Goal: Task Accomplishment & Management: Complete application form

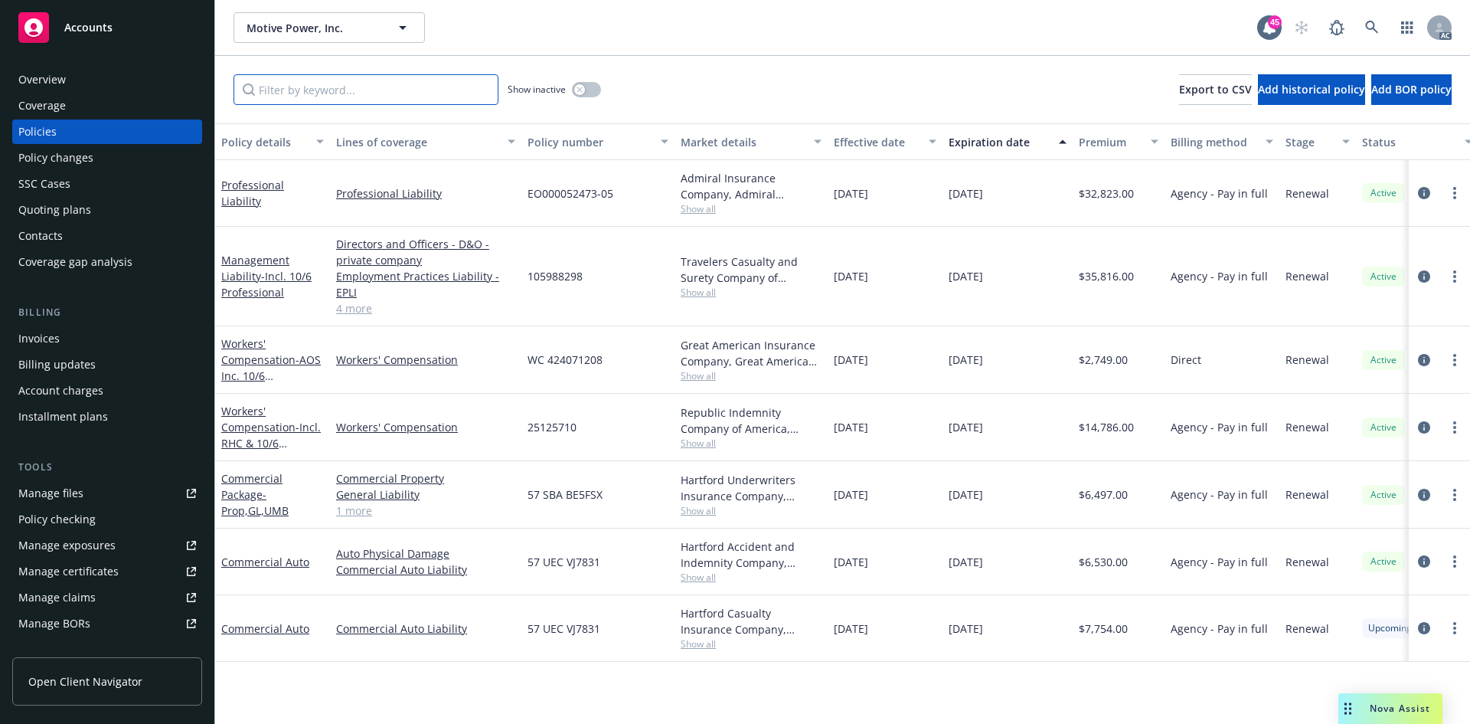
click at [427, 85] on input "Filter by keyword..." at bounding box center [366, 89] width 265 height 31
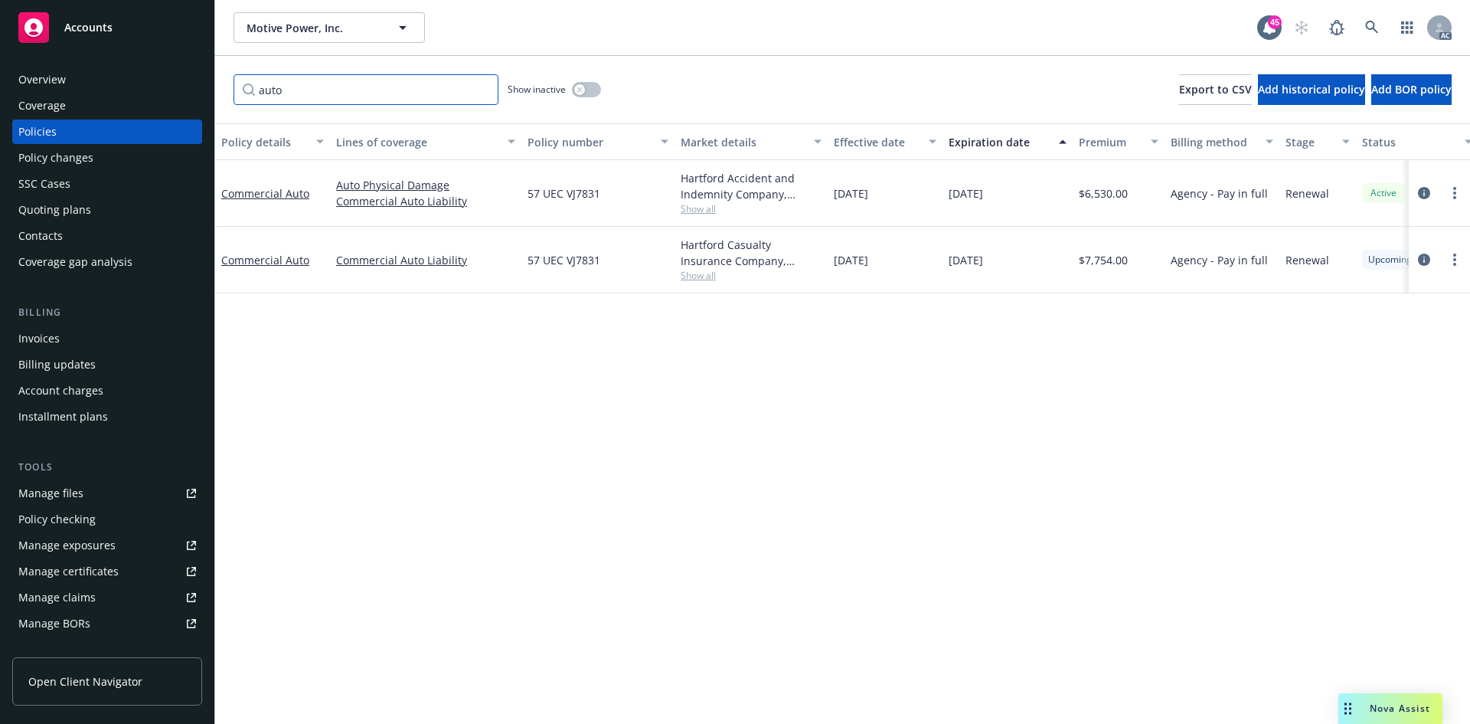
type input "auto"
click at [580, 90] on icon "button" at bounding box center [579, 89] width 5 height 5
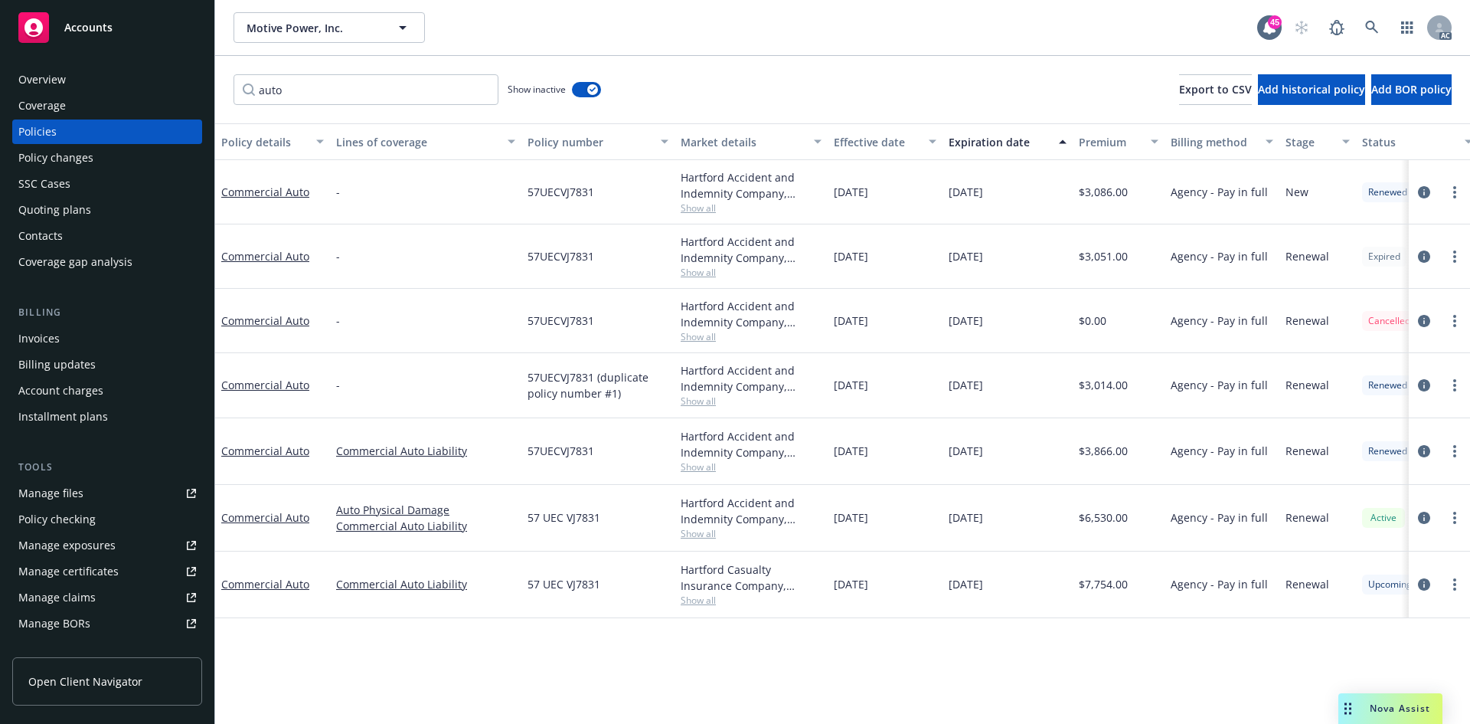
click at [691, 466] on span "Show all" at bounding box center [751, 466] width 141 height 13
click at [889, 652] on div "Policy details Lines of coverage Policy number Market details Effective date Ex…" at bounding box center [842, 423] width 1255 height 600
click at [696, 468] on span "Show all" at bounding box center [751, 466] width 141 height 13
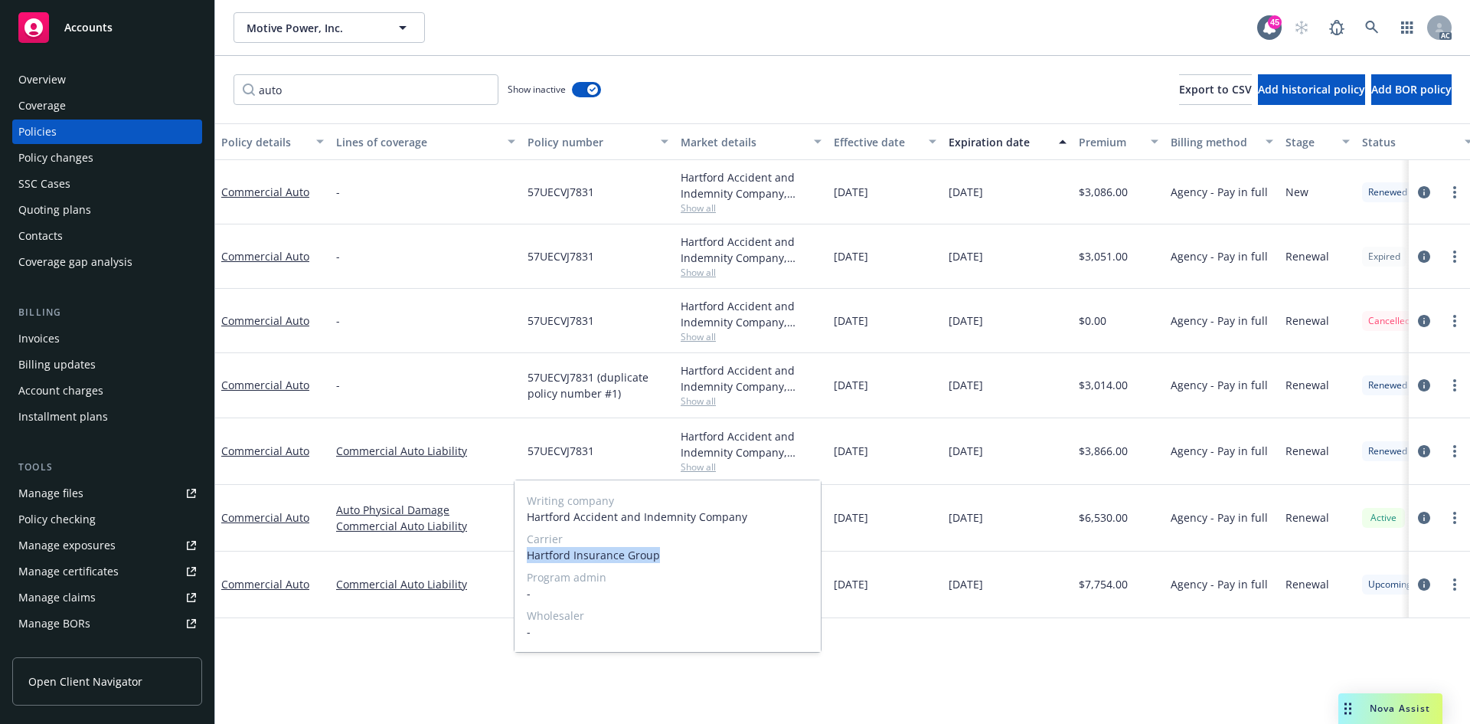
drag, startPoint x: 523, startPoint y: 556, endPoint x: 691, endPoint y: 556, distance: 168.5
click at [691, 556] on div "Writing company Hartford Accident and Indemnity Company Carrier Hartford Insura…" at bounding box center [668, 566] width 306 height 172
copy span "Hartford Insurance Group"
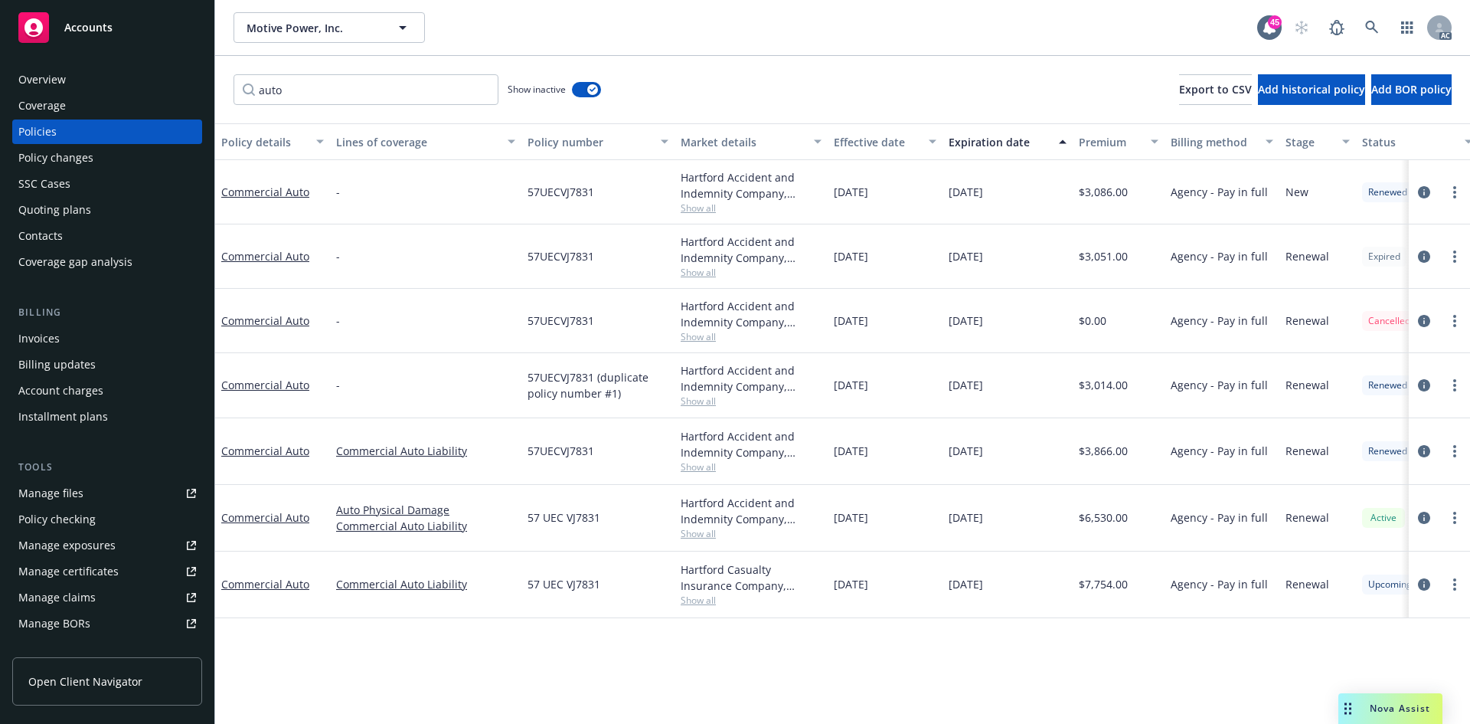
click at [468, 633] on div "Policy details Lines of coverage Policy number Market details Effective date Ex…" at bounding box center [842, 423] width 1255 height 600
click at [117, 162] on div "Policy changes" at bounding box center [107, 157] width 178 height 25
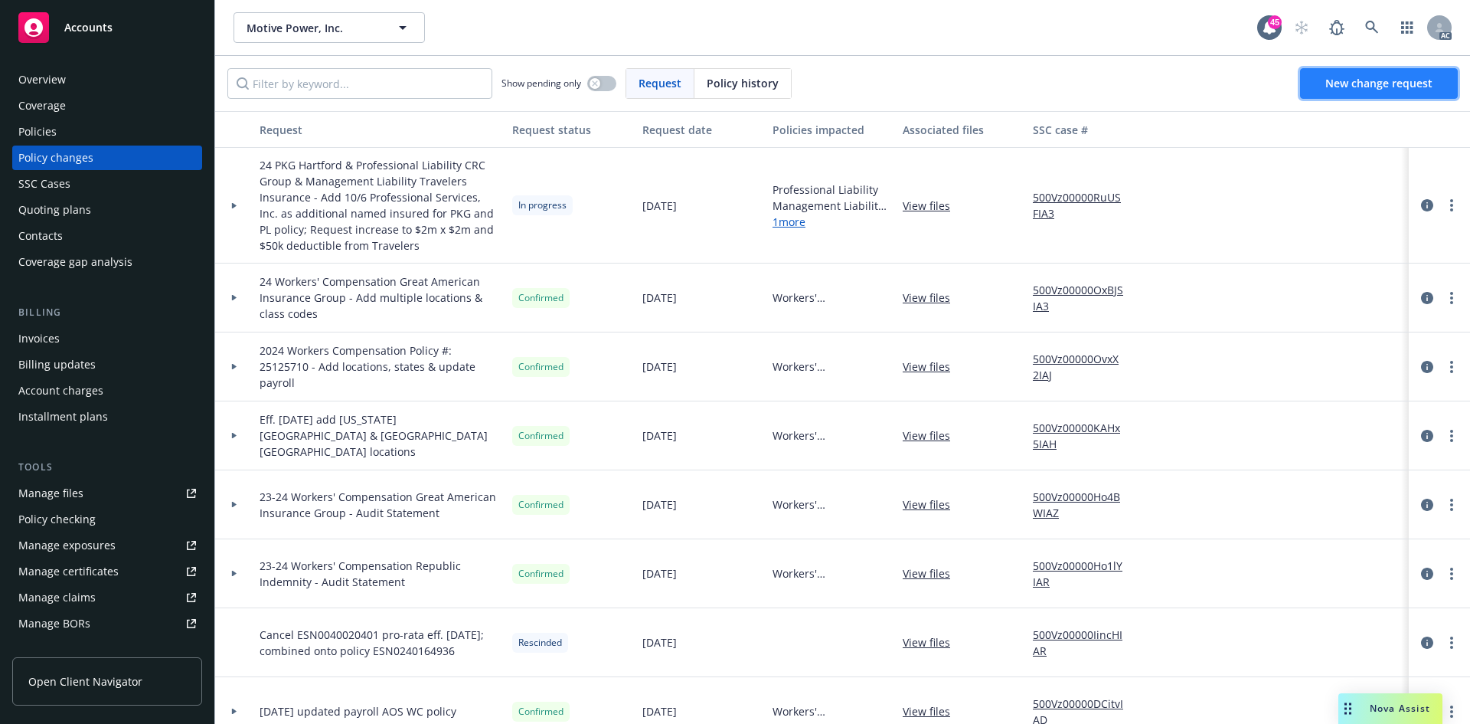
click at [1402, 87] on span "New change request" at bounding box center [1378, 83] width 107 height 15
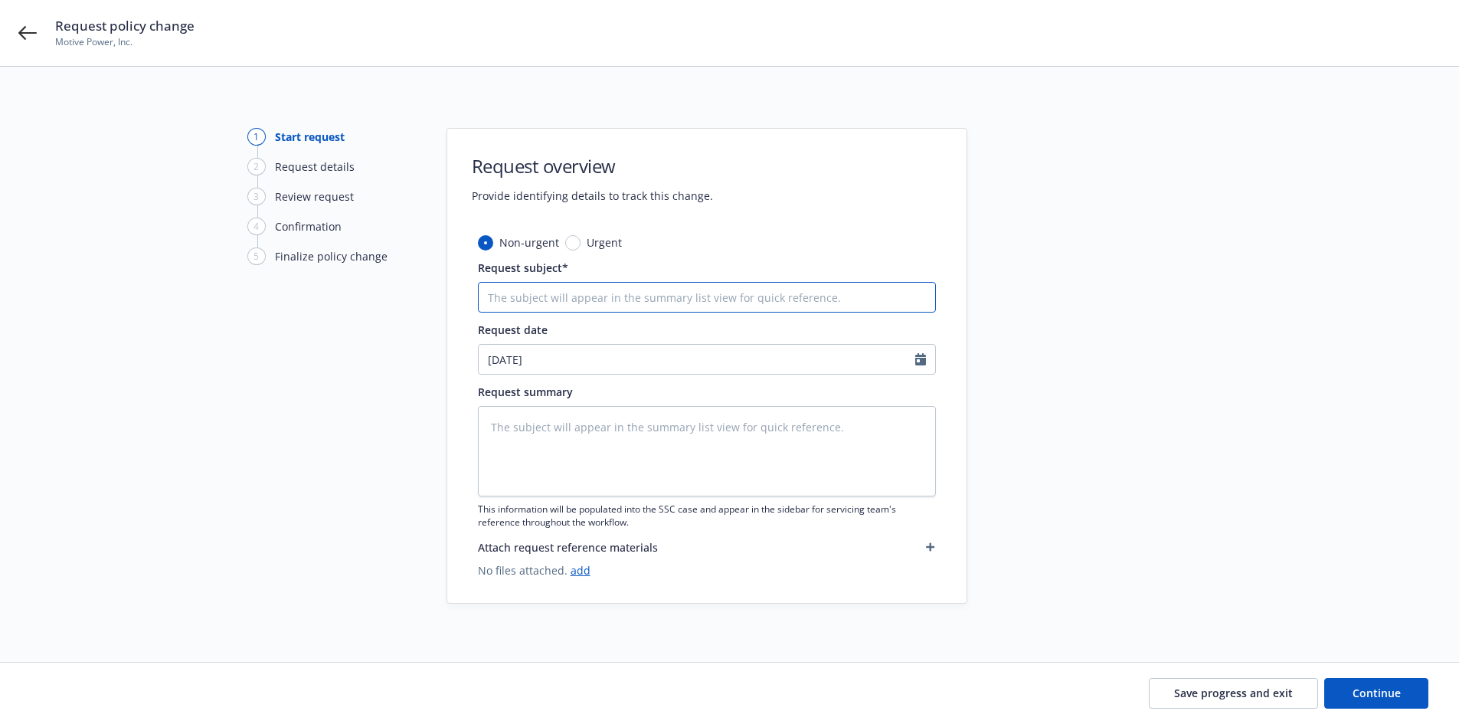
click at [626, 294] on input "Request subject*" at bounding box center [707, 297] width 458 height 31
type input "2"
type textarea "x"
type input "23"
type textarea "x"
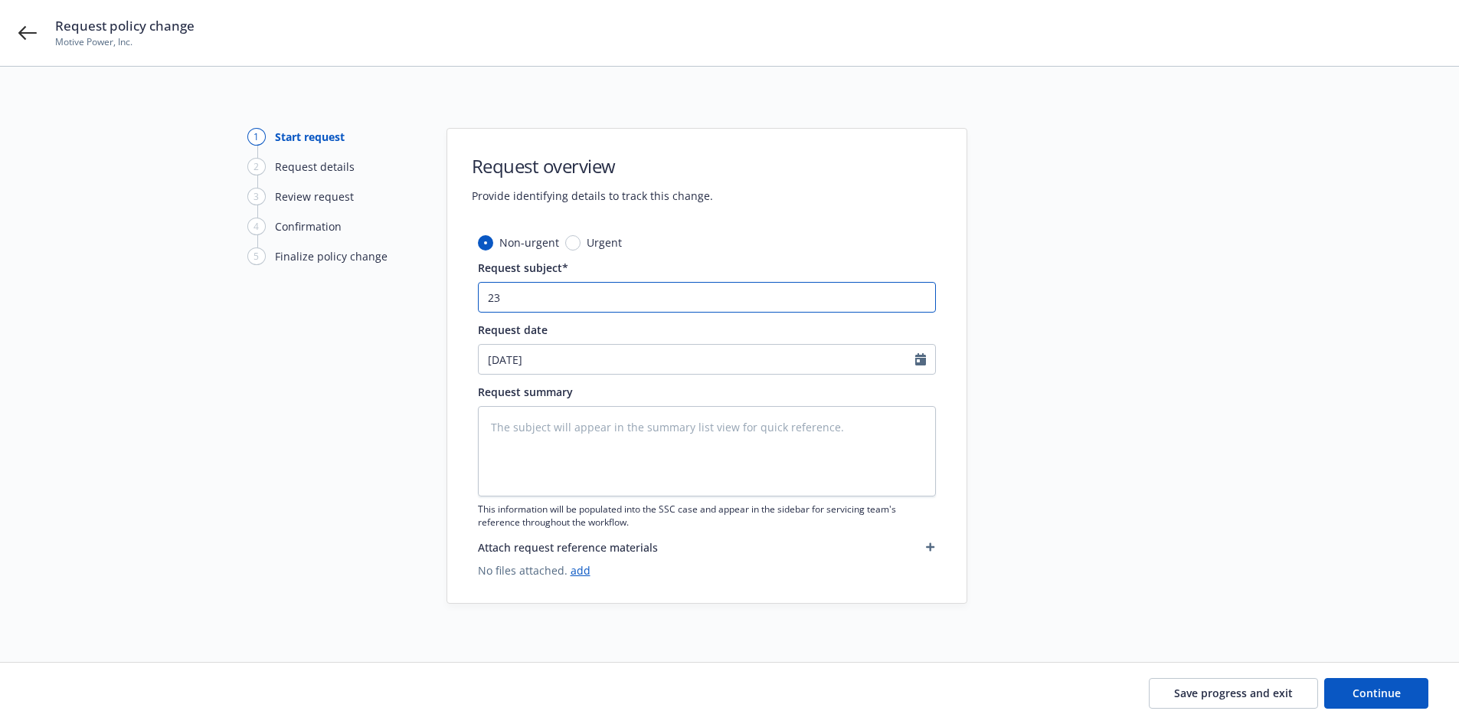
type input "23&"
type textarea "x"
type input "23&2"
type textarea "x"
type input "23&24"
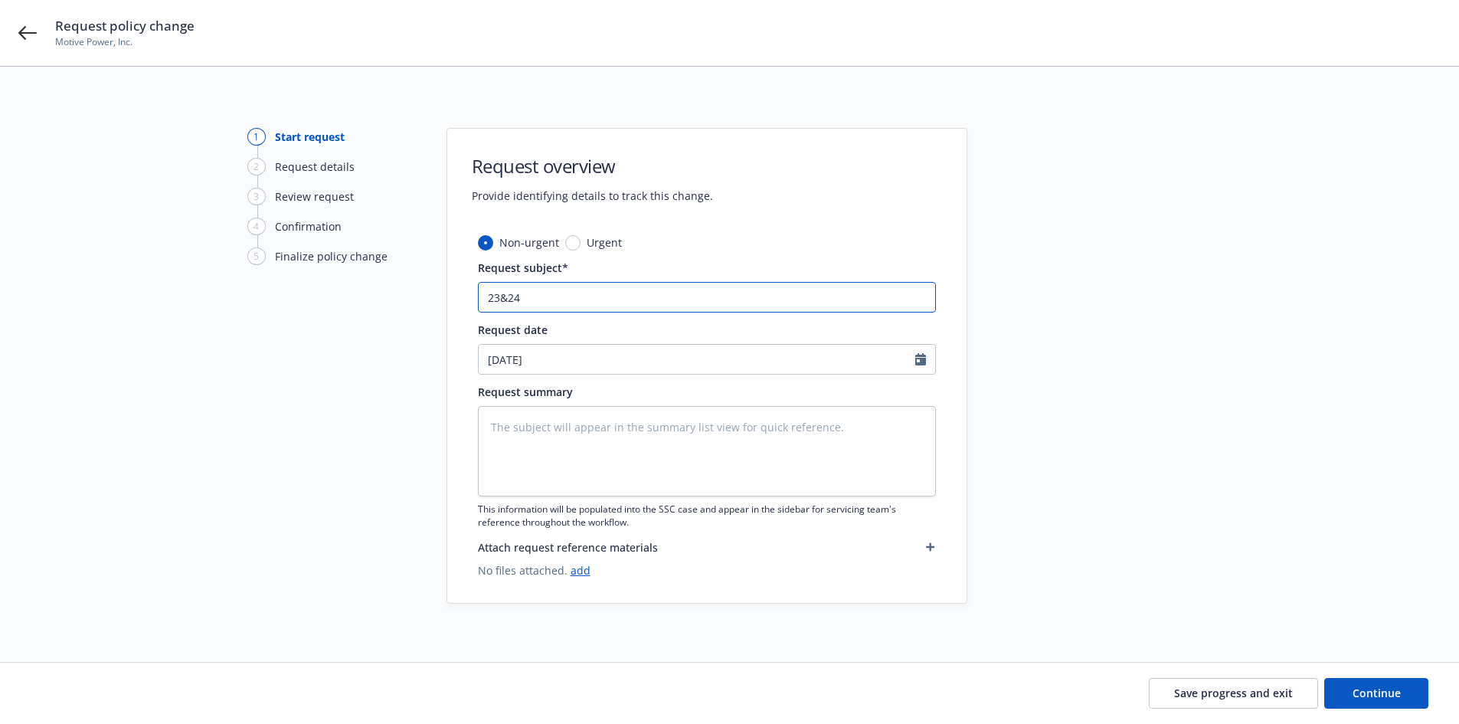
type textarea "x"
type input "23&24&"
type textarea "x"
type input "23&24&2"
type textarea "x"
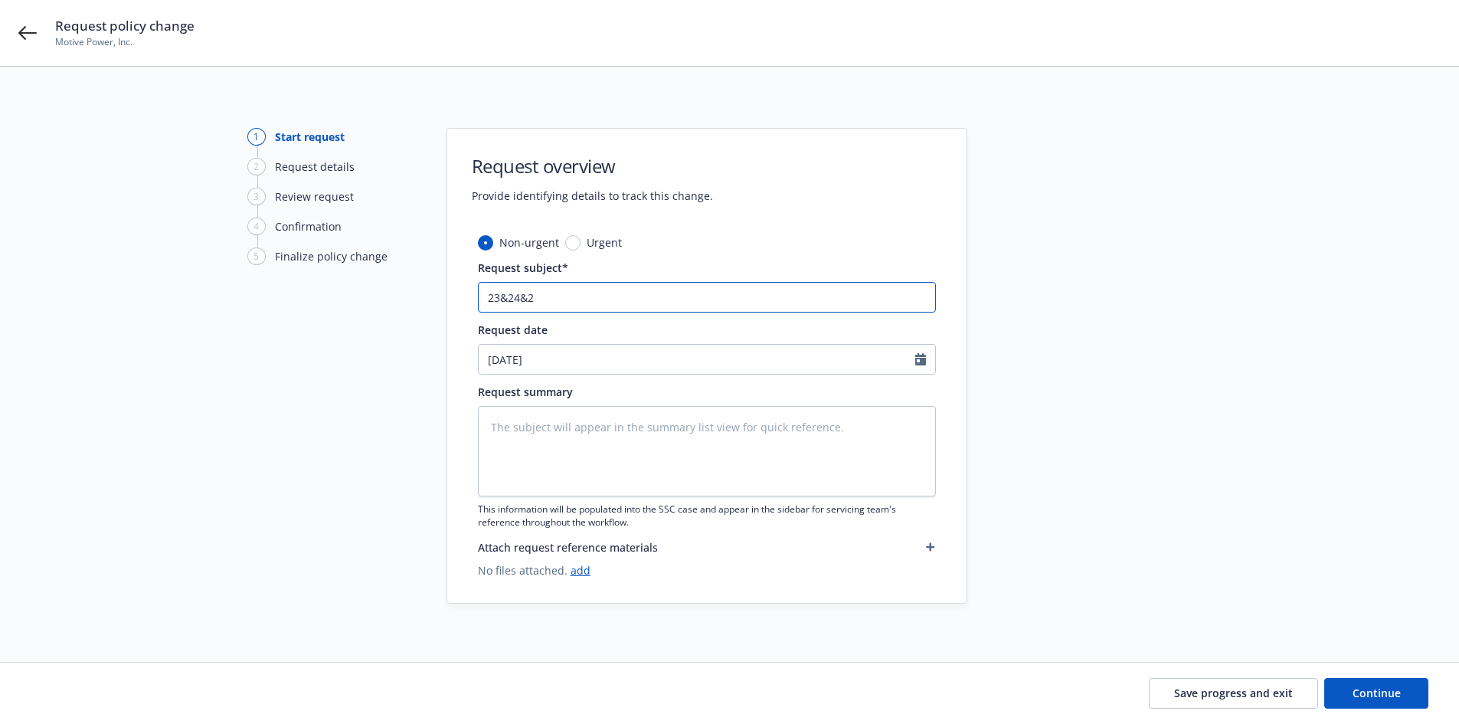
type input "23&24&25"
type textarea "x"
type input "23&24&25"
type textarea "x"
type input "23&24&25 A"
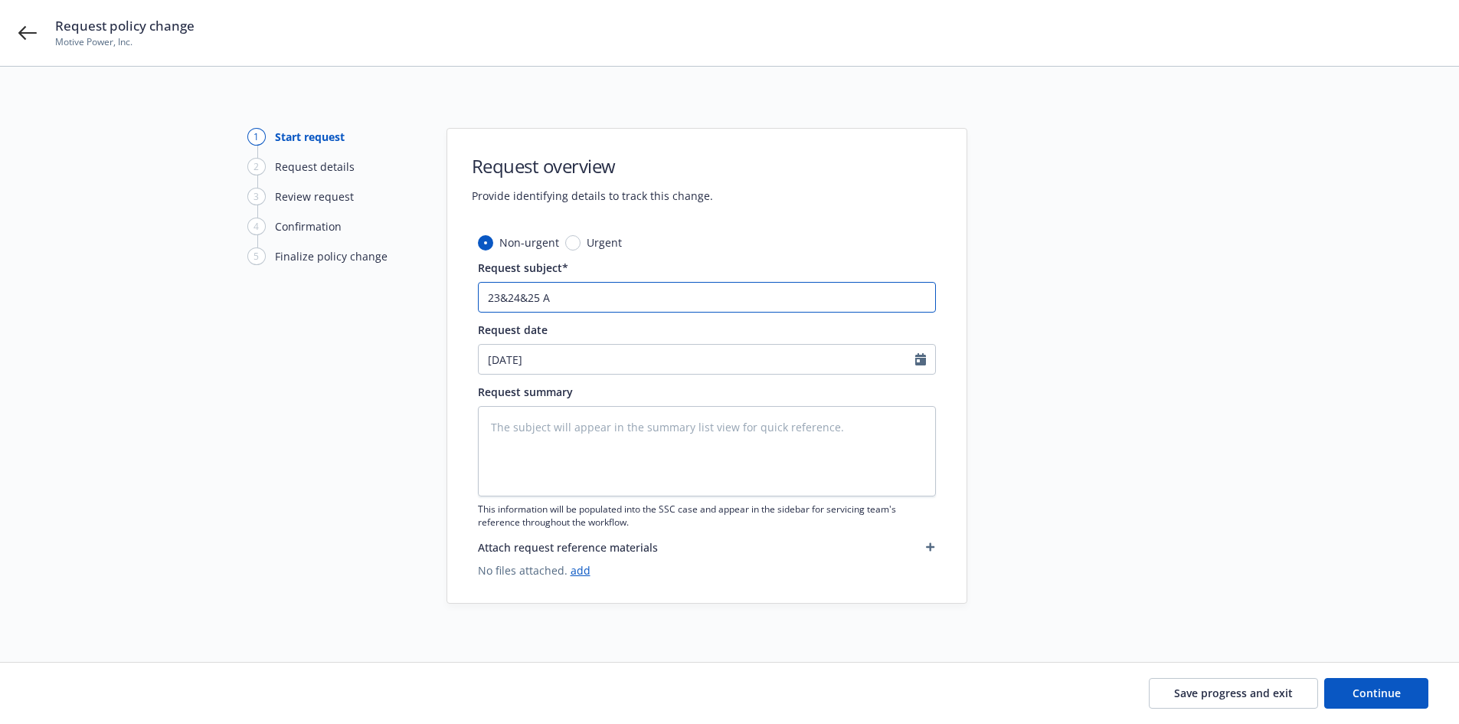
type textarea "x"
type input "23&24&25 Au"
type textarea "x"
type input "23&24&25 Aut"
type textarea "x"
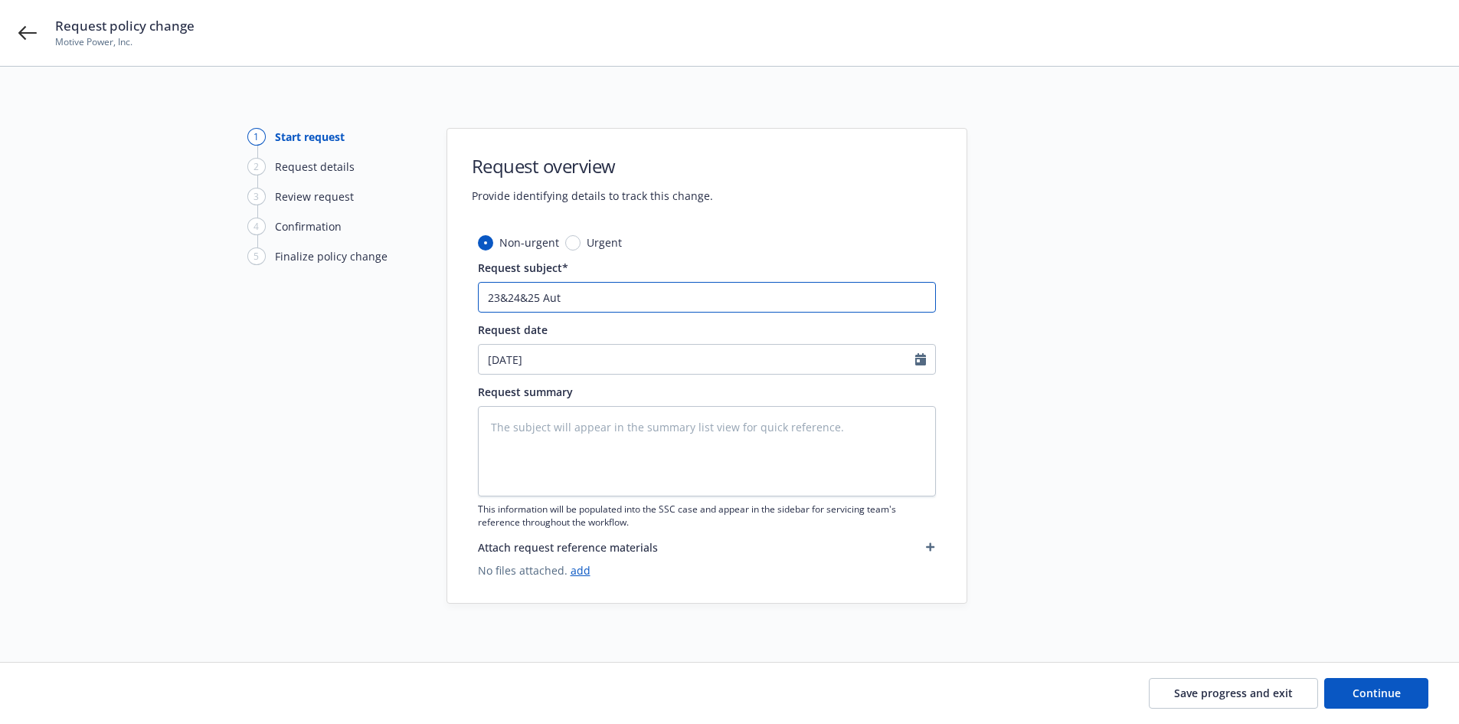
type input "23&24&25 Auto"
type textarea "x"
type input "23&24&25 Auto"
paste input "Hartford Insurance Group"
type textarea "x"
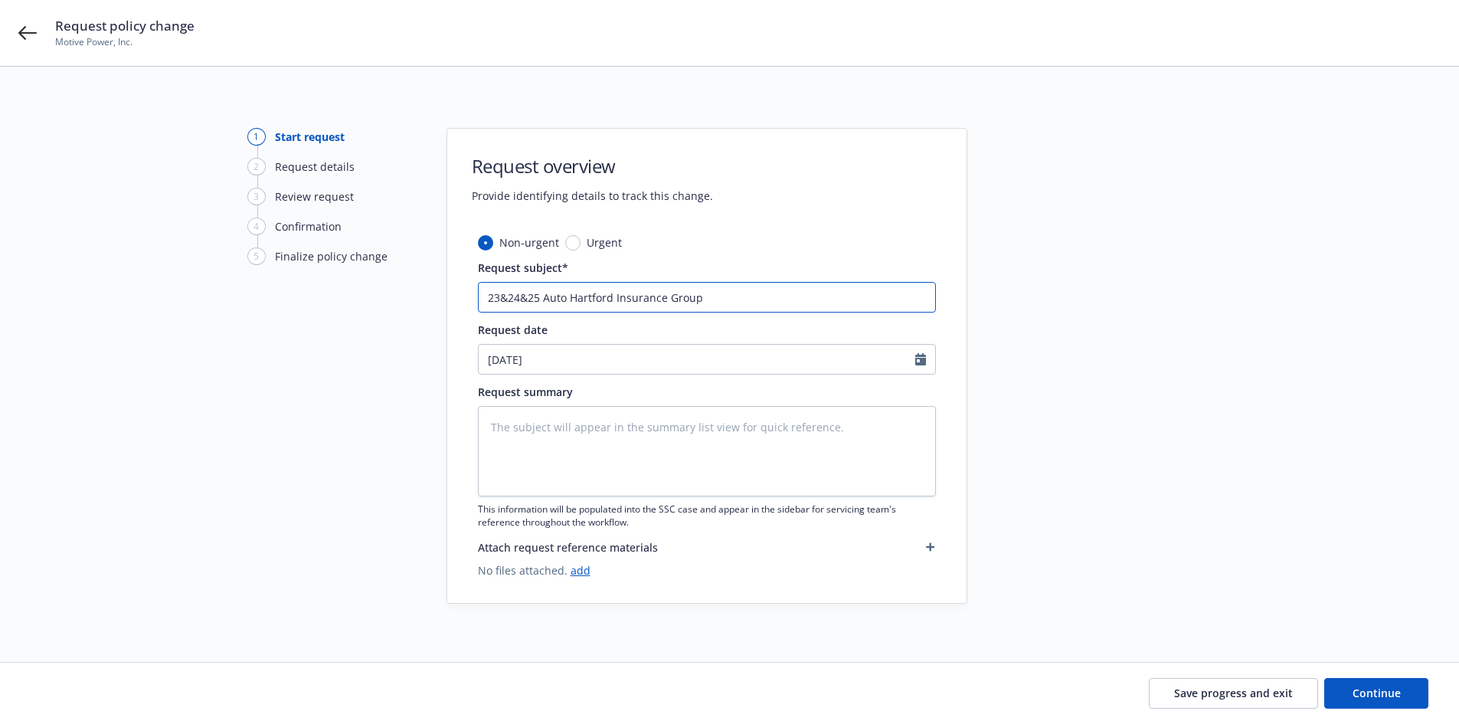
type input "23&24&25 Auto Hartford Insurance Group"
type textarea "x"
type input "23&24&25 Auto Hartford Insurance Group"
type textarea "x"
type input "23&24&25 Auto Hartford Insurance Group &"
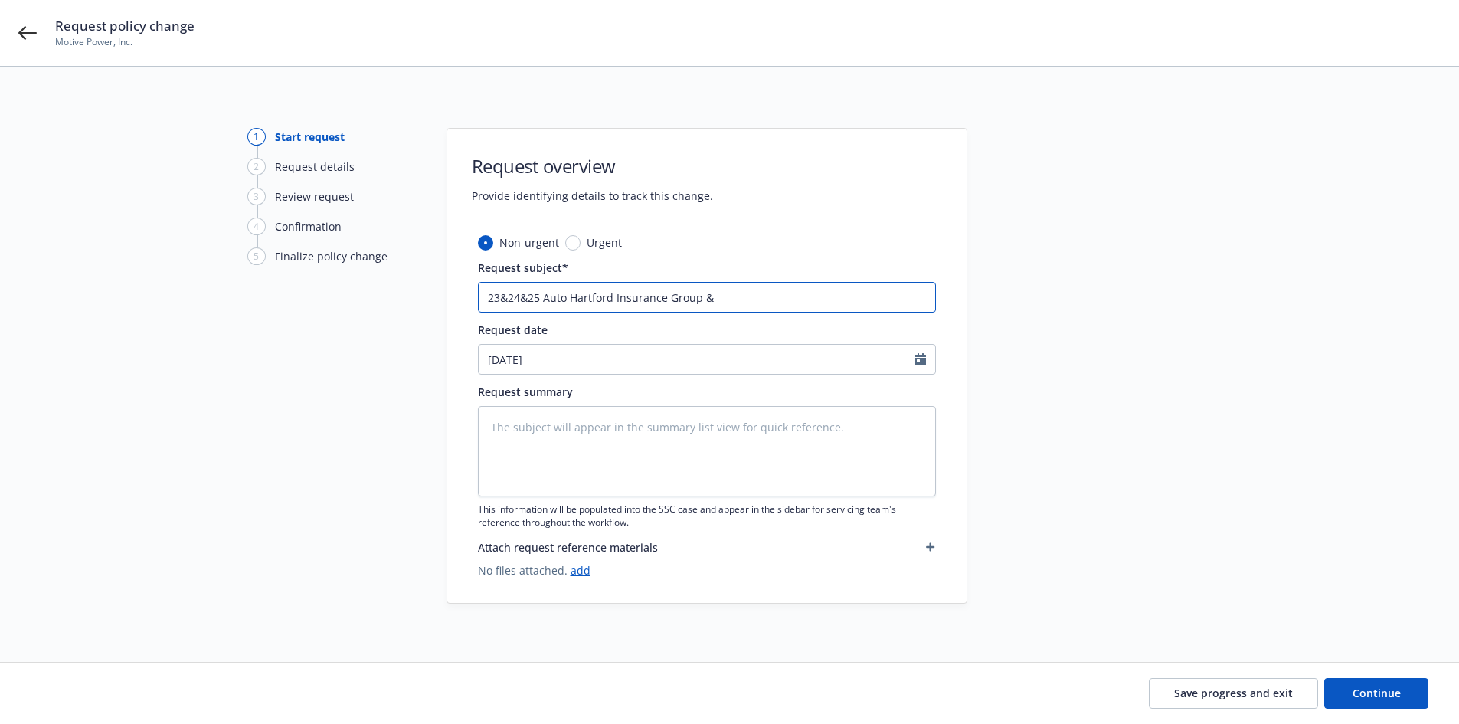
type textarea "x"
type input "23&24&25 Auto Hartford Insurance Group &"
type textarea "x"
type input "23&24&25 Auto Hartford Insurance Group & 2"
type textarea "x"
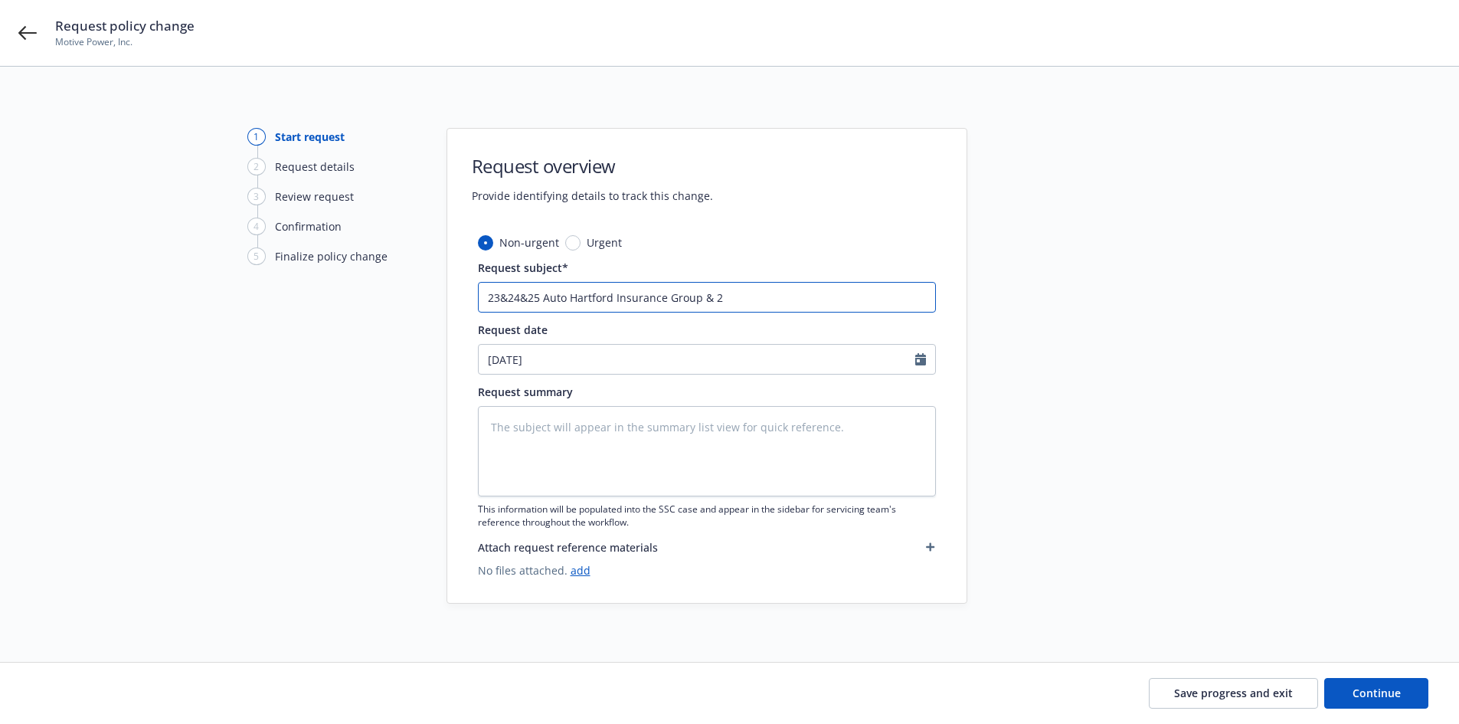
type input "23&24&25 Auto Hartford Insurance Group & 24"
type textarea "x"
type input "23&24&25 Auto Hartford Insurance Group & 24"
type textarea "x"
type input "23&24&25 Auto Hartford Insurance Group & 24 P"
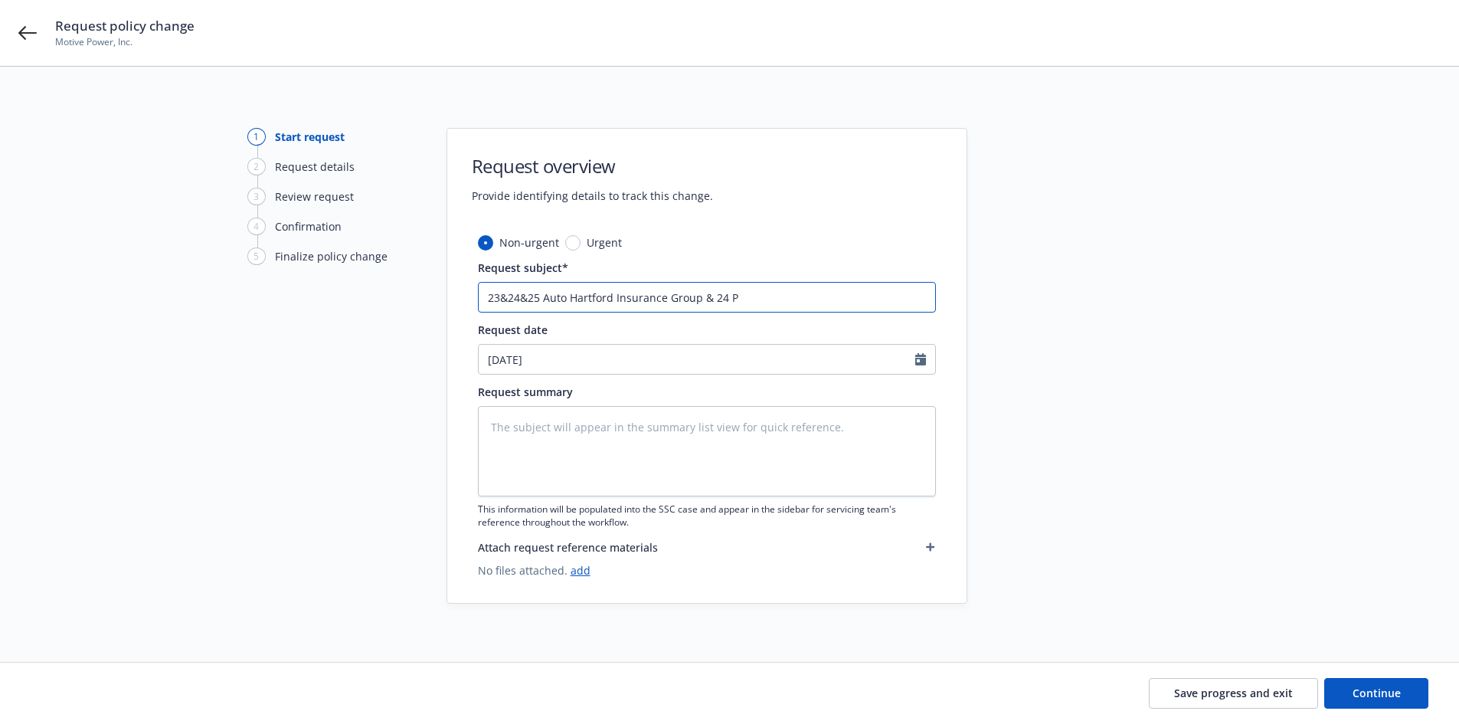
type textarea "x"
type input "23&24&25 Auto Hartford Insurance Group & 24 PK"
type textarea "x"
type input "23&24&25 Auto Hartford Insurance Group & 24 PKG"
type textarea "x"
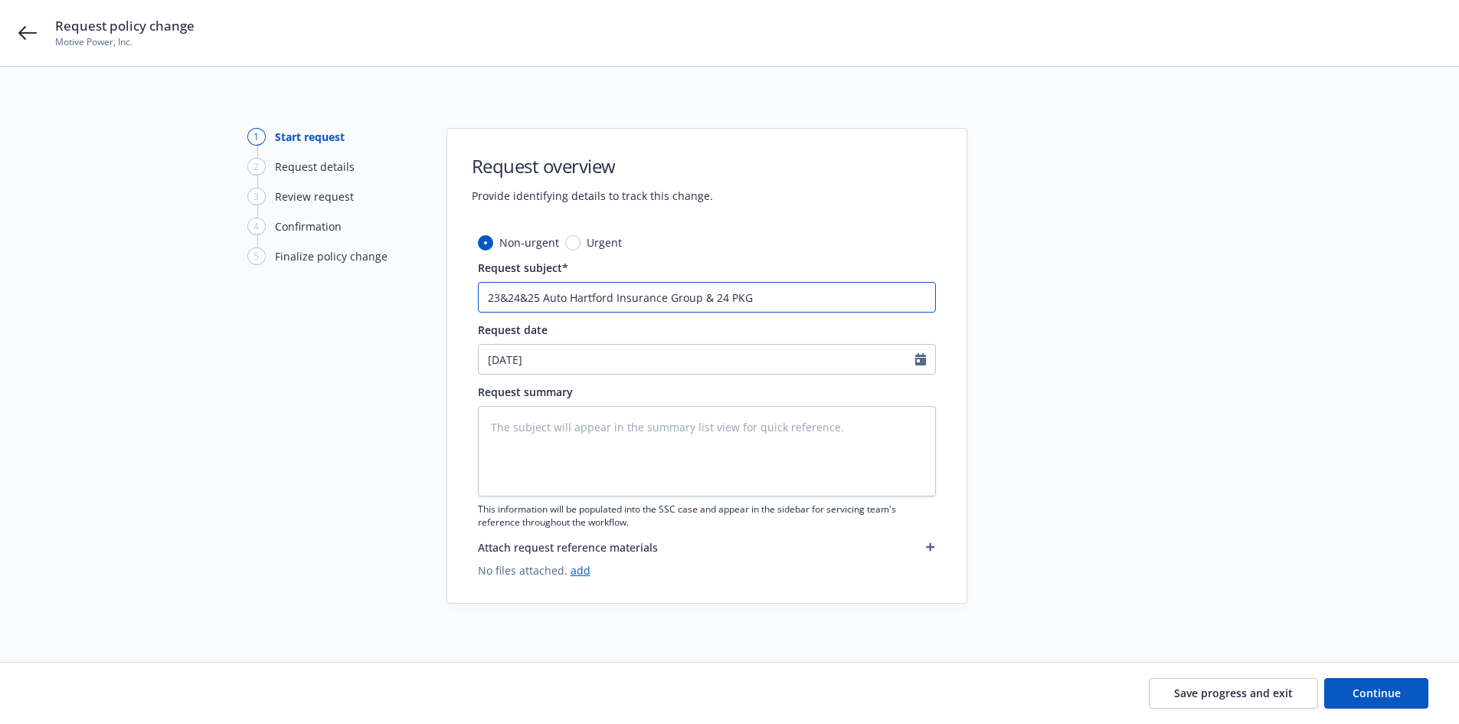
paste input "Hartford"
type input "23&24&25 Auto Hartford Insurance Group & 24 PKG Hartford"
type textarea "x"
type input "23&24&25 Auto Hartford Insurance Group & 24 PKG Hartford"
type textarea "x"
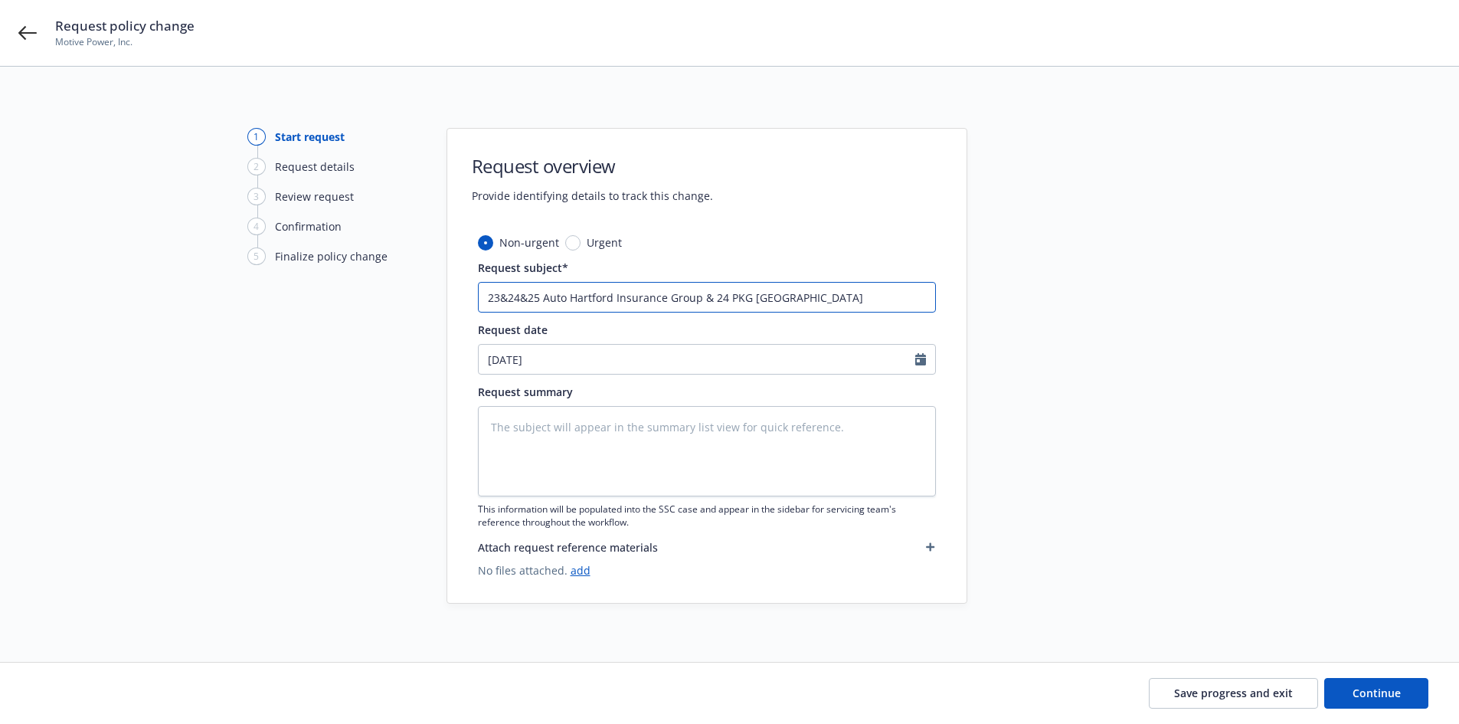
type input "23&24&25 Auto Hartford Insurance Group & 24 PKG Hartford -"
type textarea "x"
type input "23&24&25 Auto Hartford Insurance Group & 24 PKG Hartford -"
type textarea "x"
type input "23&24&25 Auto Hartford Insurance Group & 24 PKG Hartford - R"
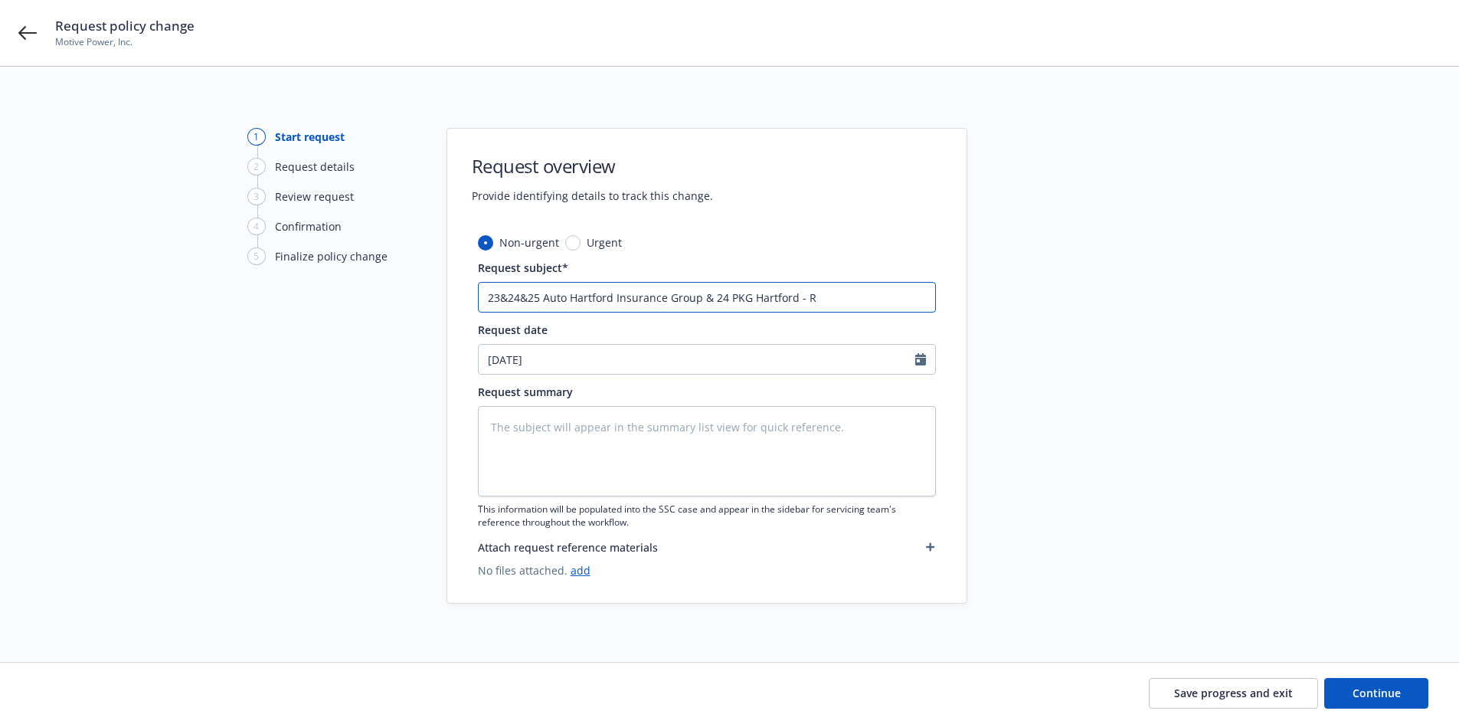
type textarea "x"
type input "23&24&25 Auto Hartford Insurance Group & 24 PKG Hartford - Re"
type textarea "x"
type input "23&24&25 Auto Hartford Insurance Group & 24 PKG Hartford - Rem"
type textarea "x"
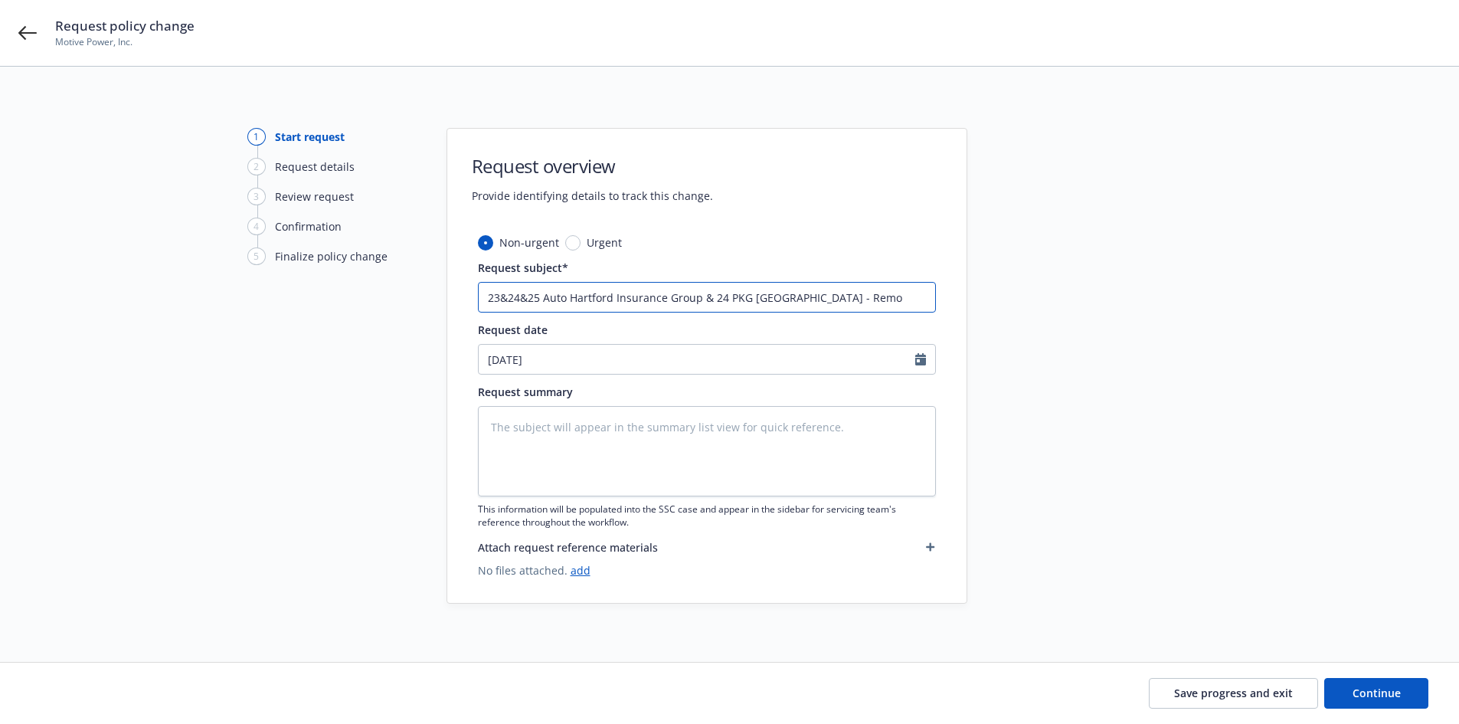
type input "23&24&25 Auto Hartford Insurance Group & 24 PKG Hartford - Remov"
type textarea "x"
type input "23&24&25 Auto Hartford Insurance Group & 24 PKG Hartford - Remove"
type textarea "x"
type input "23&24&25 Auto Hartford Insurance Group & 24 PKG Hartford - Remove"
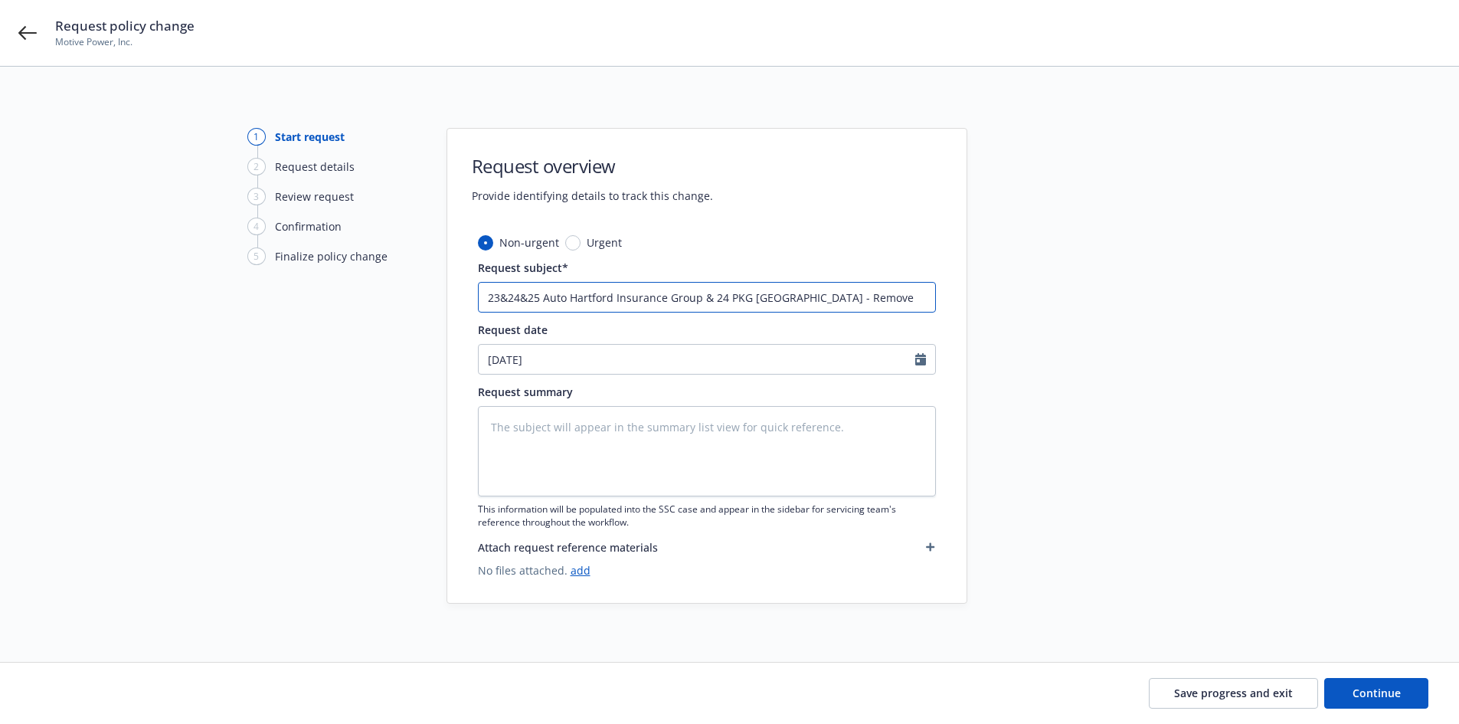
type textarea "x"
type input "23&24&25 Auto Hartford Insurance Group & 24 PKG Hartford - Remove v"
type textarea "x"
type input "23&24&25 Auto Hartford Insurance Group & 24 PKG Hartford - Remove ve"
type textarea "x"
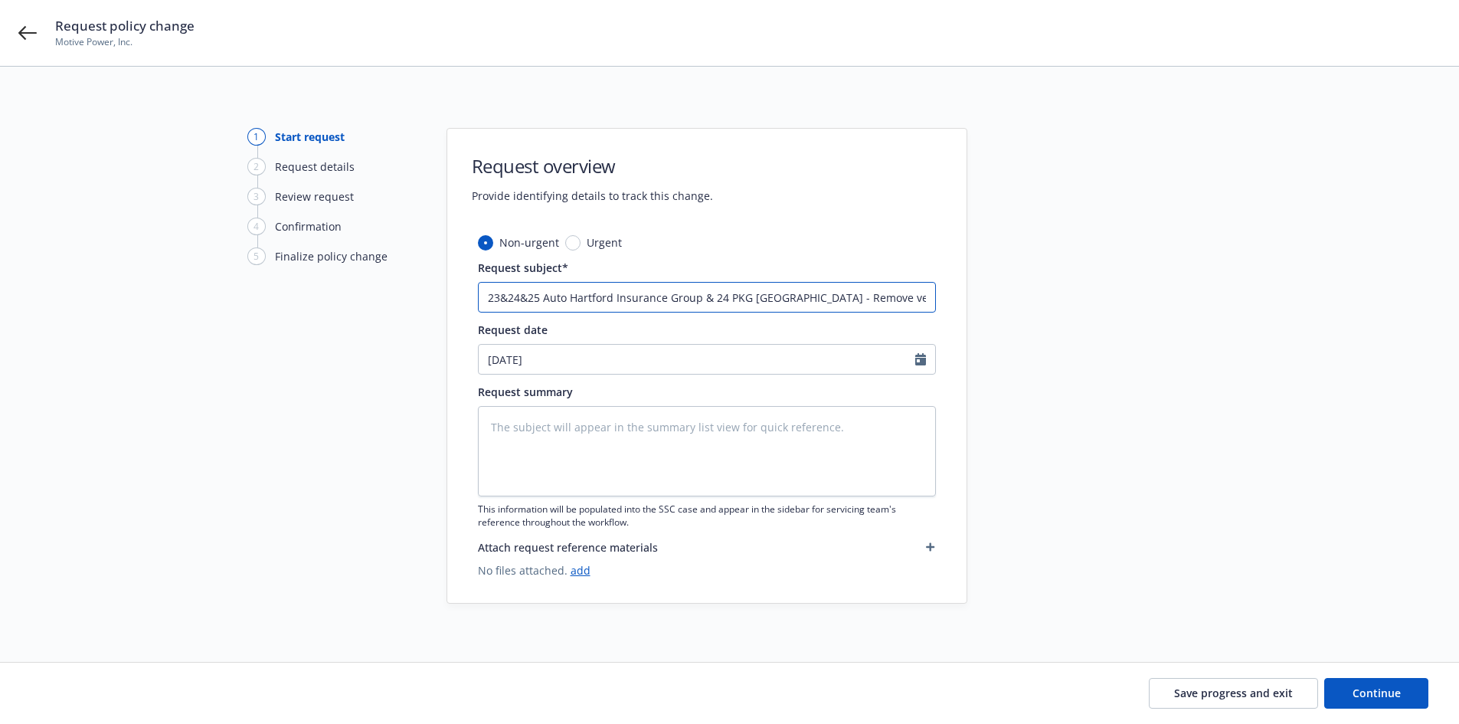
type input "23&24&25 Auto Hartford Insurance Group & 24 PKG Hartford - Remove veh"
type textarea "x"
type input "23&24&25 Auto Hartford Insurance Group & 24 PKG Hartford - Remove vehi"
type textarea "x"
type input "23&24&25 Auto Hartford Insurance Group & 24 PKG Hartford - Remove vehic"
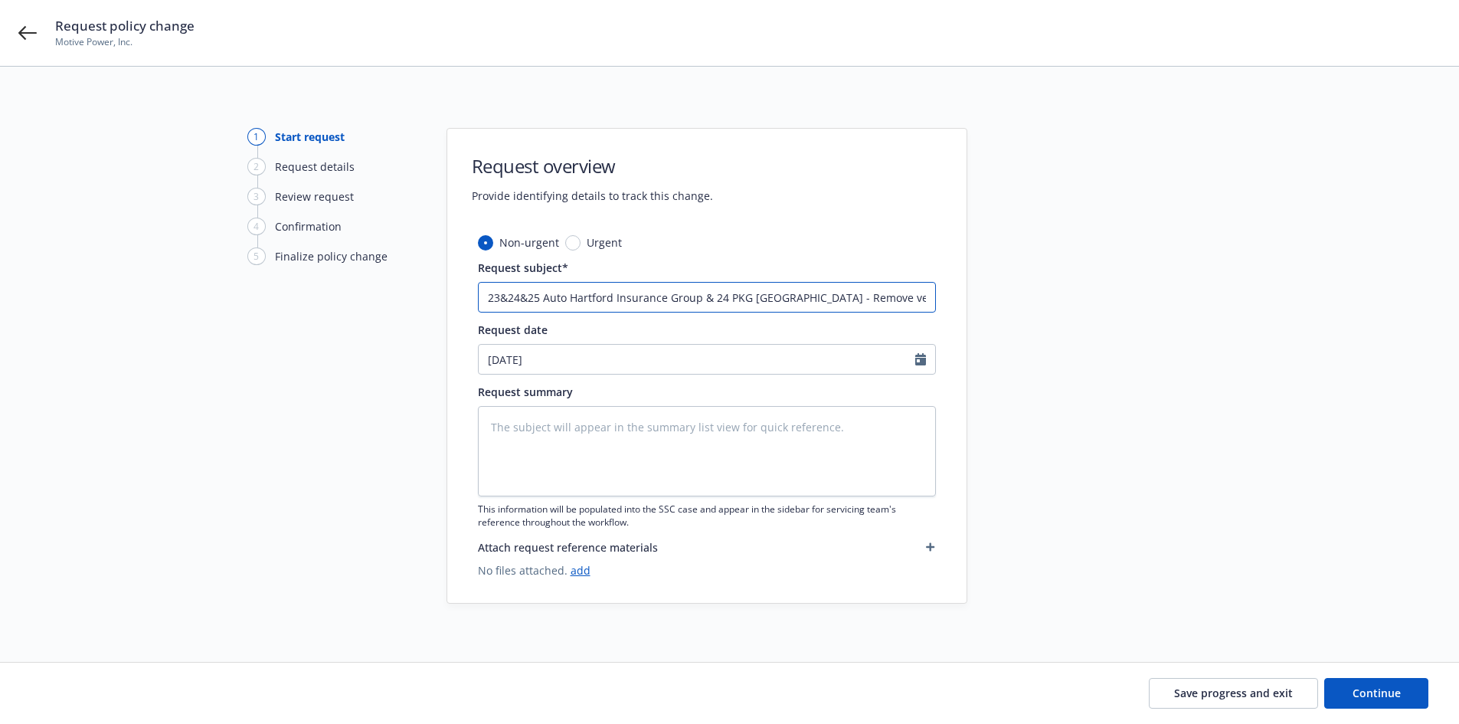
type textarea "x"
type input "23&24&25 Auto Hartford Insurance Group & 24 PKG Hartford - Remove vehicl"
type textarea "x"
type input "23&24&25 Auto Hartford Insurance Group & 24 PKG Hartford - Remove vehicle"
type textarea "x"
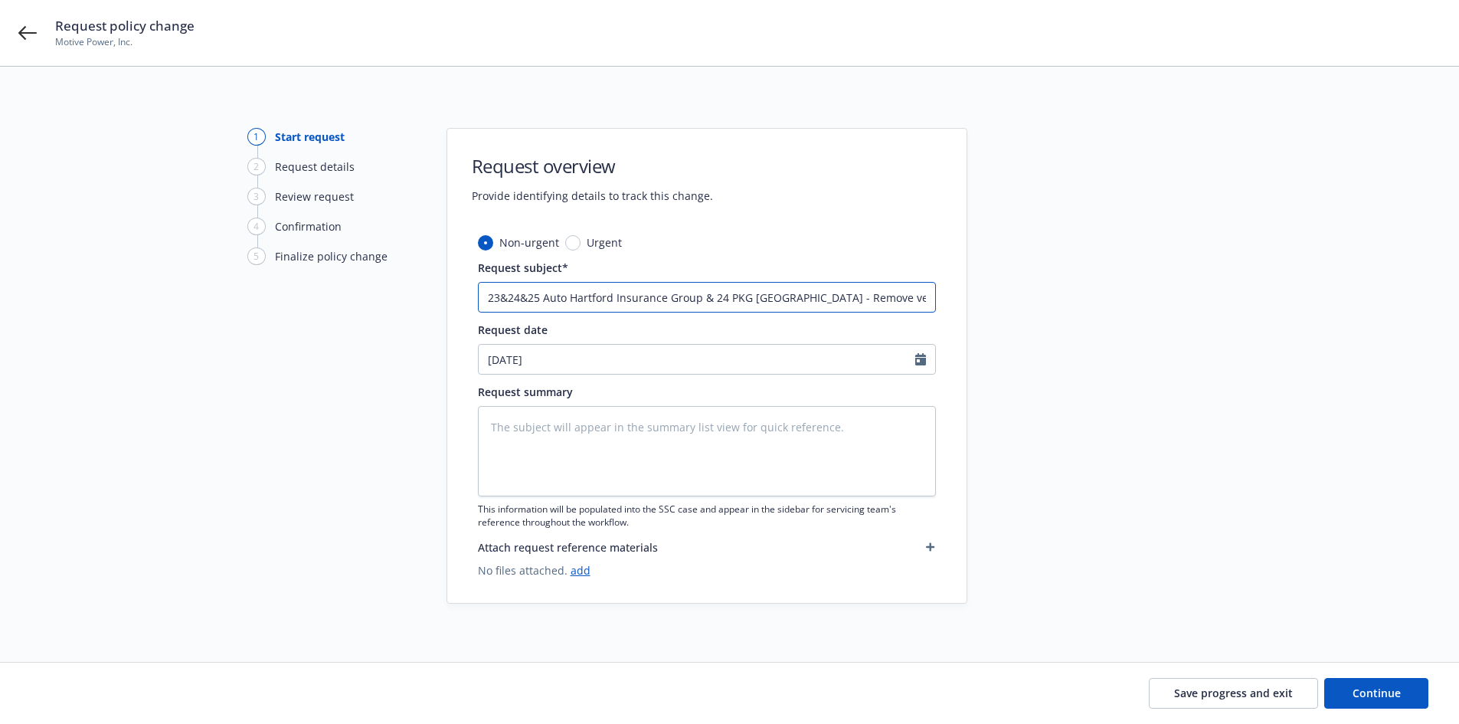
type input "23&24&25 Auto Hartford Insurance Group & 24 PKG Hartford - Remove vehicle"
click at [905, 294] on input "23&24&25 Auto Hartford Insurance Group & 24 PKG Hartford - Remove vehicle" at bounding box center [707, 297] width 458 height 31
paste input "2018 Tesla vin #4397"
type textarea "x"
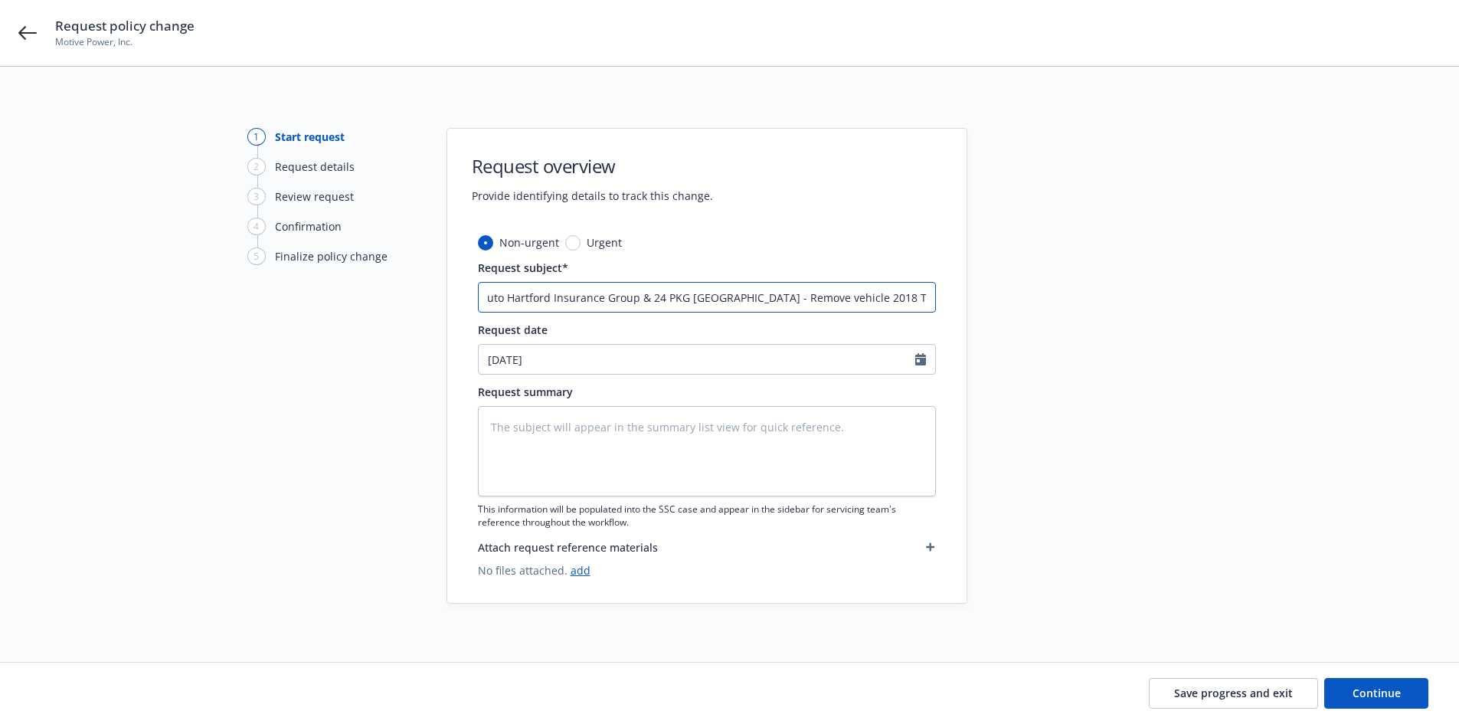
type input "23&24&25 Auto Hartford Insurance Group & 24 PKG Hartford - Remove vehicle 2018 …"
click at [668, 420] on textarea at bounding box center [707, 451] width 458 height 90
paste textarea "Need to remove the 2018 Tesla vin #4397 – this was returned to Tesla on 12/1/20…"
type textarea "Need to remove the 2018 Tesla vin #4397 – this was returned to Tesla on 12/1/20…"
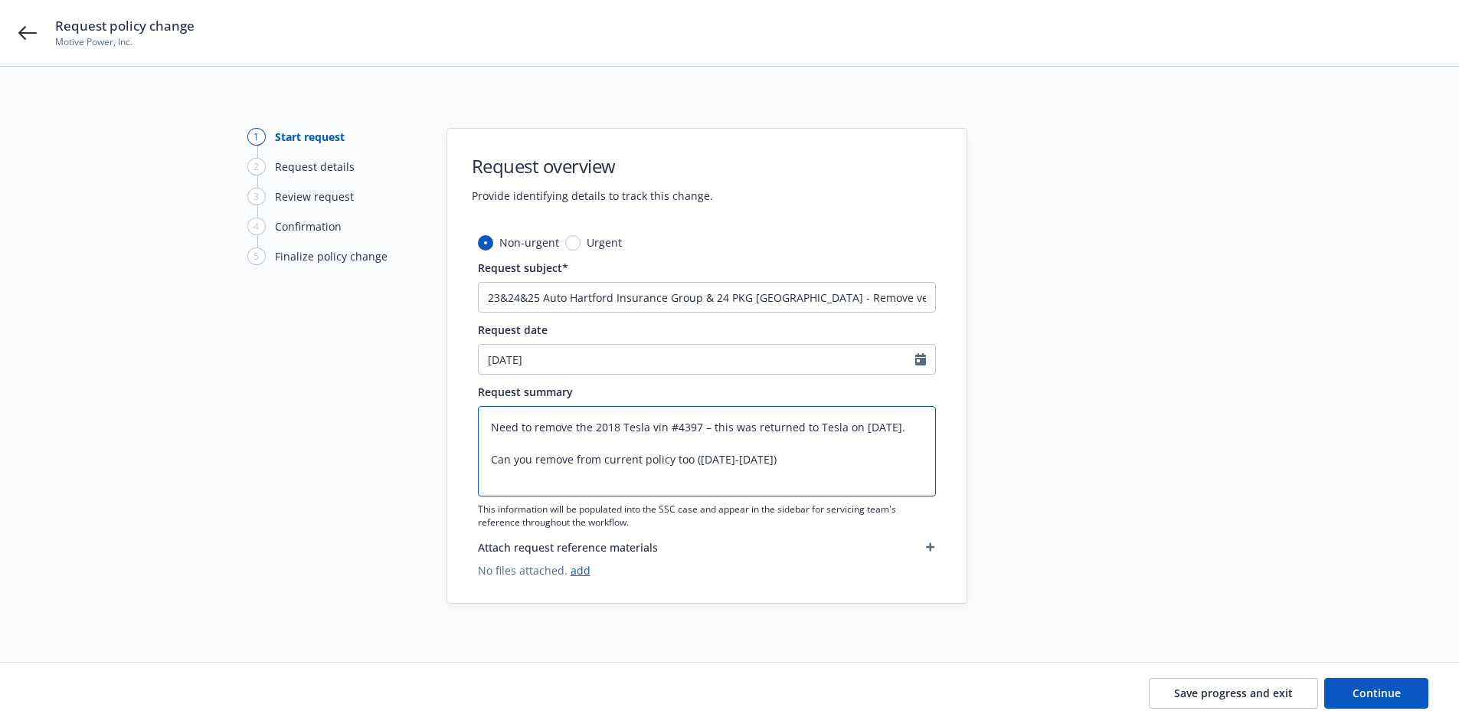
click at [492, 457] on textarea "Need to remove the 2018 Tesla vin #4397 – this was returned to Tesla on 12/1/20…" at bounding box center [707, 451] width 458 height 90
type textarea "x"
type textarea "Need to remove the 2018 Tesla vin #4397 – this was returned to Tesla on 12/1/20…"
drag, startPoint x: 812, startPoint y: 442, endPoint x: 409, endPoint y: 415, distance: 404.4
click at [409, 415] on div "1 Start request 2 Request details 3 Review request 4 Confirmation 5 Finalize po…" at bounding box center [729, 366] width 1422 height 476
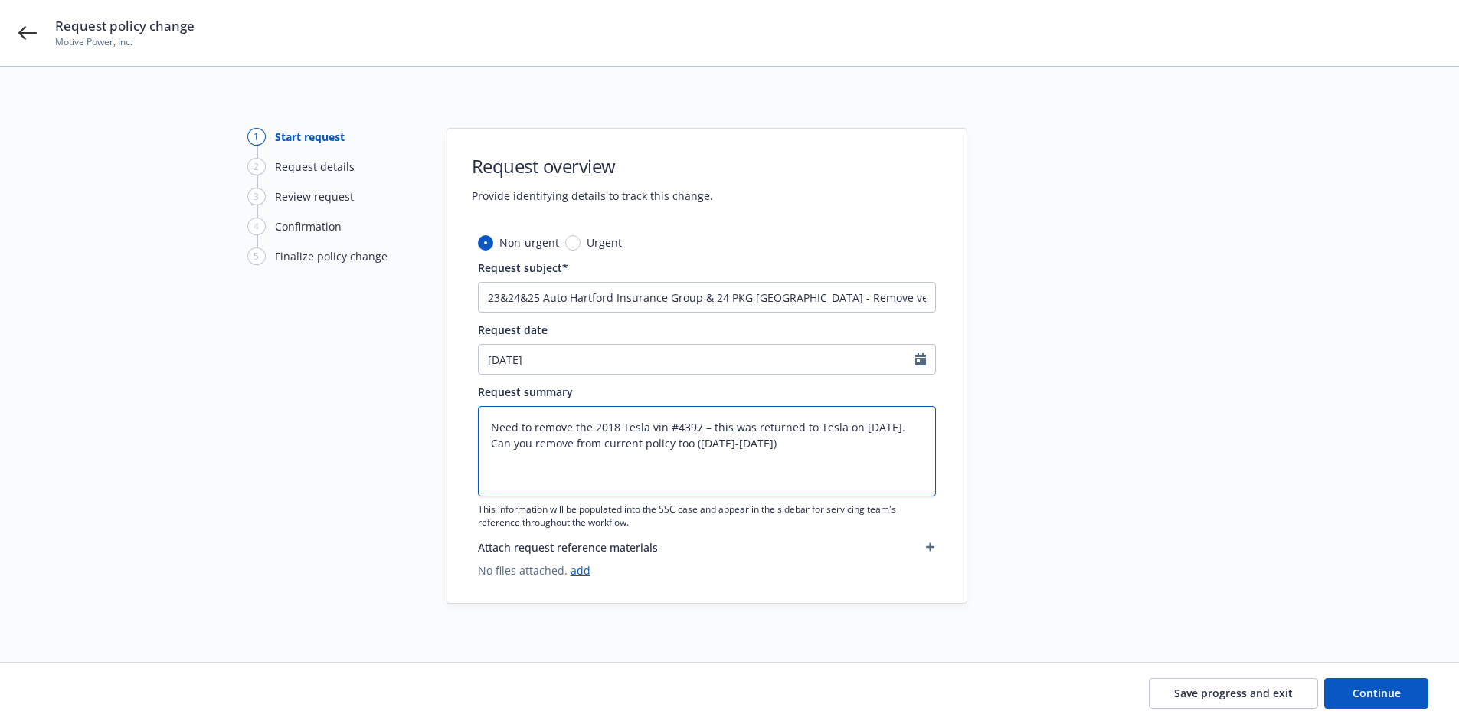
paste textarea "Auto: Need to remove the 2018 Tesla vin #4397 – this was returned to Tesla on 1…"
type textarea "x"
type textarea "Auto: Need to remove the 2018 Tesla vin #4397 – this was returned to Tesla on 1…"
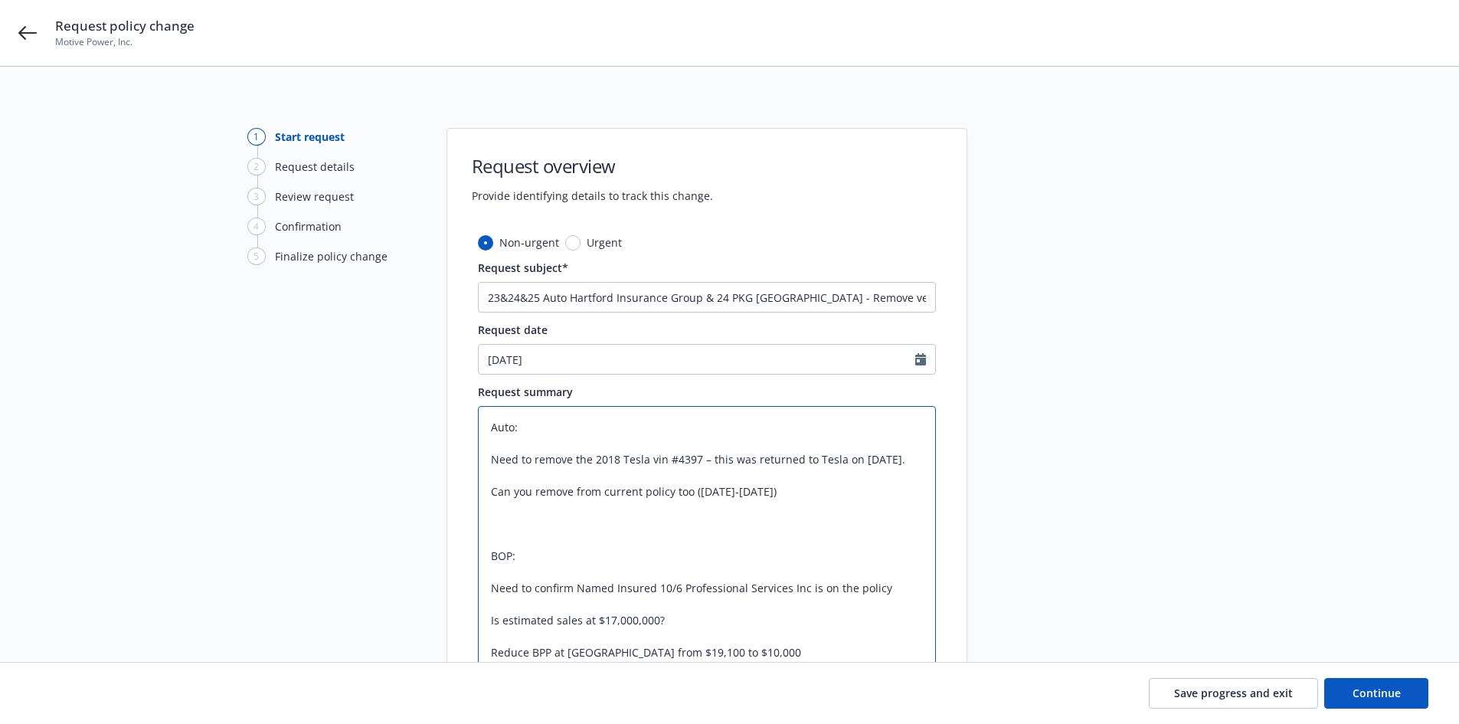
scroll to position [77, 0]
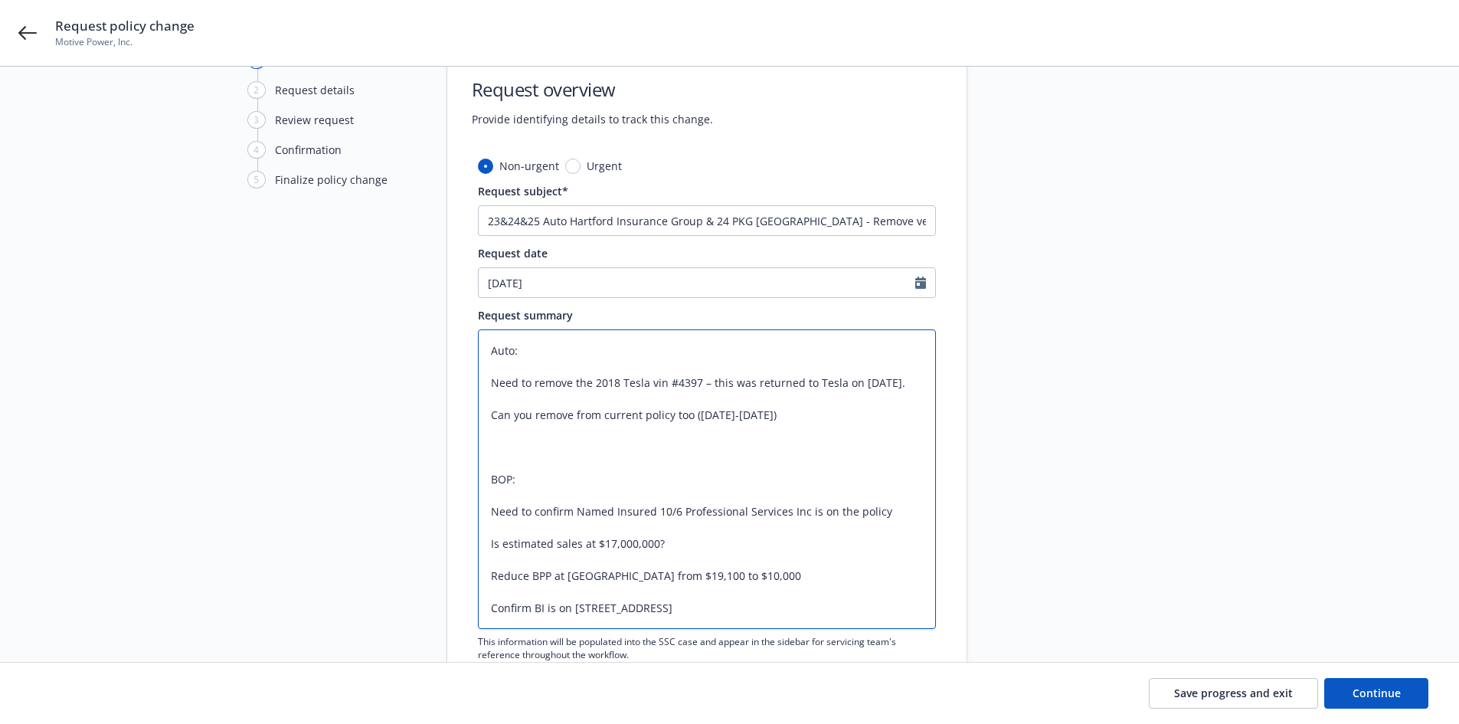
click at [492, 407] on textarea "Auto: Need to remove the 2018 Tesla vin #4397 – this was returned to Tesla on 1…" at bounding box center [707, 478] width 458 height 299
type textarea "x"
type textarea "Auto: Need to remove the 2018 Tesla vin #4397 – this was returned to Tesla on 1…"
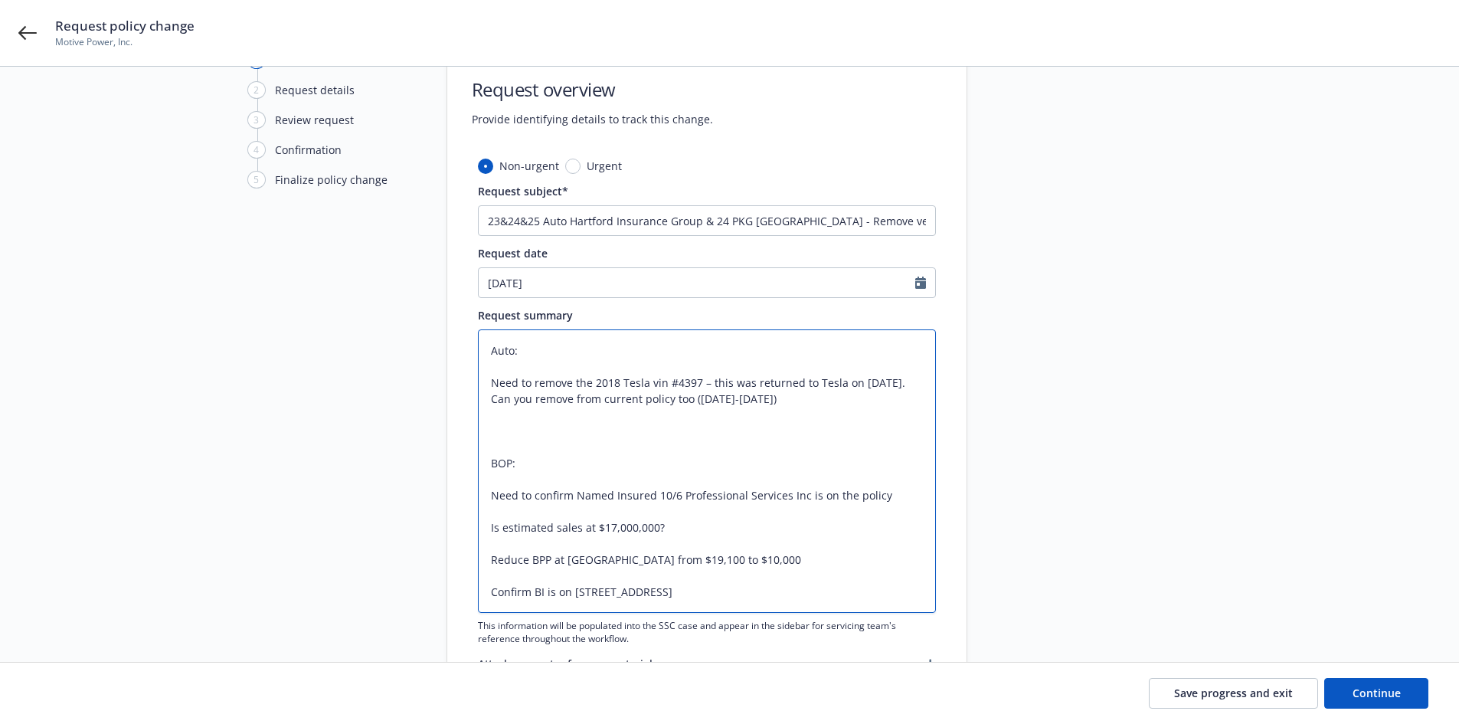
click at [491, 489] on textarea "Auto: Need to remove the 2018 Tesla vin #4397 – this was returned to Tesla on 1…" at bounding box center [707, 470] width 458 height 283
type textarea "x"
type textarea "Auto: Need to remove the 2018 Tesla vin #4397 – this was returned to Tesla on 1…"
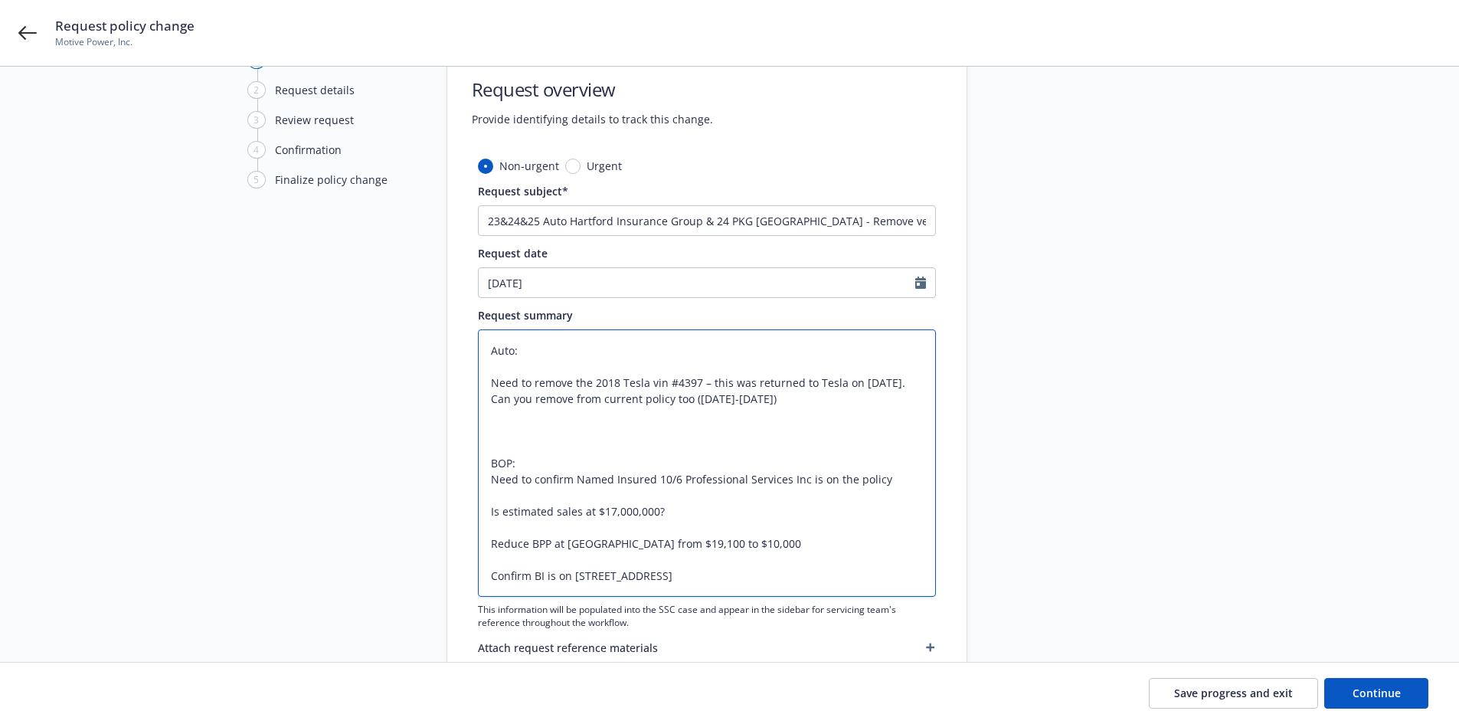
click at [489, 515] on textarea "Auto: Need to remove the 2018 Tesla vin #4397 – this was returned to Tesla on 1…" at bounding box center [707, 462] width 458 height 267
type textarea "x"
type textarea "Auto: Need to remove the 2018 Tesla vin #4397 – this was returned to Tesla on 1…"
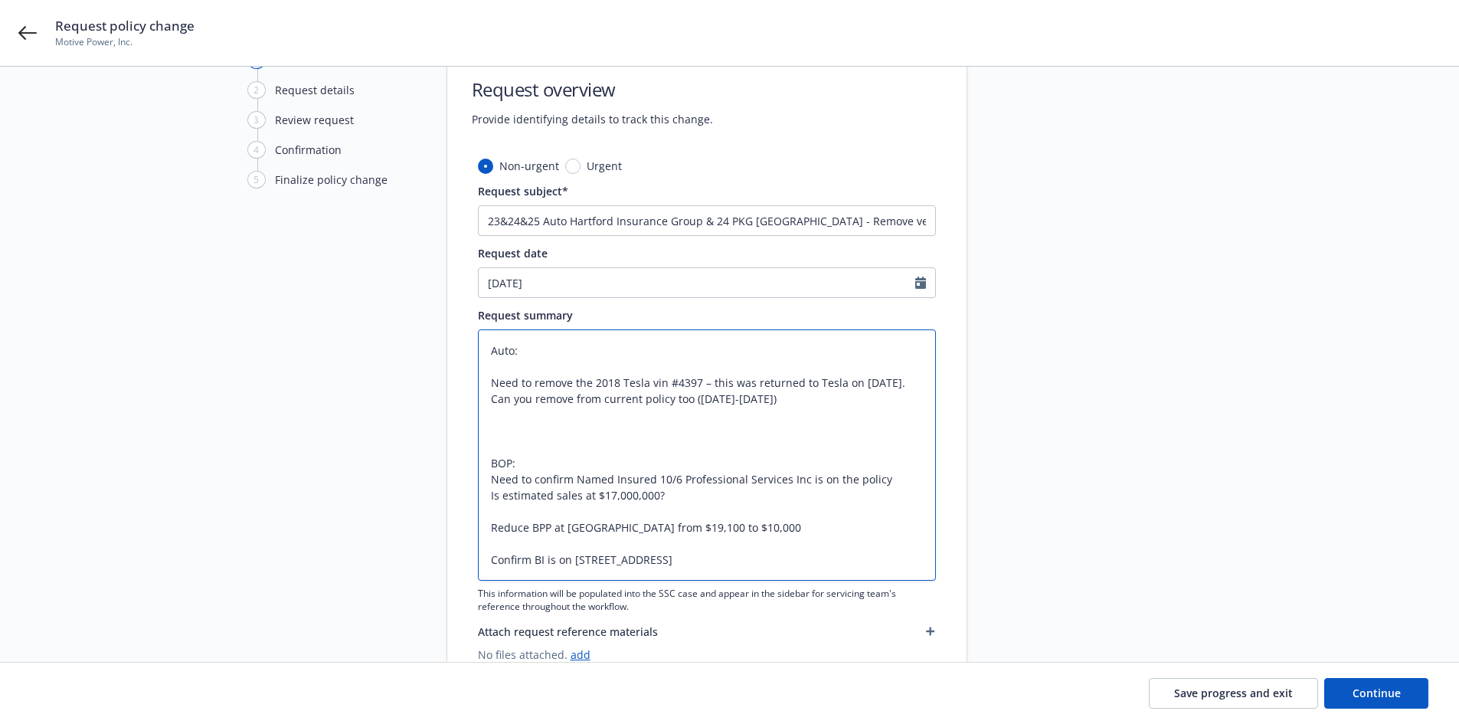
click at [491, 523] on textarea "Auto: Need to remove the 2018 Tesla vin #4397 – this was returned to Tesla on 1…" at bounding box center [707, 454] width 458 height 251
type textarea "x"
type textarea "Auto: Need to remove the 2018 Tesla vin #4397 – this was returned to Tesla on 1…"
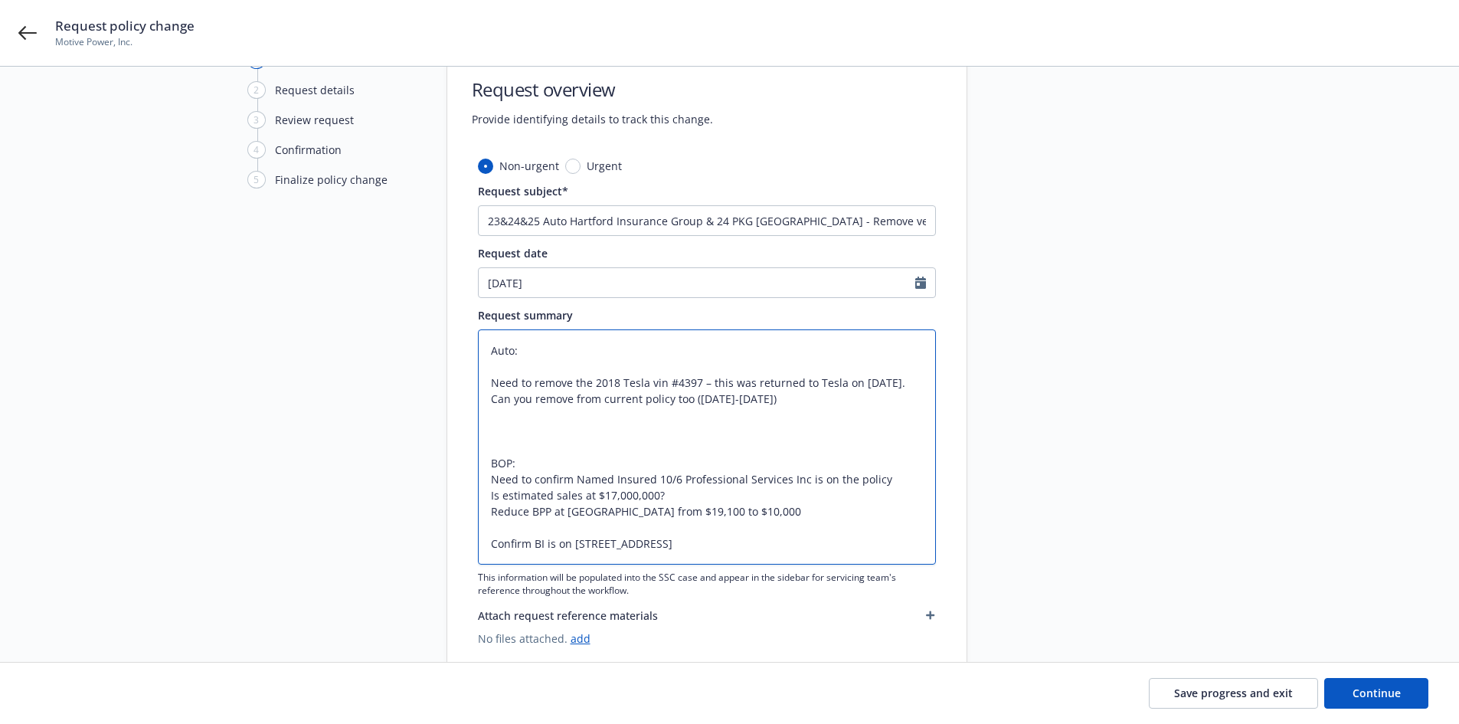
click at [492, 542] on textarea "Auto: Need to remove the 2018 Tesla vin #4397 – this was returned to Tesla on 1…" at bounding box center [707, 446] width 458 height 235
type textarea "x"
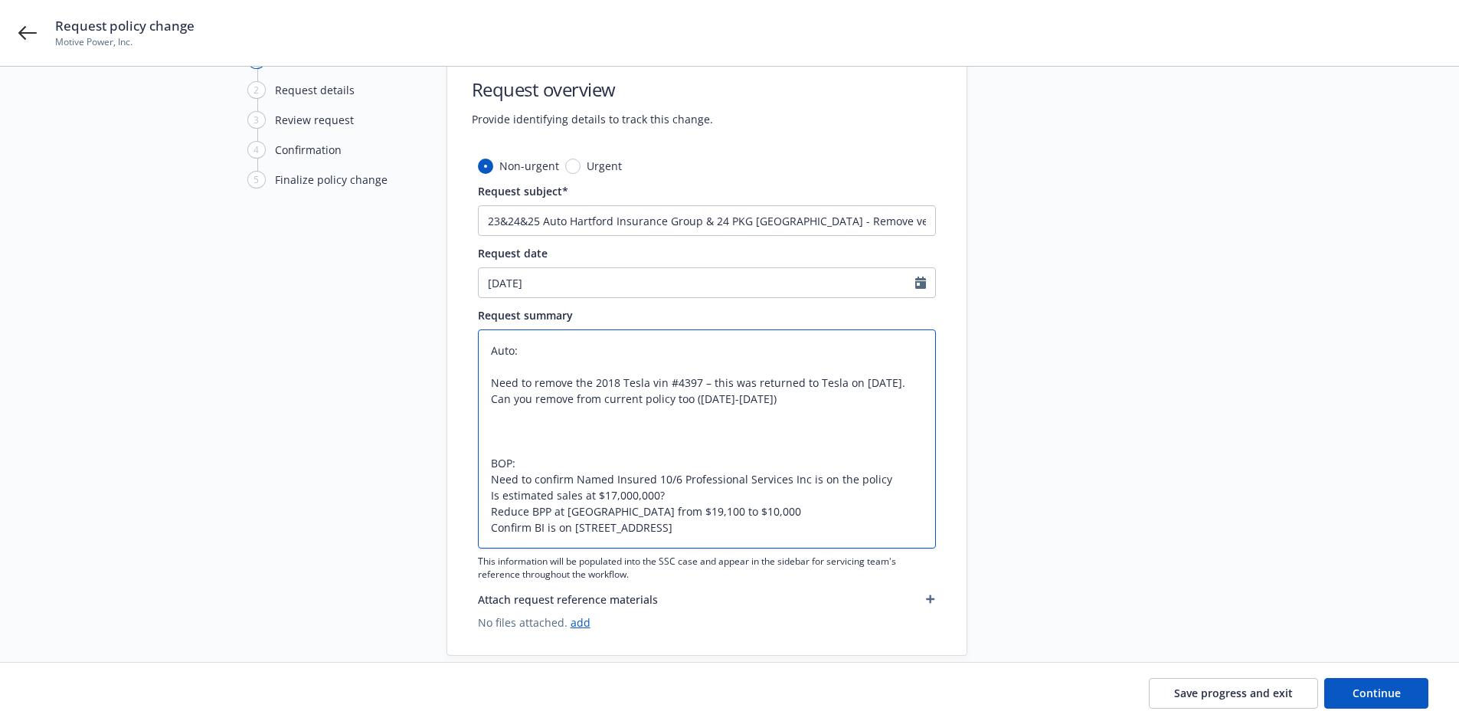
type textarea "Auto: Need to remove the 2018 Tesla vin #4397 – this was returned to Tesla on 1…"
click at [1377, 696] on span "Continue" at bounding box center [1376, 692] width 48 height 15
type textarea "x"
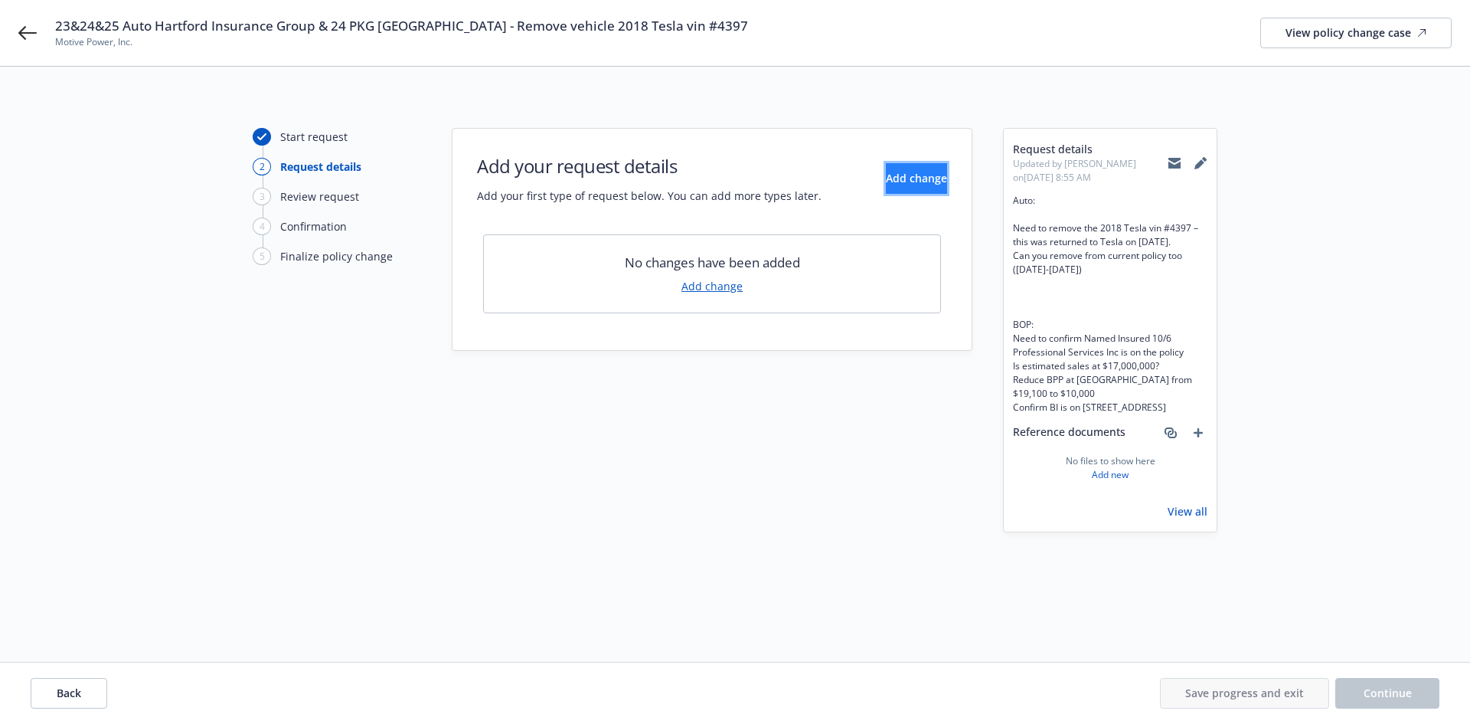
click at [886, 176] on span "Add change" at bounding box center [916, 178] width 61 height 15
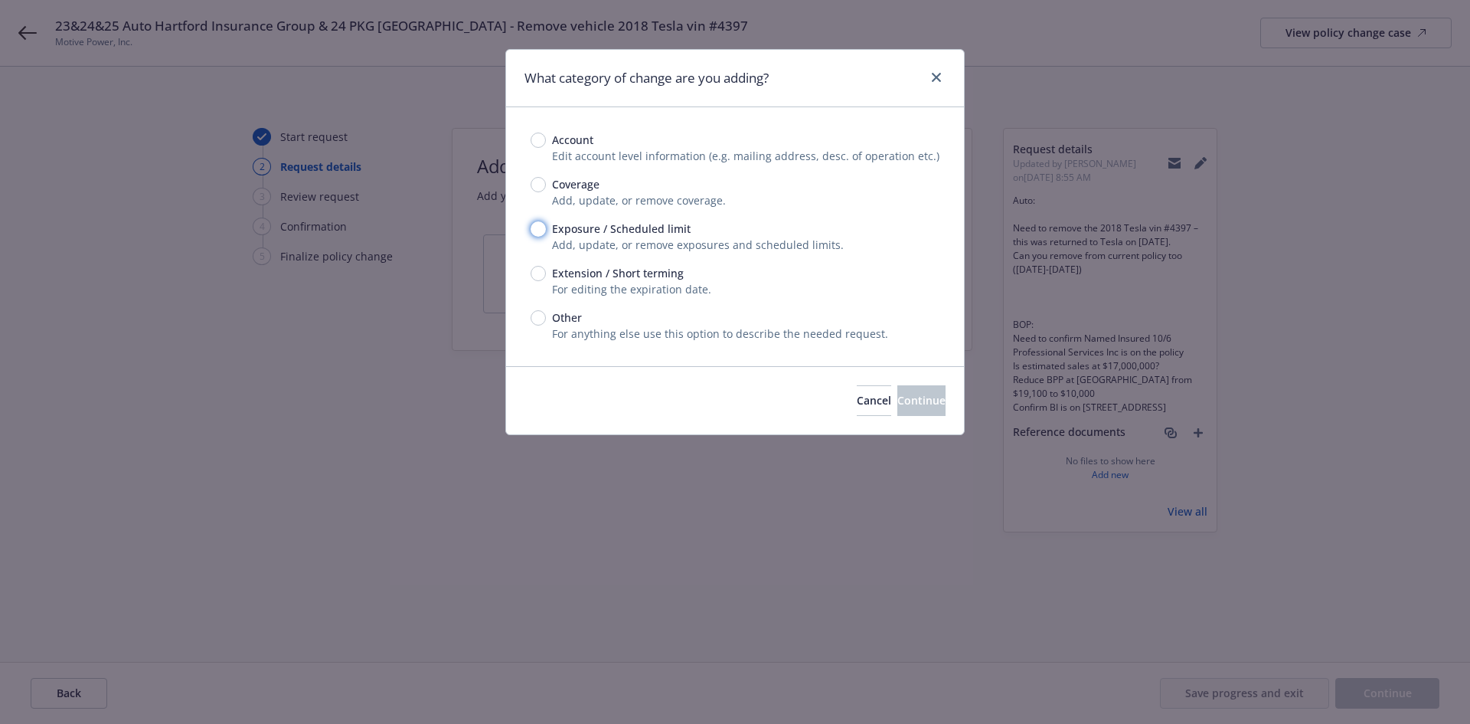
click at [537, 227] on input "Exposure / Scheduled limit" at bounding box center [538, 228] width 15 height 15
radio input "true"
click at [904, 404] on span "Continue" at bounding box center [921, 400] width 48 height 15
type textarea "x"
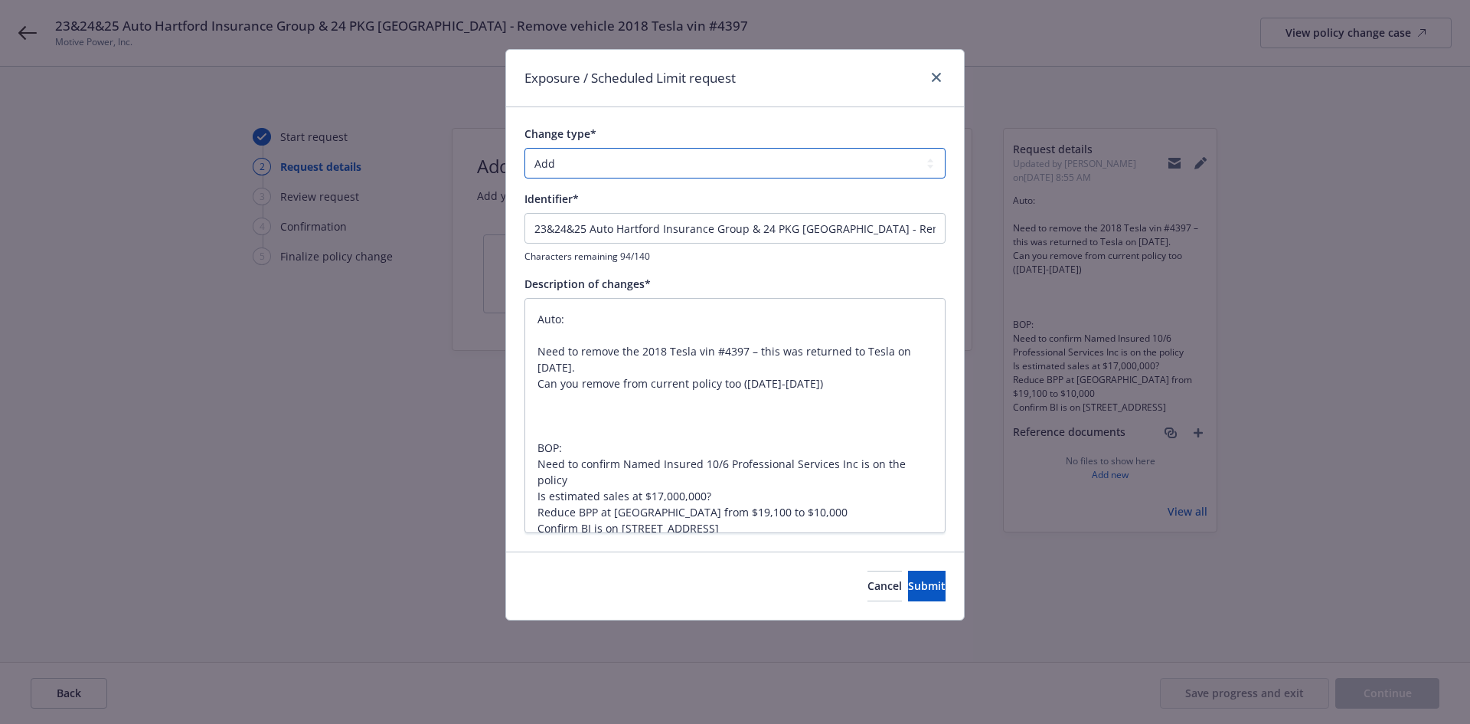
click at [593, 160] on select "Add Audit Change Remove" at bounding box center [735, 163] width 421 height 31
select select "REMOVE"
click at [525, 148] on select "Add Audit Change Remove" at bounding box center [735, 163] width 421 height 31
drag, startPoint x: 851, startPoint y: 229, endPoint x: 411, endPoint y: 224, distance: 439.5
click at [411, 224] on div "Exposure / Scheduled Limit request Change type* Add Audit Change Remove Identif…" at bounding box center [735, 362] width 1470 height 724
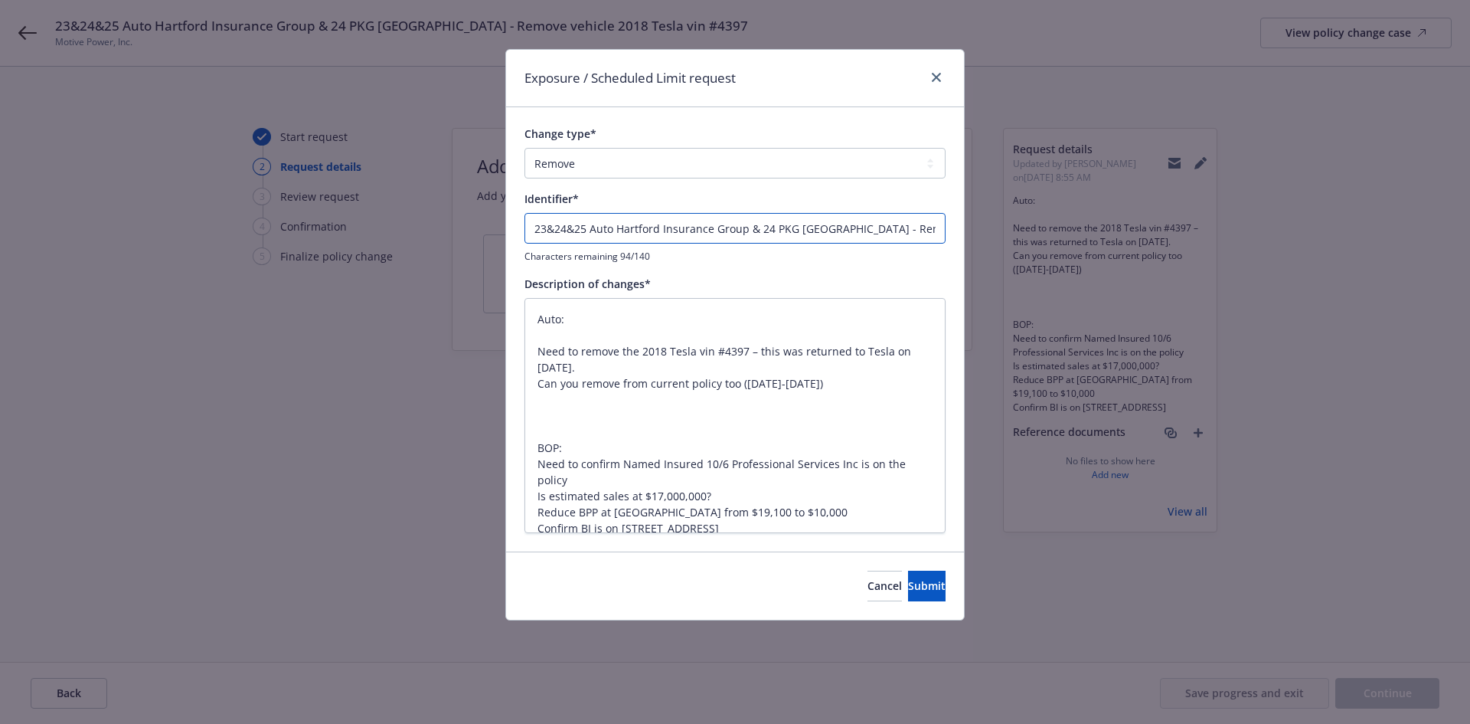
type textarea "x"
type input "Remove vehicle 2018 Tesla vin #4397"
click at [933, 80] on icon "close" at bounding box center [936, 77] width 9 height 9
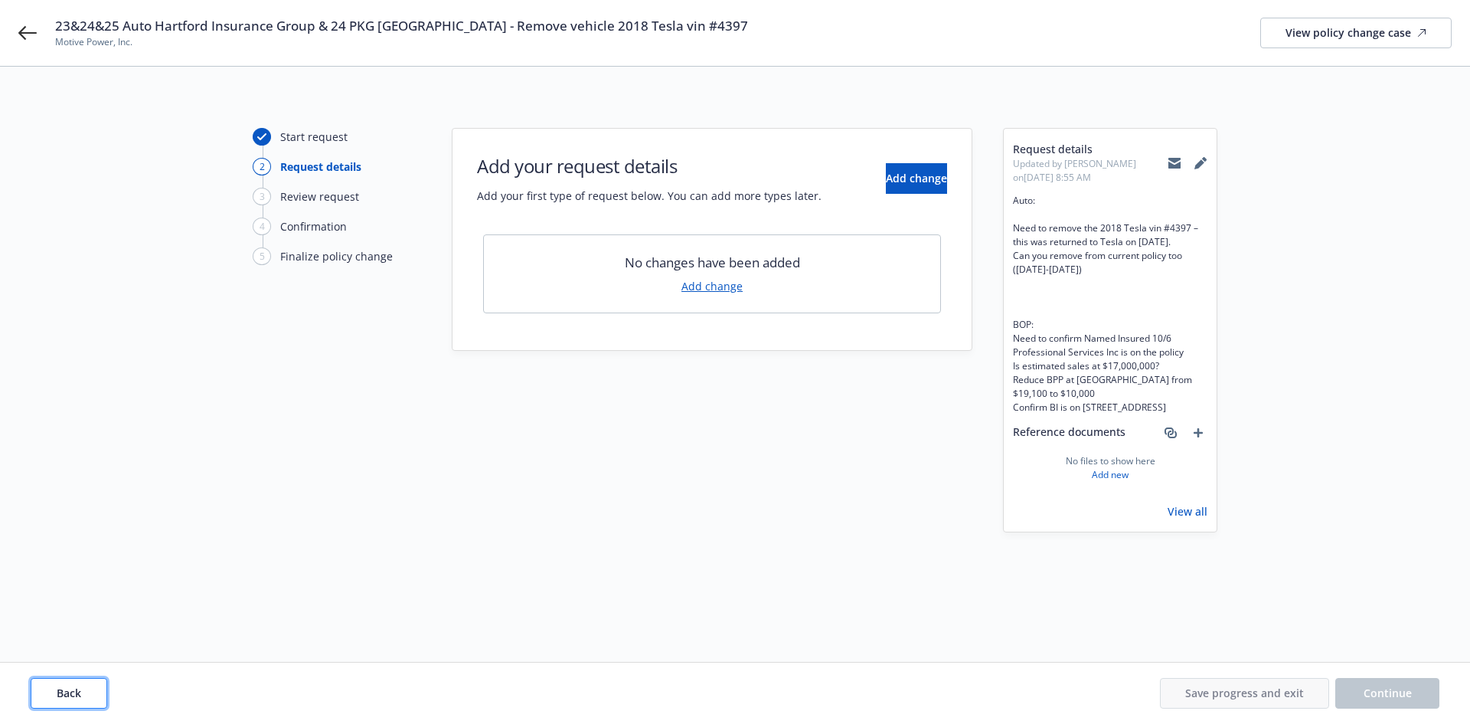
click at [83, 689] on button "Back" at bounding box center [69, 693] width 77 height 31
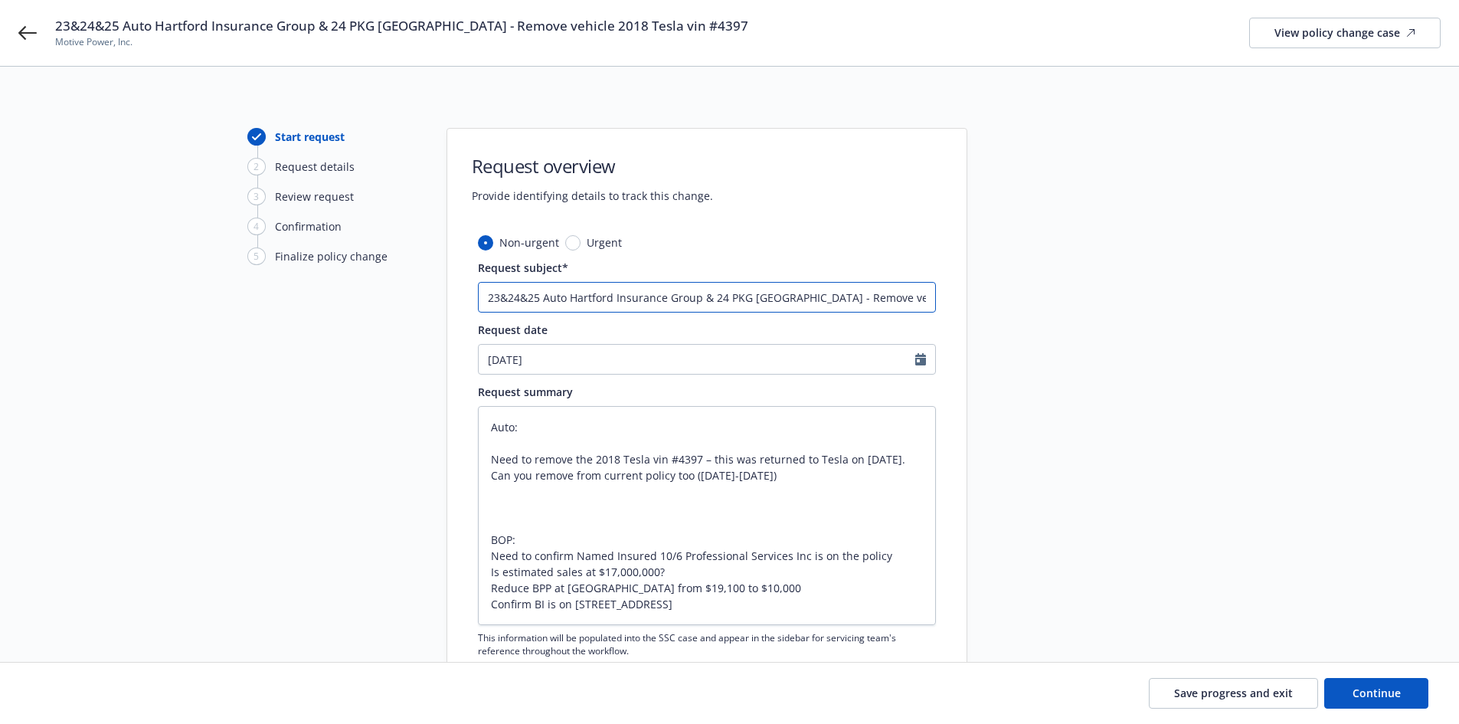
click at [909, 299] on input "23&24&25 Auto Hartford Insurance Group & 24 PKG Hartford - Remove vehicle 2018 …" at bounding box center [707, 297] width 458 height 31
click at [491, 541] on textarea "Auto: Need to remove the 2018 Tesla vin #4397 – this was returned to Tesla on 1…" at bounding box center [707, 515] width 458 height 219
type textarea "x"
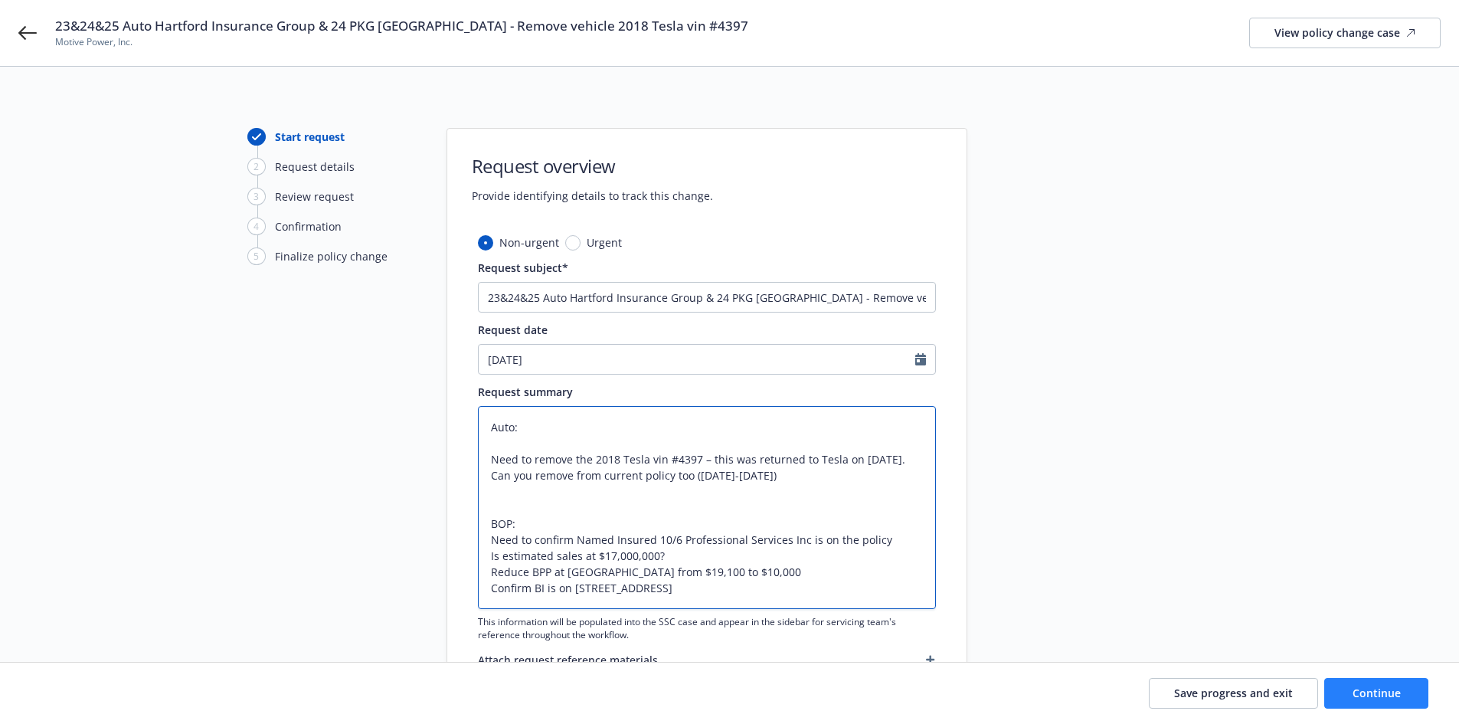
type textarea "Auto: Need to remove the 2018 Tesla vin #4397 – this was returned to Tesla on 1…"
click at [1370, 700] on button "Continue" at bounding box center [1376, 693] width 104 height 31
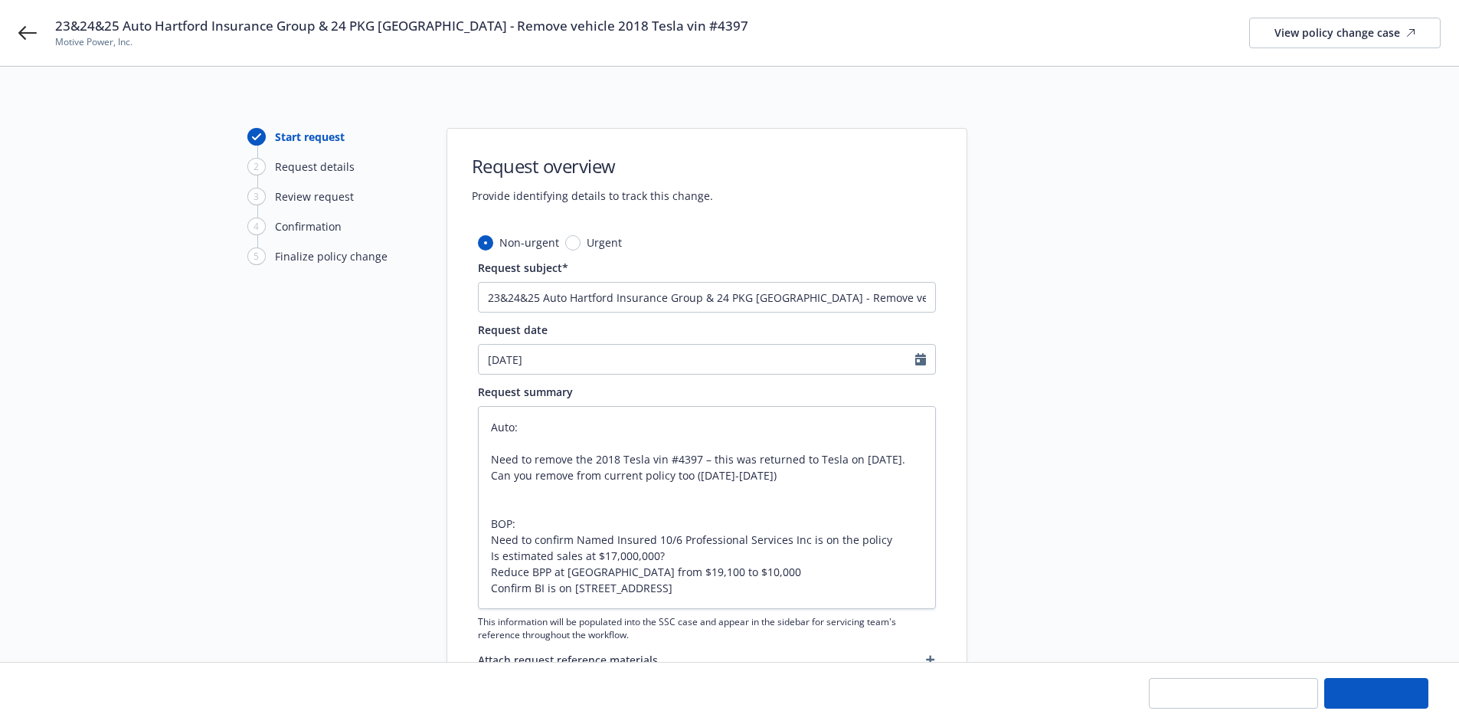
type textarea "x"
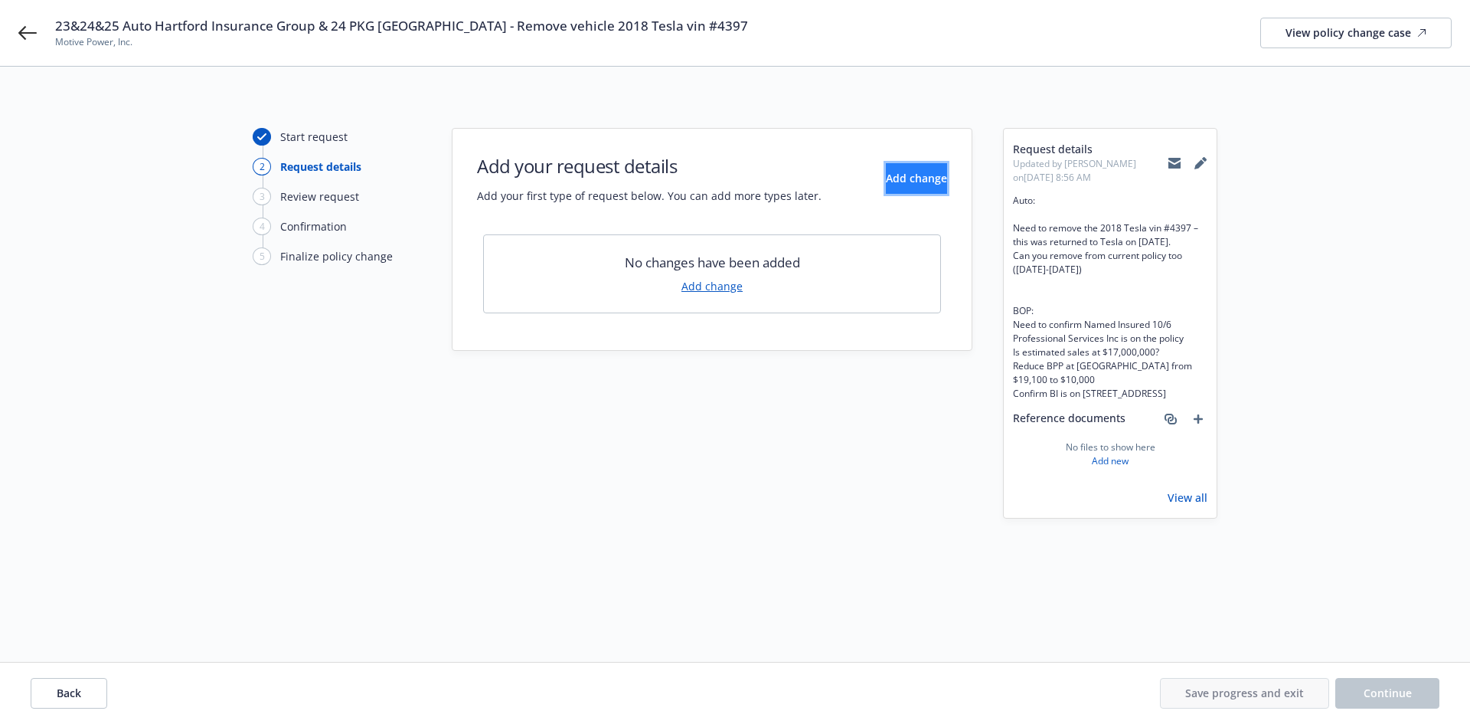
click at [897, 185] on span "Add change" at bounding box center [916, 178] width 61 height 15
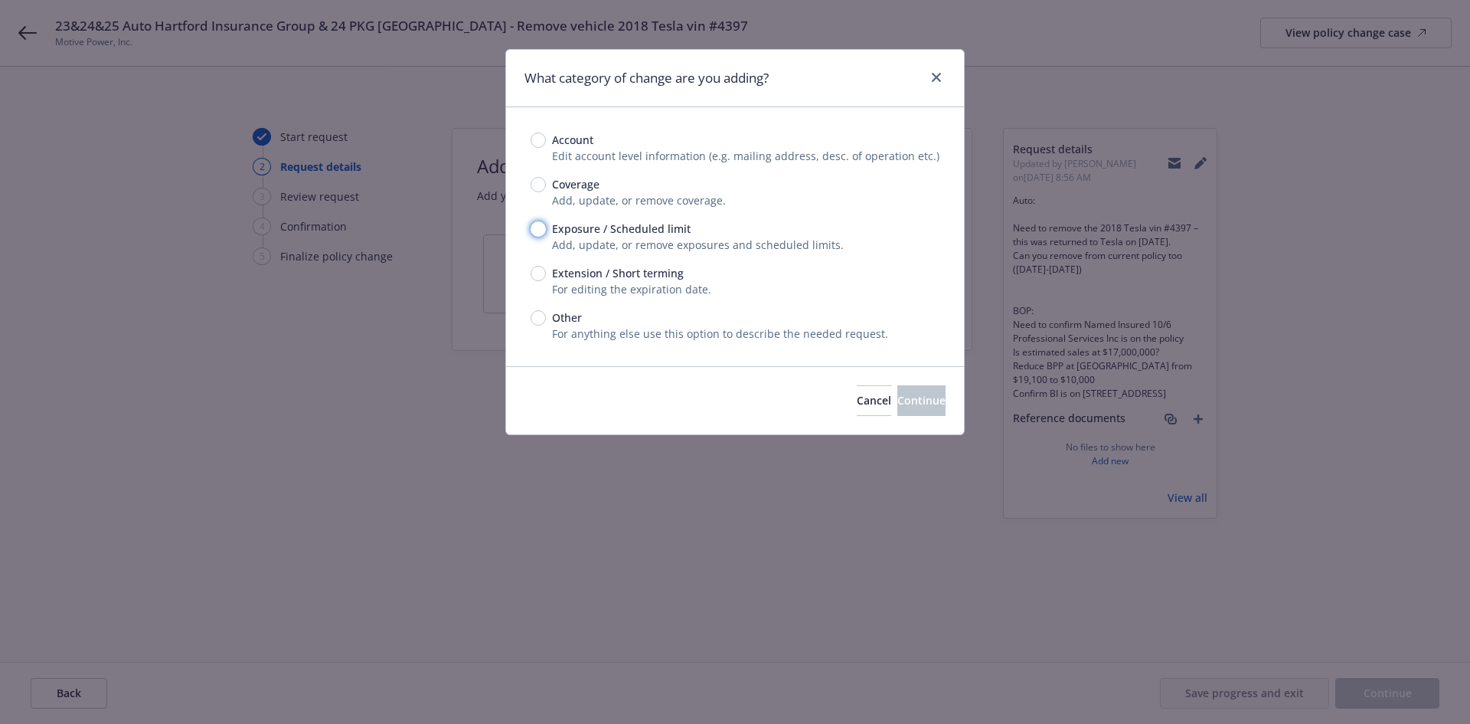
click at [543, 229] on input "Exposure / Scheduled limit" at bounding box center [538, 228] width 15 height 15
radio input "true"
click at [902, 400] on span "Continue" at bounding box center [921, 400] width 48 height 15
type textarea "x"
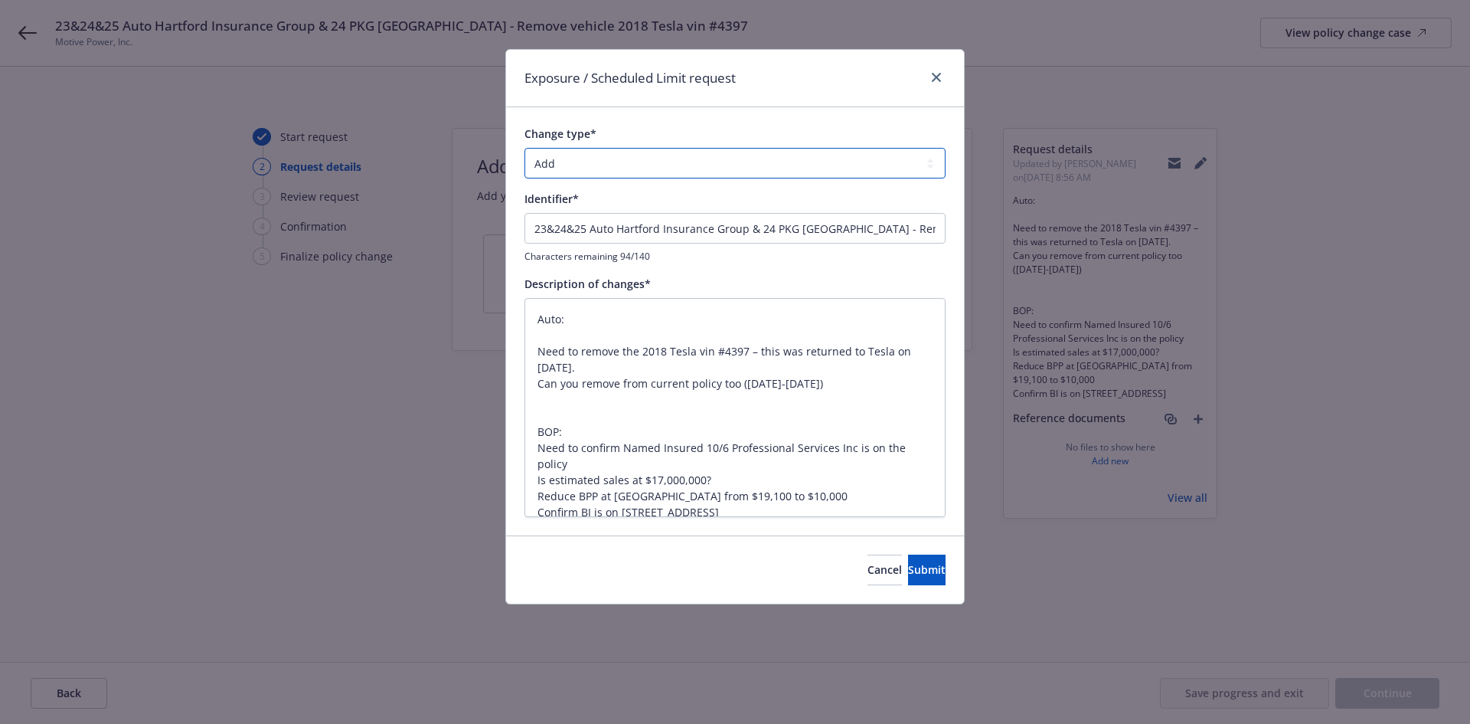
click at [570, 162] on select "Add Audit Change Remove" at bounding box center [735, 163] width 421 height 31
select select "REMOVE"
click at [525, 148] on select "Add Audit Change Remove" at bounding box center [735, 163] width 421 height 31
drag, startPoint x: 851, startPoint y: 227, endPoint x: 521, endPoint y: 229, distance: 329.3
click at [521, 229] on div "Change type* Add Audit Change Remove Identifier* 23&24&25 Auto Hartford Insuran…" at bounding box center [735, 320] width 458 height 427
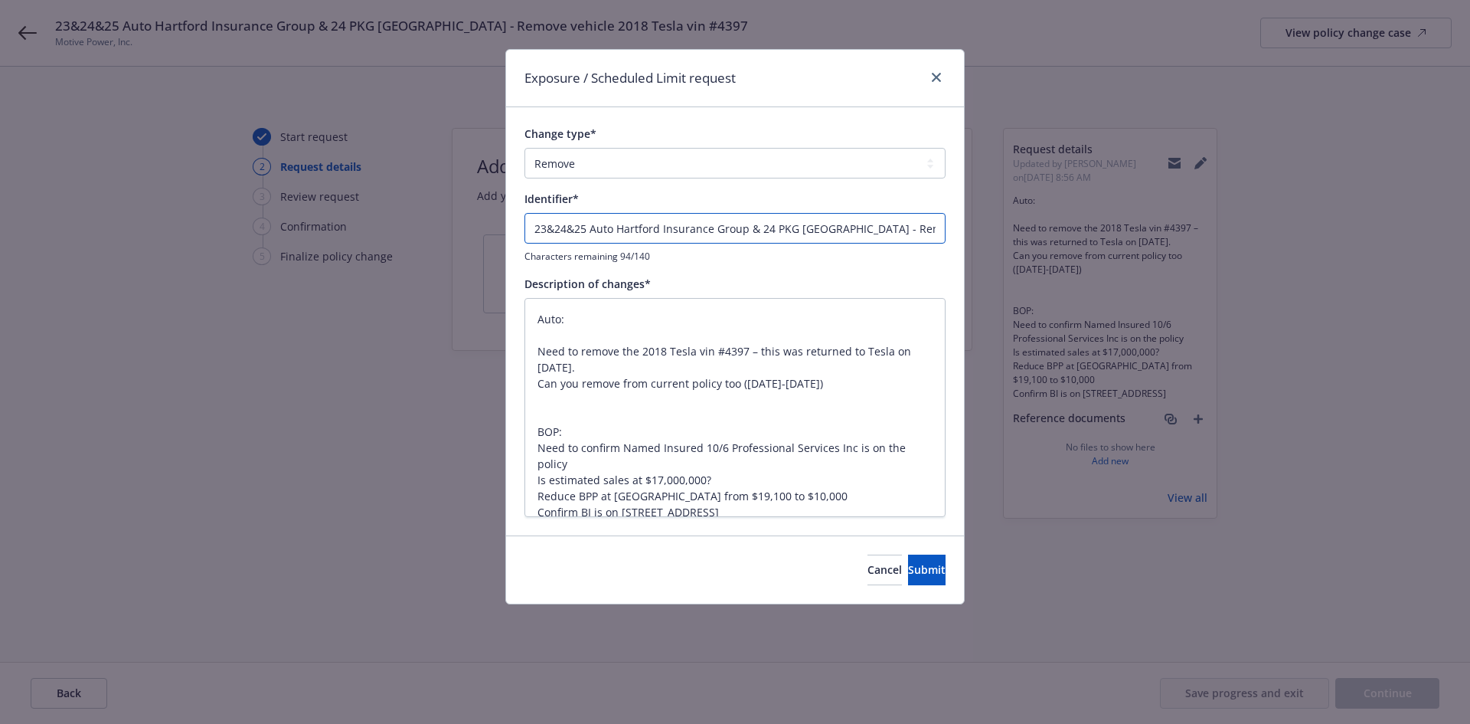
type textarea "x"
type input "Remove vehicle 2018 Tesla vin #4397"
click at [927, 576] on button "Submit" at bounding box center [927, 569] width 38 height 31
type textarea "x"
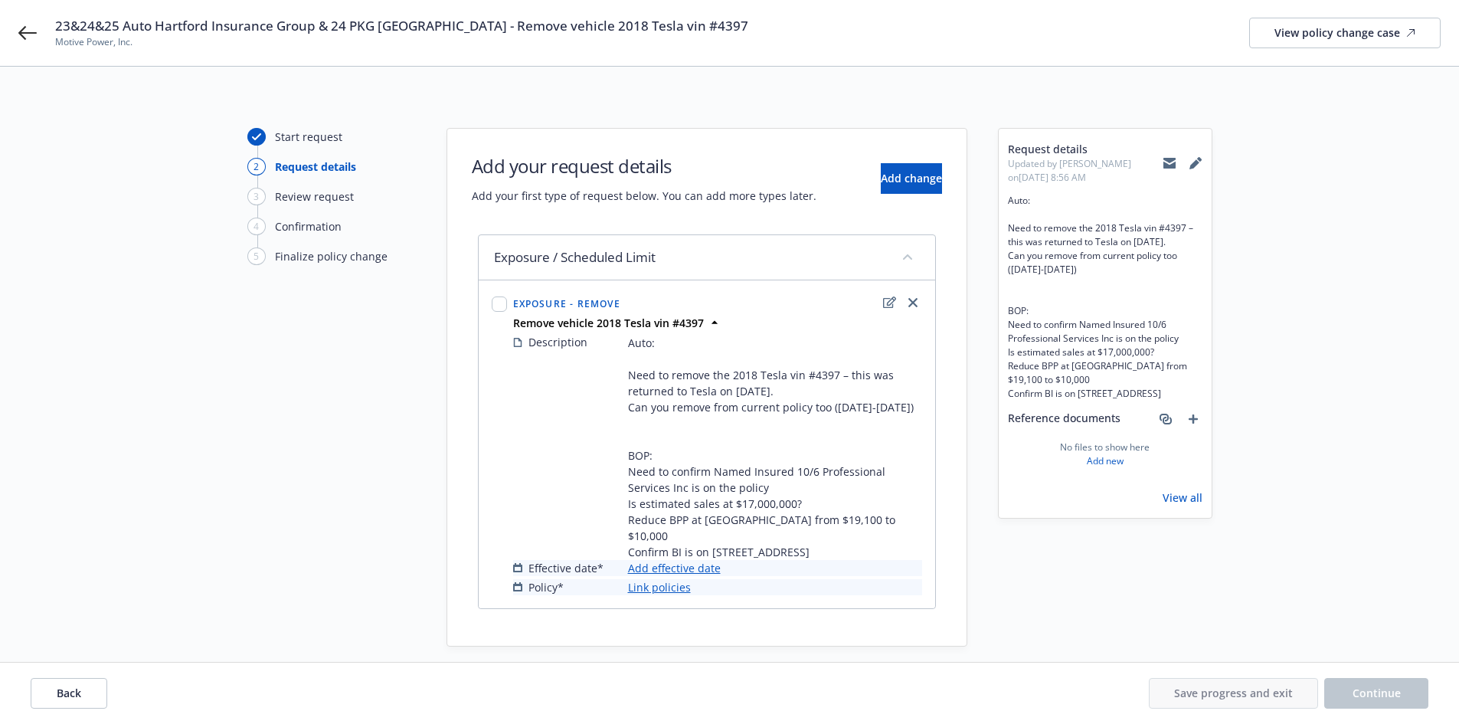
click at [694, 560] on link "Add effective date" at bounding box center [674, 568] width 93 height 16
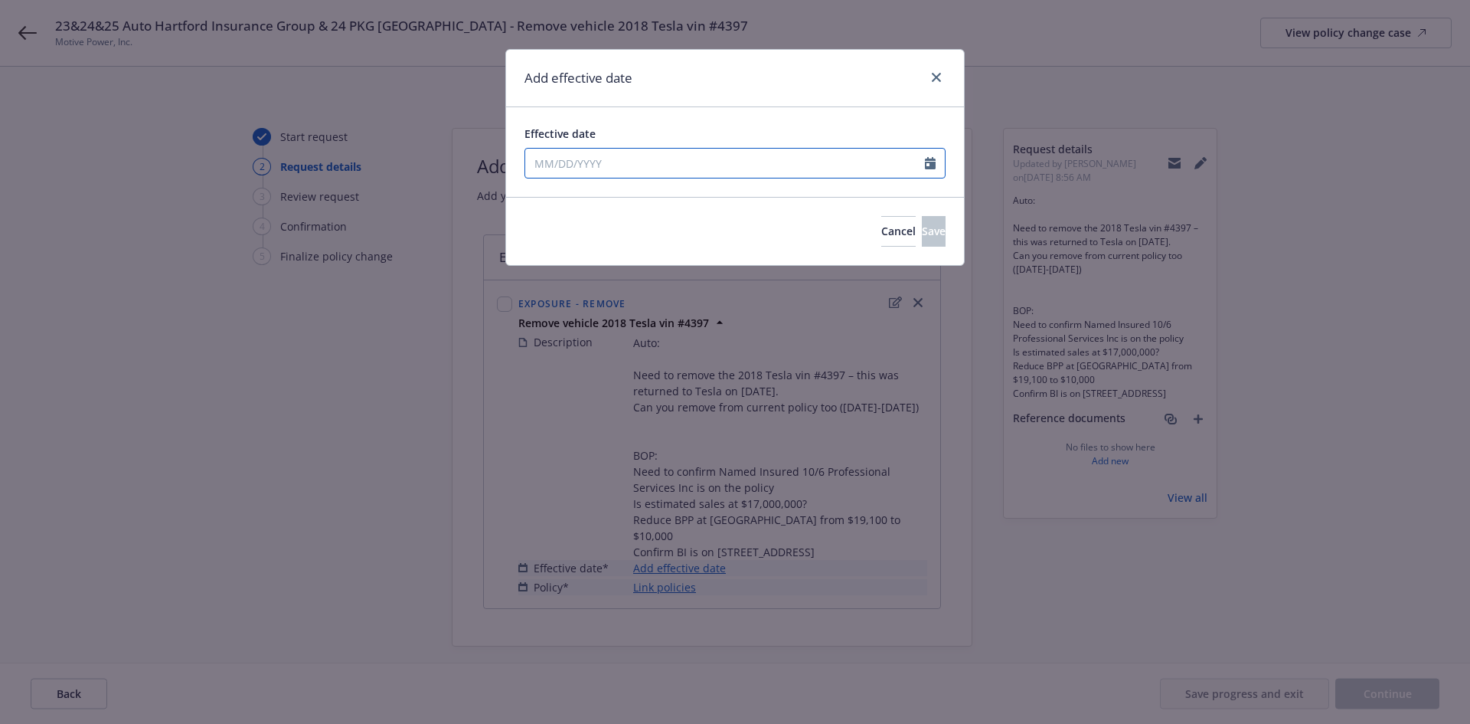
click at [659, 165] on input "Effective date" at bounding box center [725, 163] width 400 height 29
select select "9"
type input "12/01/2023"
click at [683, 117] on div "Effective date 12/01/2023 January February March April May June July August Sep…" at bounding box center [735, 152] width 458 height 90
click at [922, 229] on span "Save" at bounding box center [934, 231] width 24 height 15
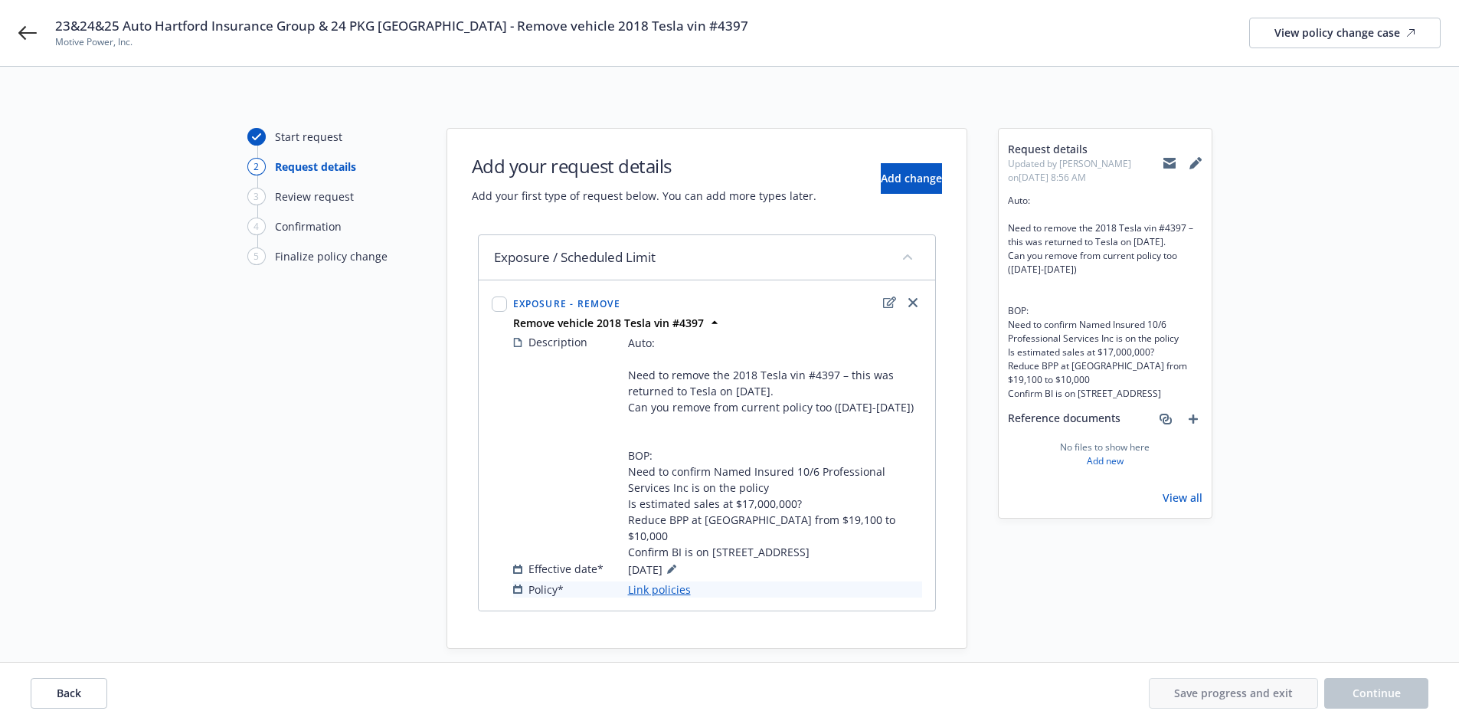
click at [675, 581] on link "Link policies" at bounding box center [659, 589] width 63 height 16
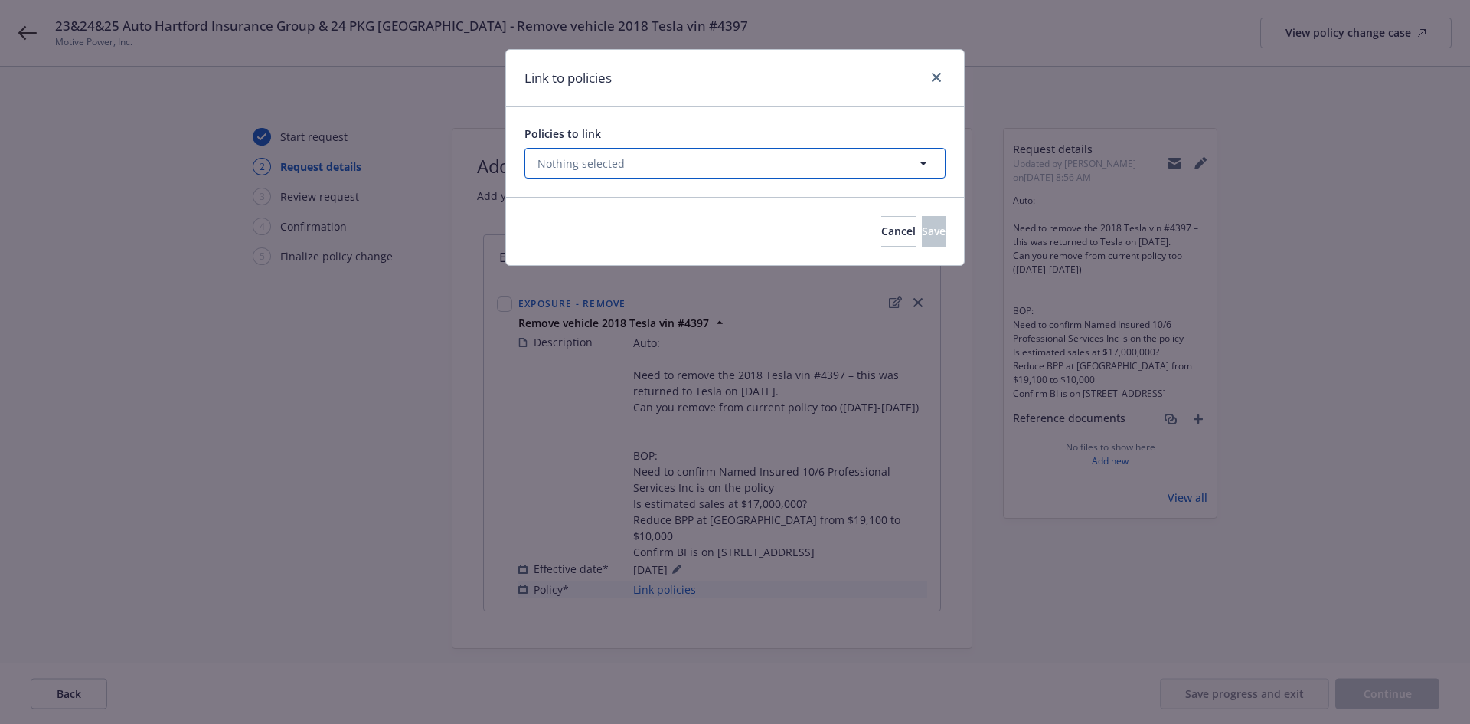
click at [688, 168] on button "Nothing selected" at bounding box center [735, 163] width 421 height 31
select select "ACTIVE"
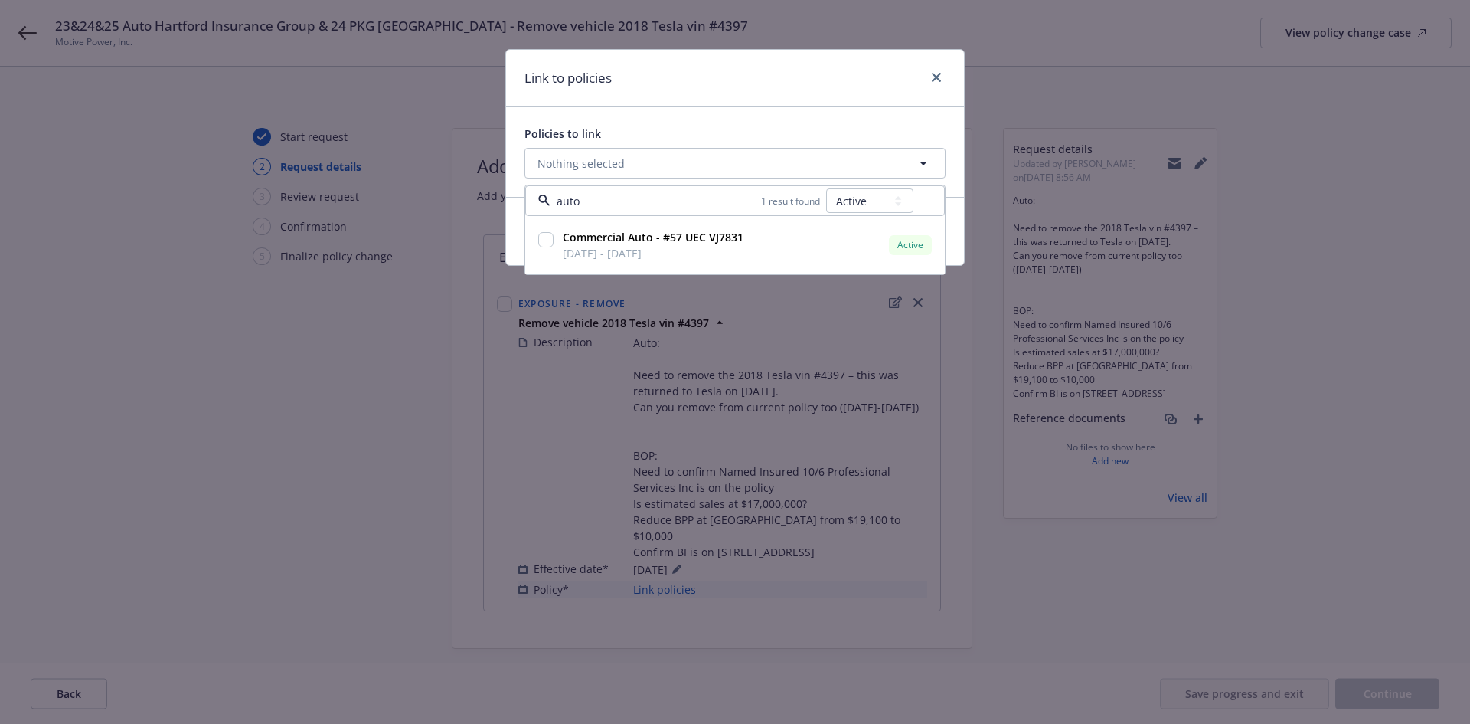
type input "auto"
click at [855, 198] on select "All Active Upcoming Expired Cancelled" at bounding box center [869, 200] width 87 height 25
select select "EXPIRED"
click at [827, 188] on select "All Active Upcoming Expired Cancelled" at bounding box center [869, 200] width 87 height 25
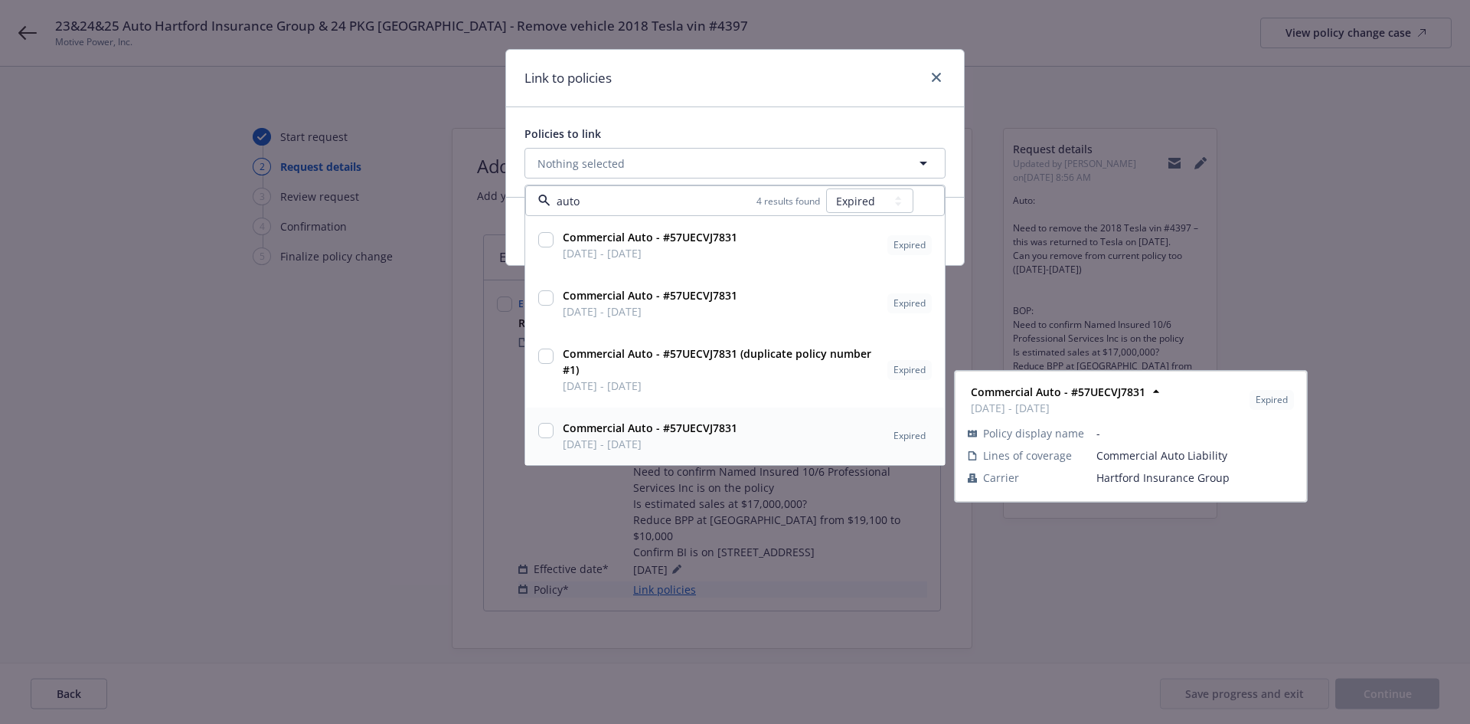
click at [694, 440] on span "10/01/2023 - 10/01/2024" at bounding box center [650, 444] width 175 height 16
checkbox input "true"
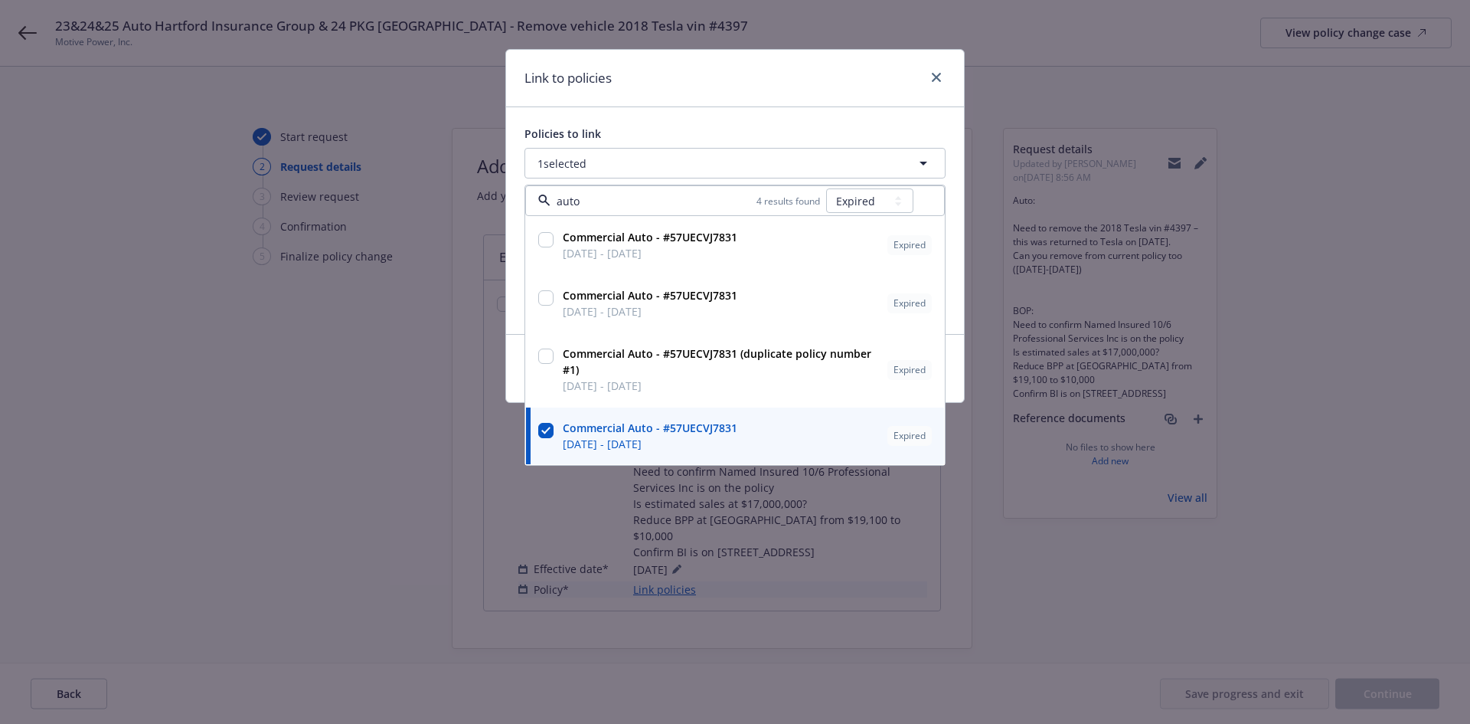
click at [406, 426] on div "Link to policies Policies to link 1 selected auto 4 results found All Active Up…" at bounding box center [735, 362] width 1470 height 724
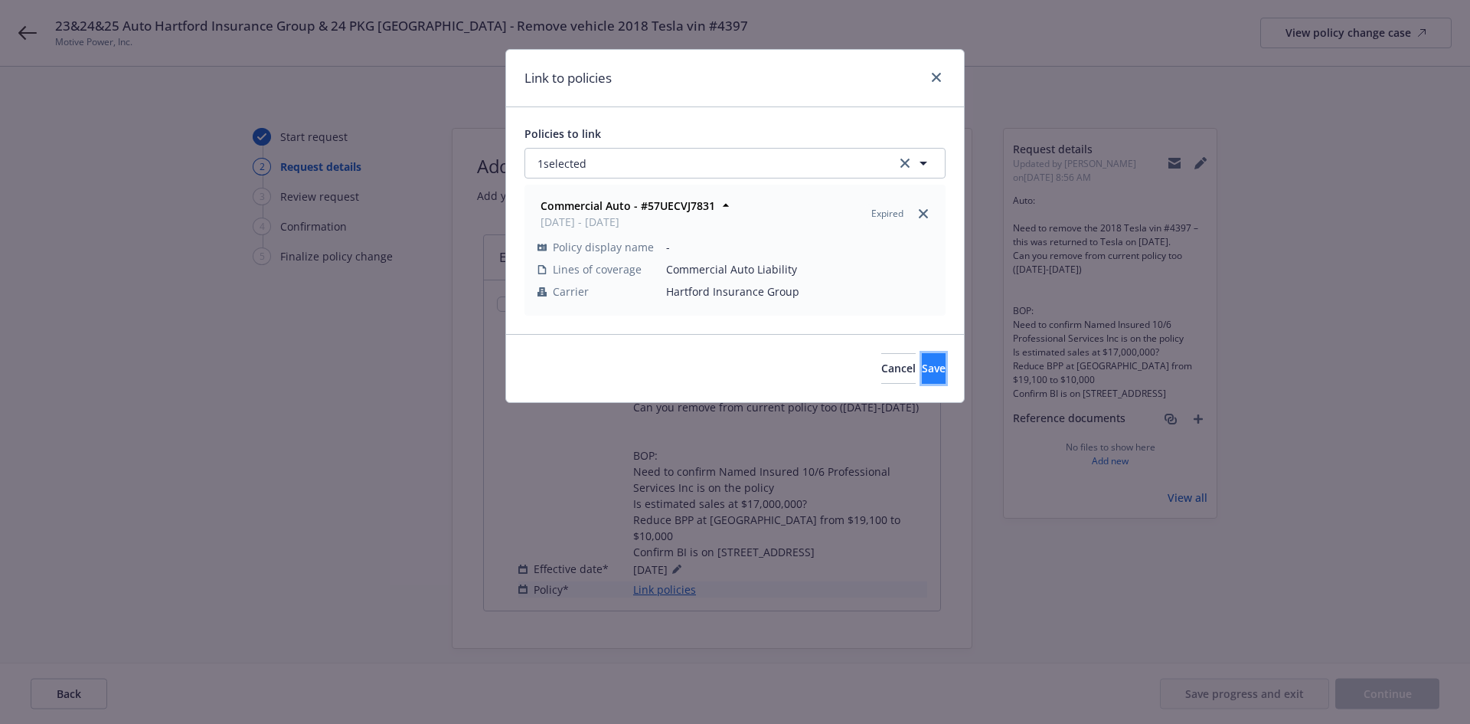
click at [922, 369] on span "Save" at bounding box center [934, 368] width 24 height 15
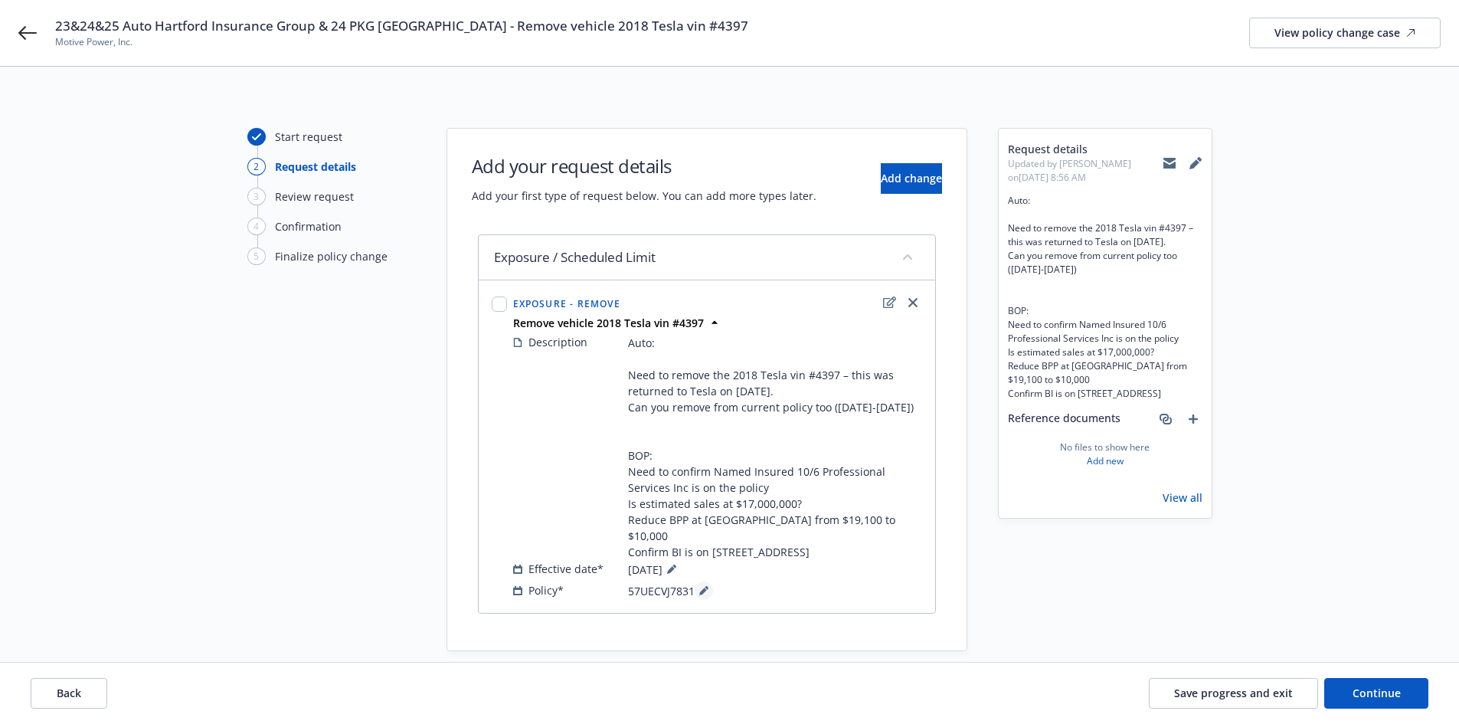
click at [706, 586] on icon at bounding box center [703, 590] width 9 height 9
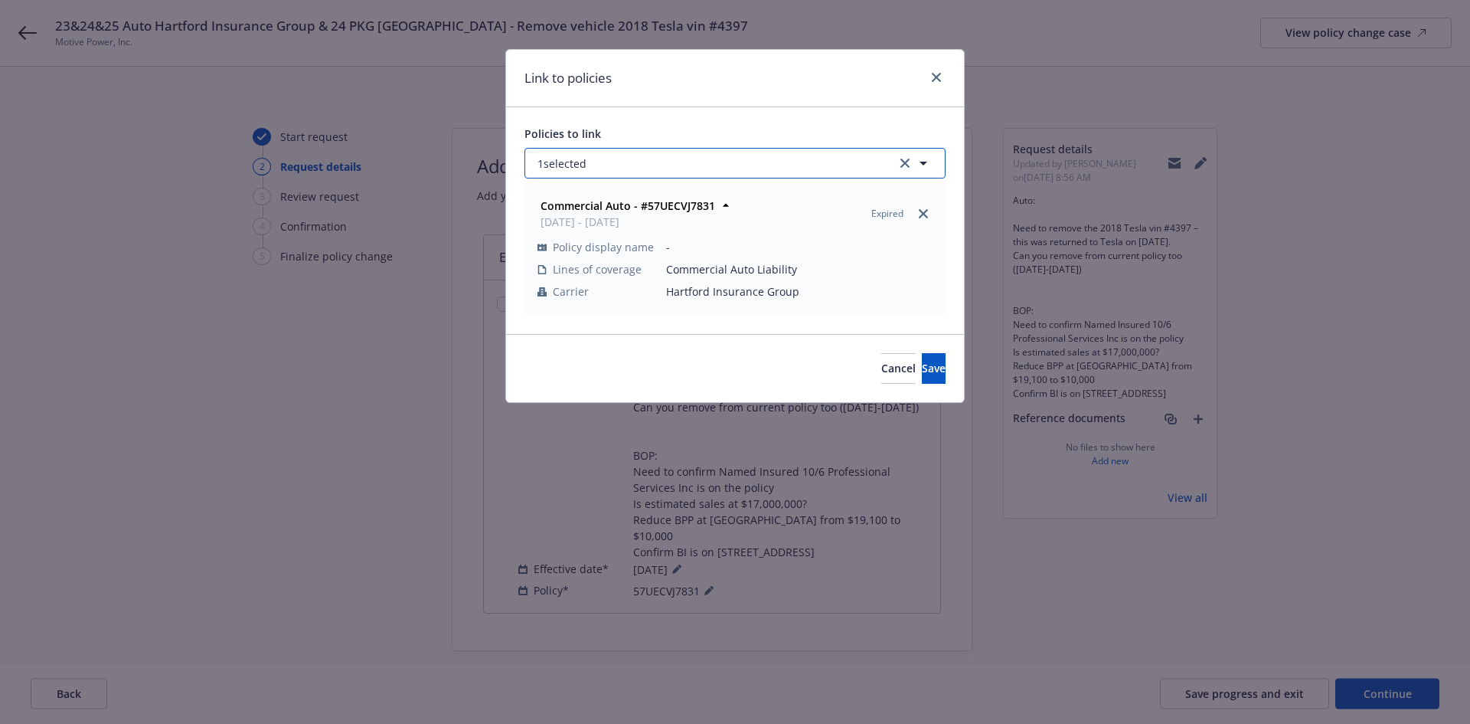
click at [799, 168] on button "1 selected" at bounding box center [735, 163] width 421 height 31
select select "ACTIVE"
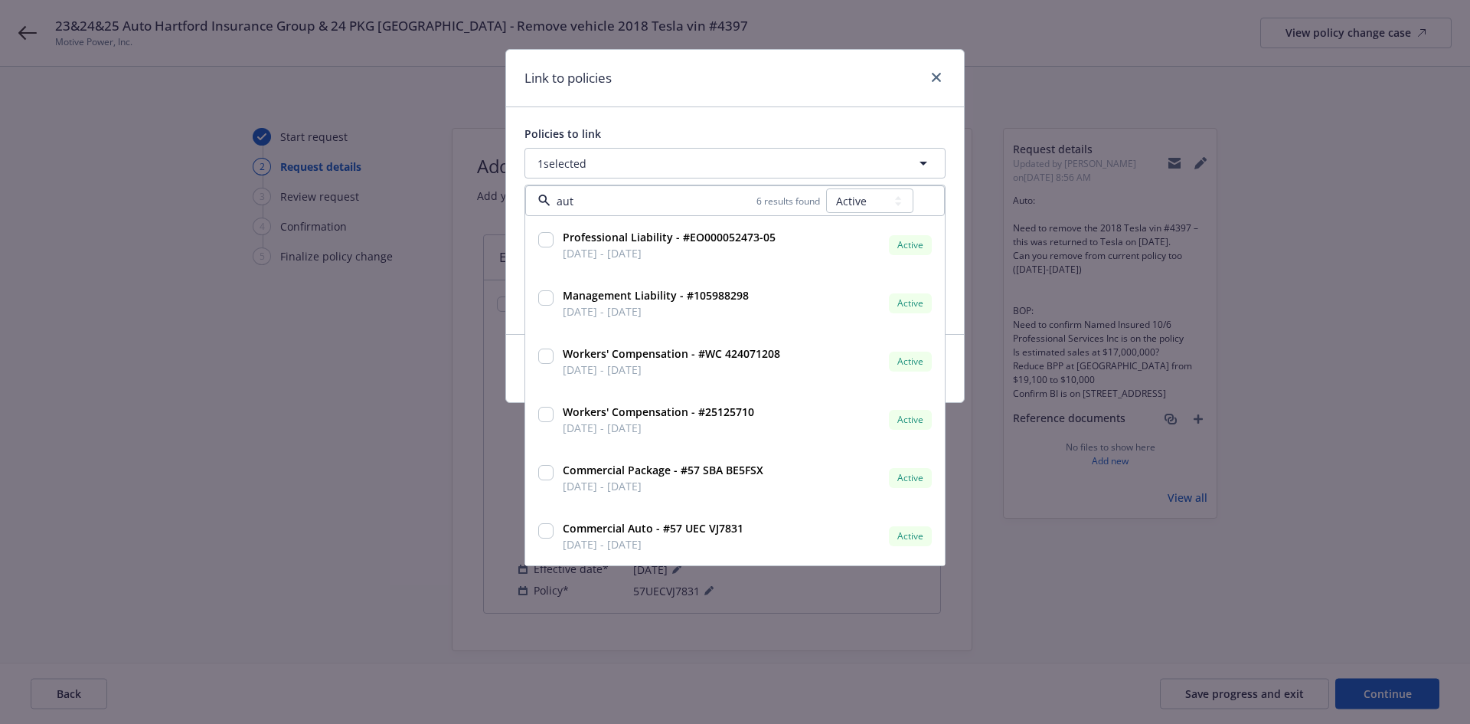
type input "auto"
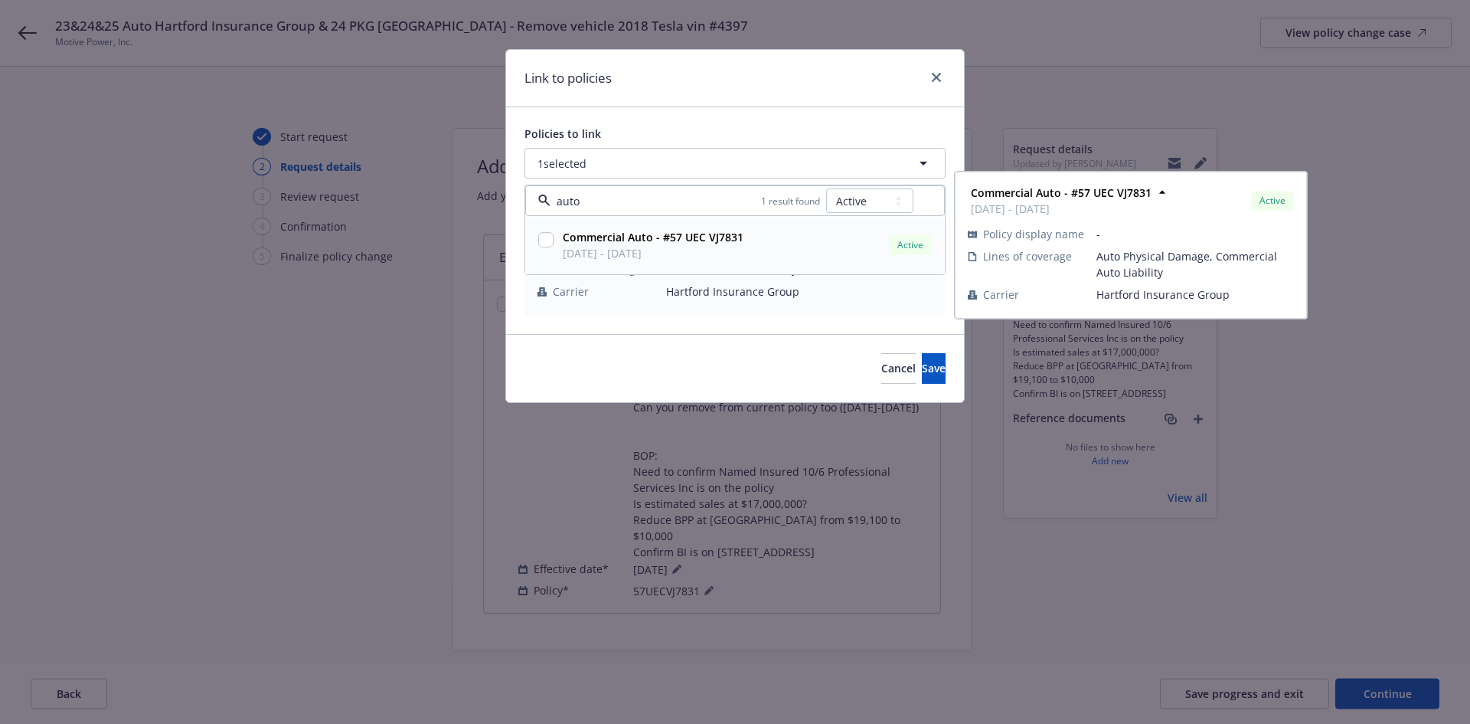
click at [678, 244] on strong "Commercial Auto - #57 UEC VJ7831" at bounding box center [653, 237] width 181 height 15
checkbox input "true"
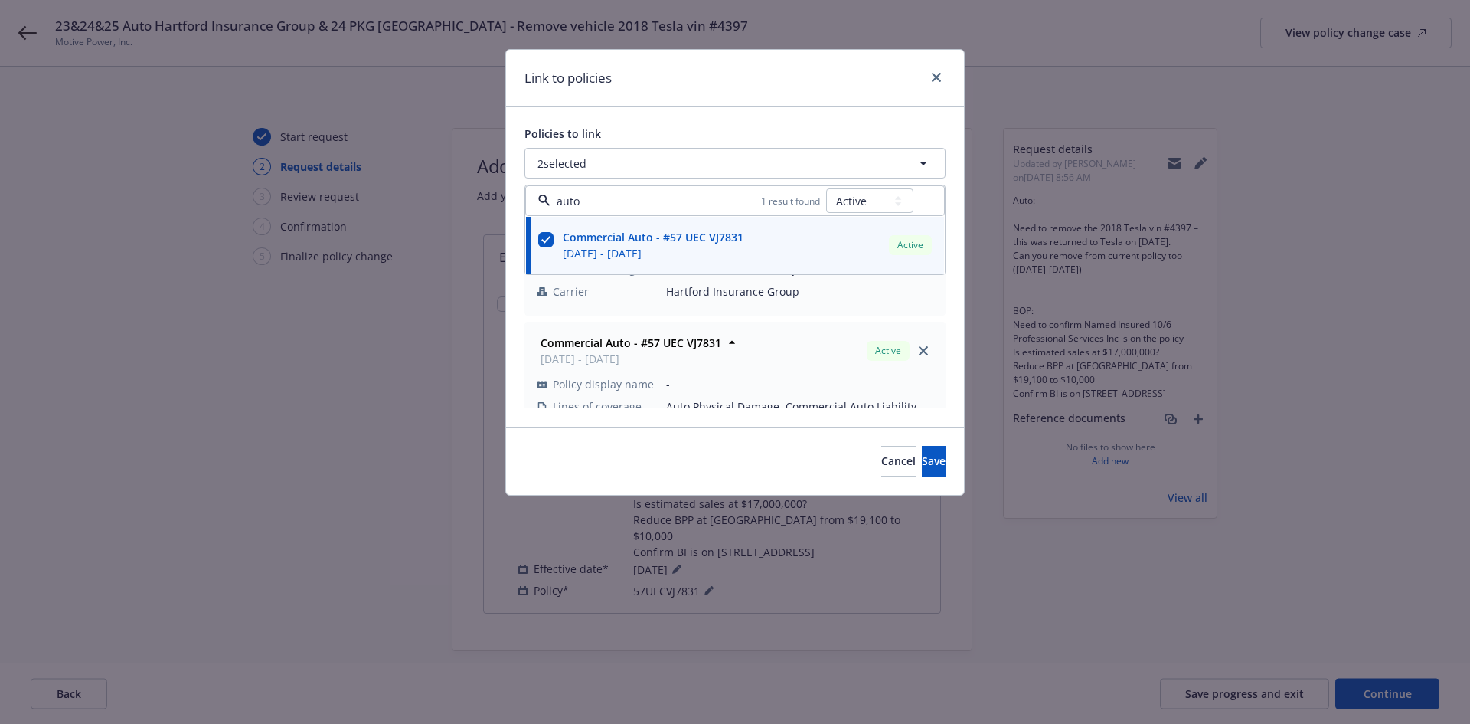
type input "auto"
click at [753, 116] on div "Policies to link 2 selected auto 1 result found All Active Upcoming Expired Can…" at bounding box center [735, 266] width 458 height 319
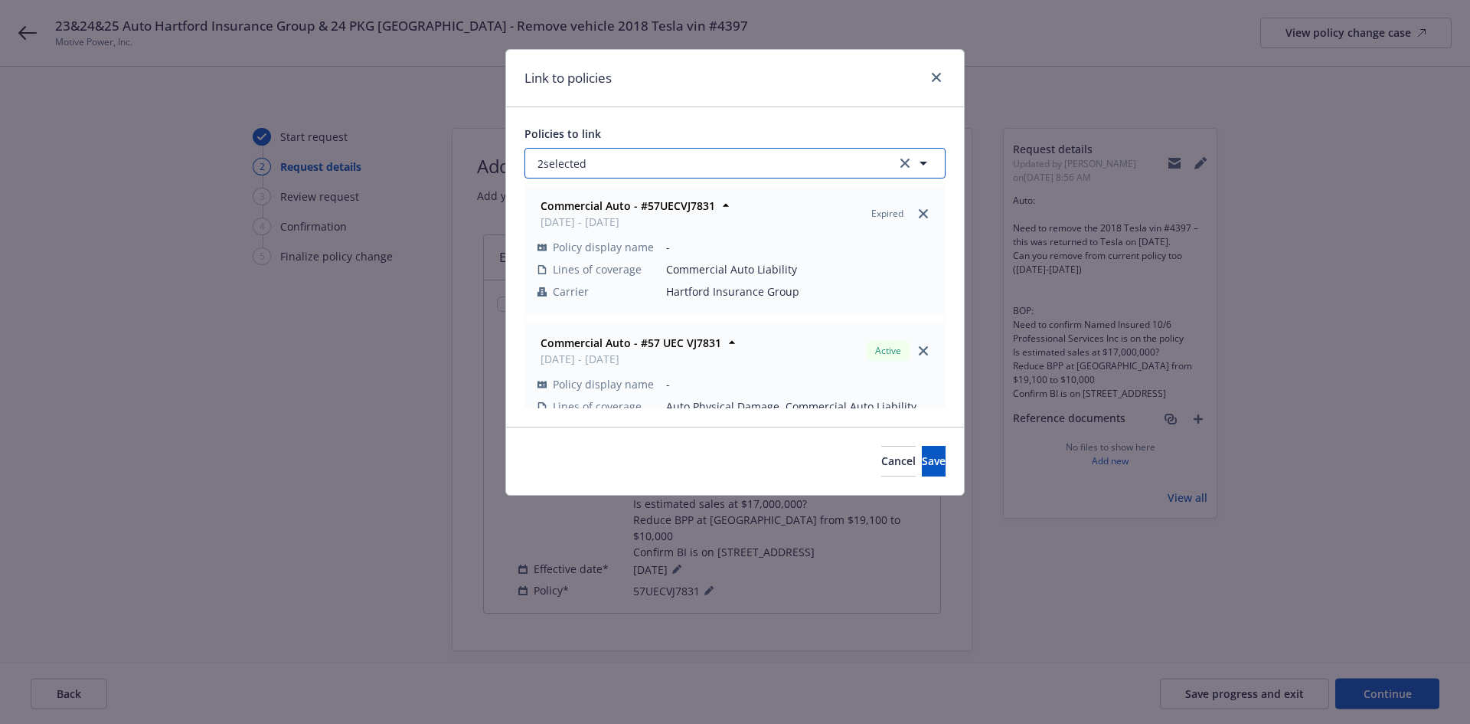
click at [845, 166] on button "2 selected" at bounding box center [735, 163] width 421 height 31
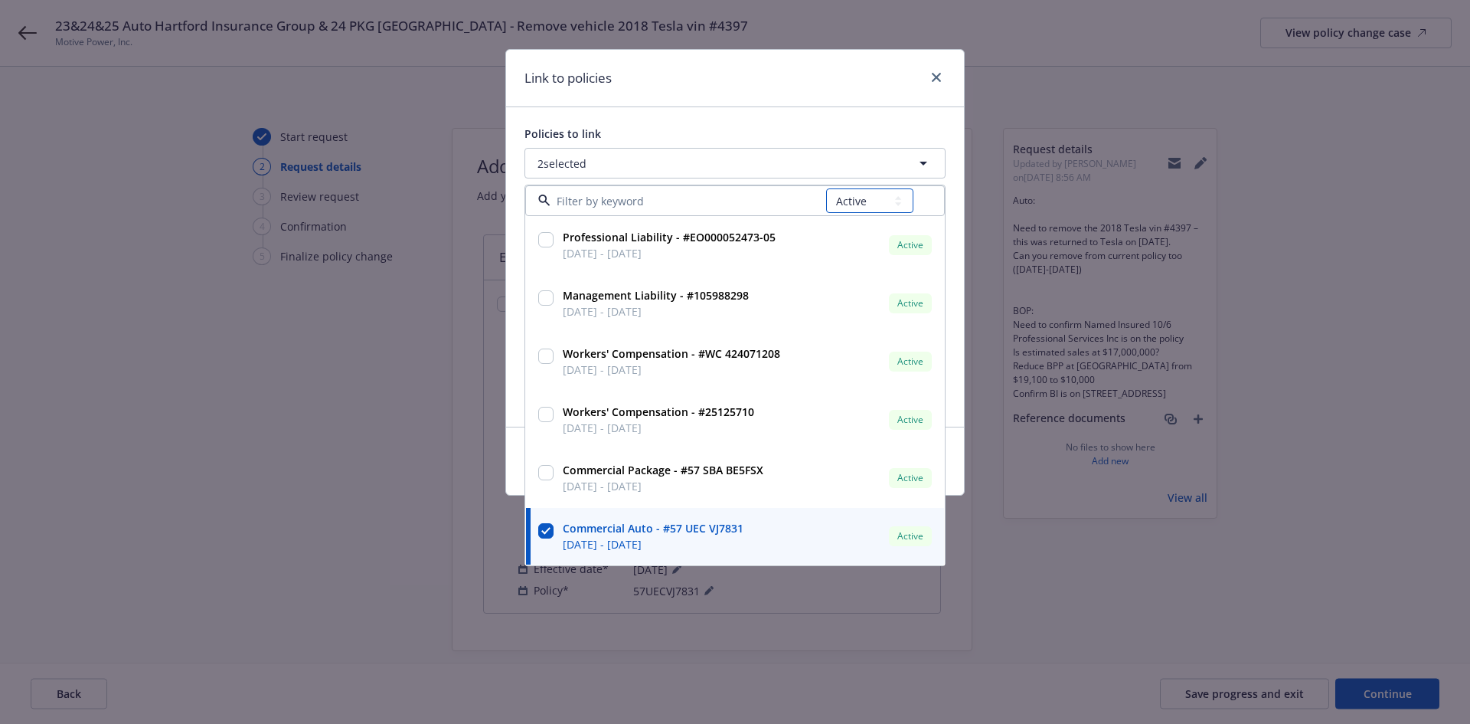
click at [885, 204] on select "All Active Upcoming Expired Cancelled" at bounding box center [869, 200] width 87 height 25
select select "UPCOMING"
click at [827, 188] on select "All Active Upcoming Expired Cancelled" at bounding box center [869, 200] width 87 height 25
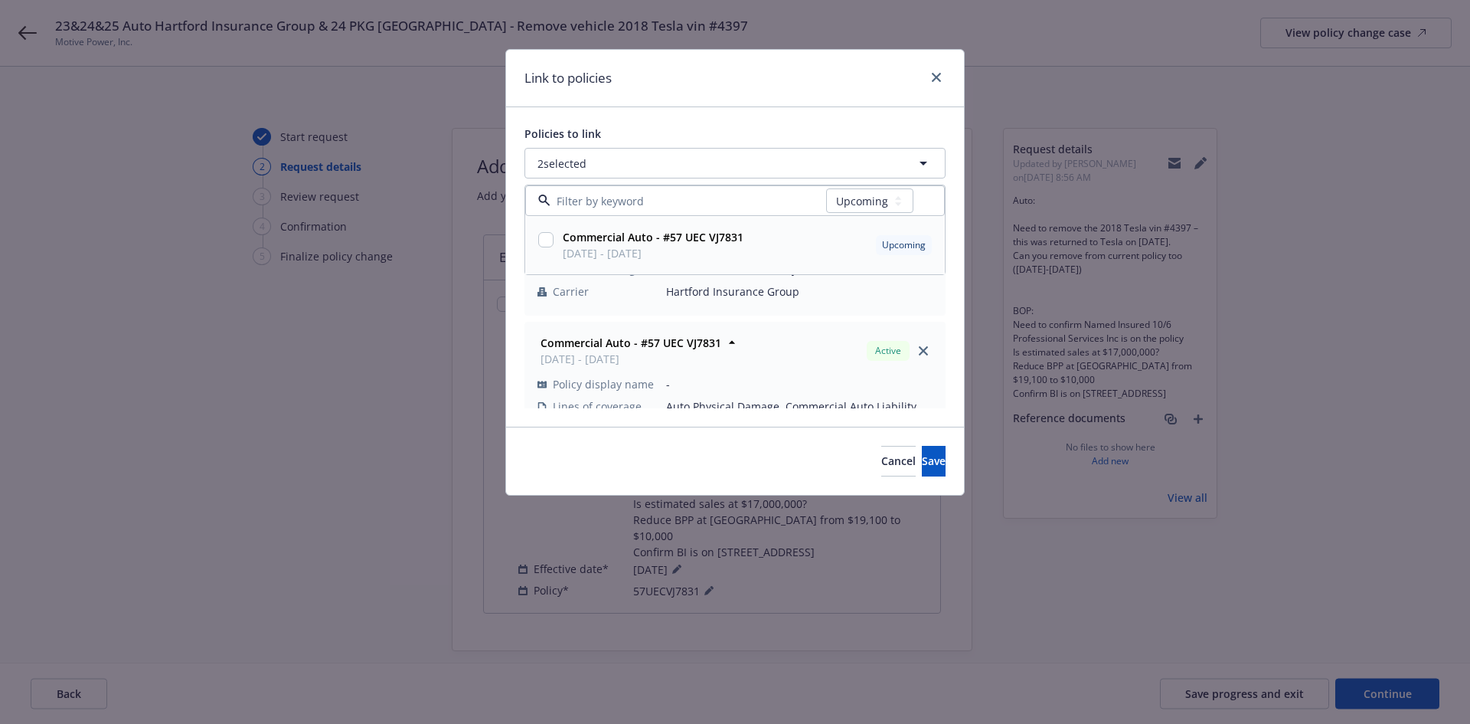
click at [696, 245] on span "Commercial Auto - #57 UEC VJ7831" at bounding box center [653, 237] width 181 height 16
checkbox input "true"
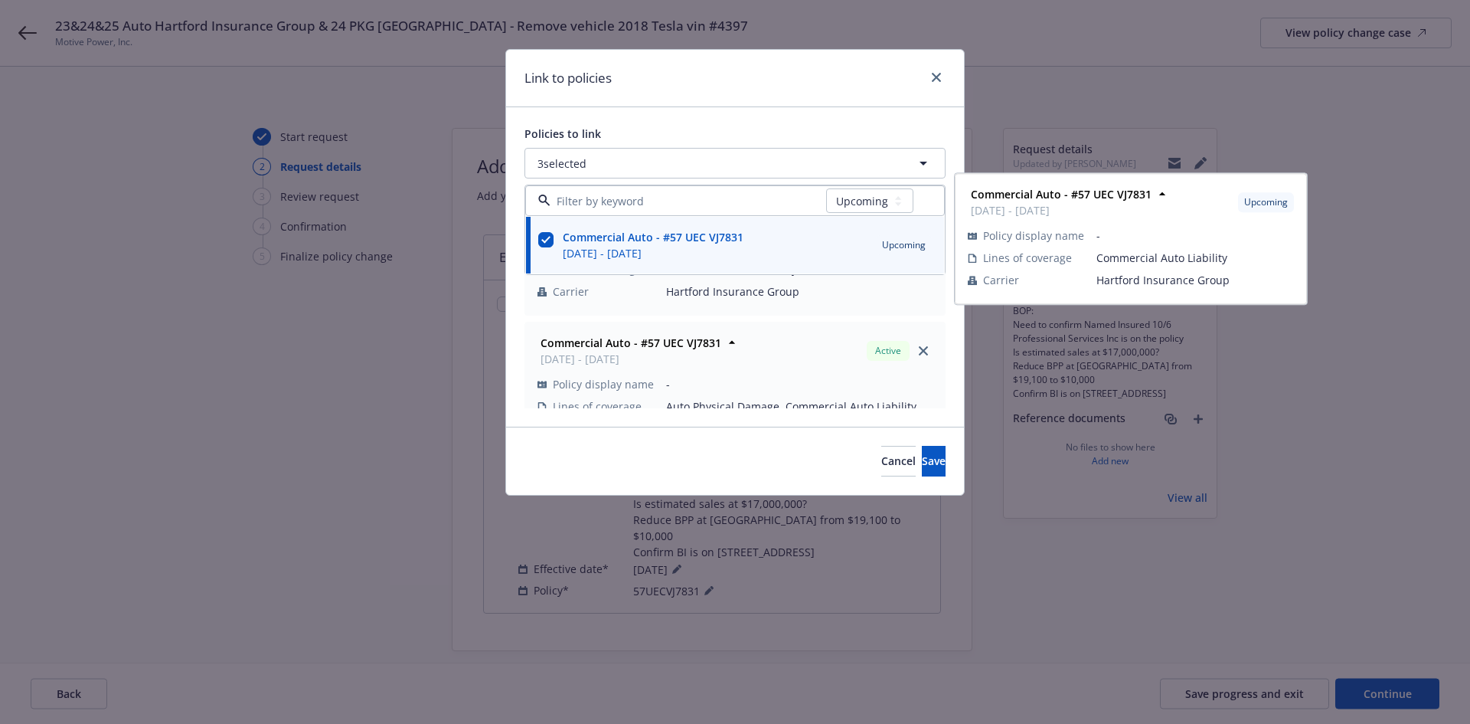
click at [468, 259] on div "Link to policies Policies to link 3 selected All Active Upcoming Expired Cancel…" at bounding box center [735, 362] width 1470 height 724
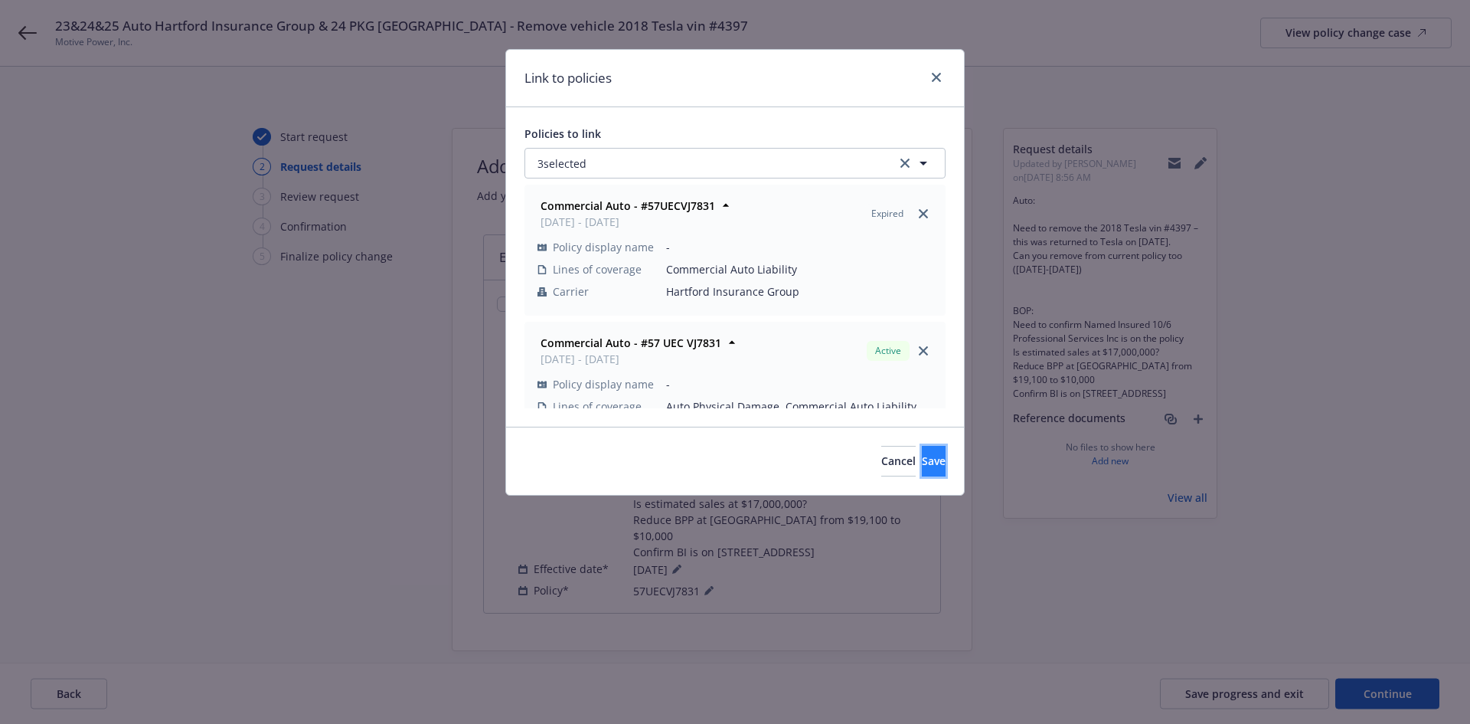
click at [925, 463] on button "Save" at bounding box center [934, 461] width 24 height 31
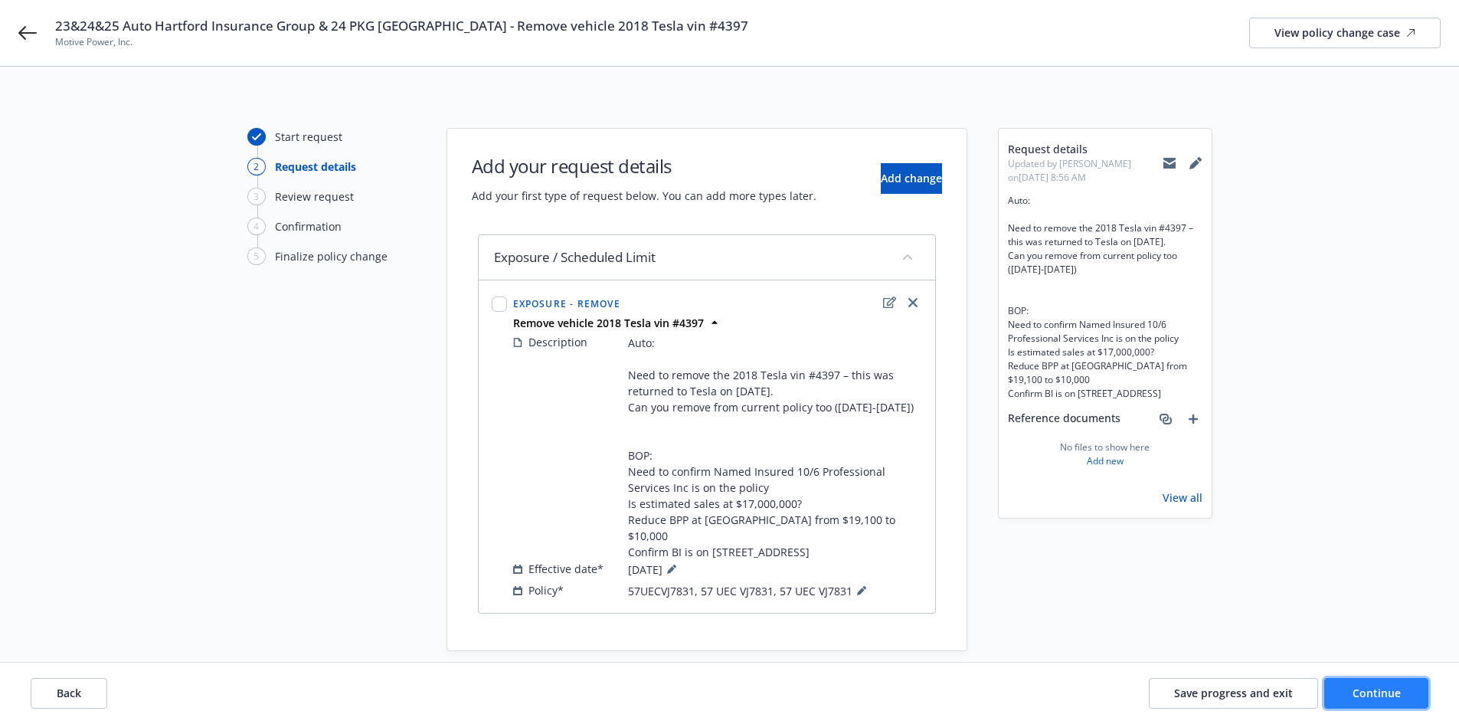
click at [1363, 684] on button "Continue" at bounding box center [1376, 693] width 104 height 31
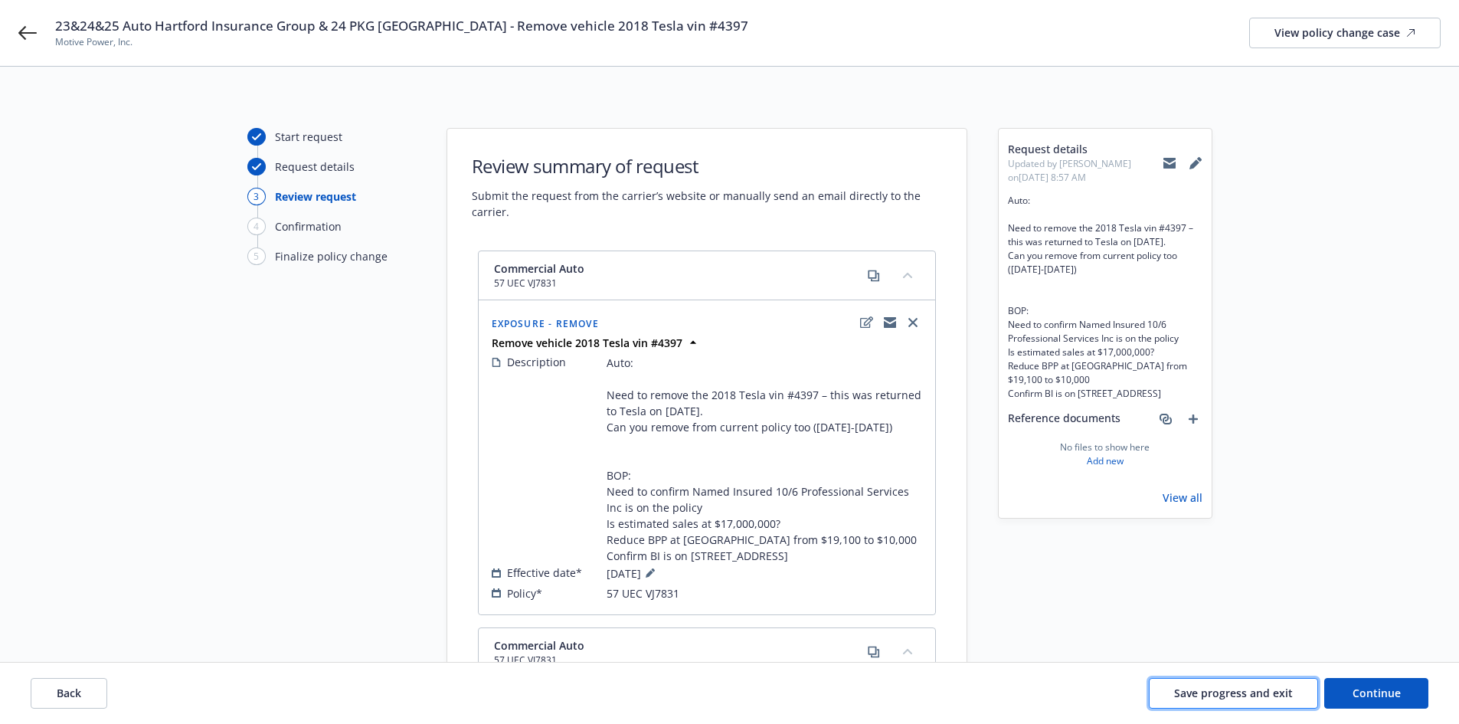
click at [1267, 696] on span "Save progress and exit" at bounding box center [1233, 692] width 119 height 15
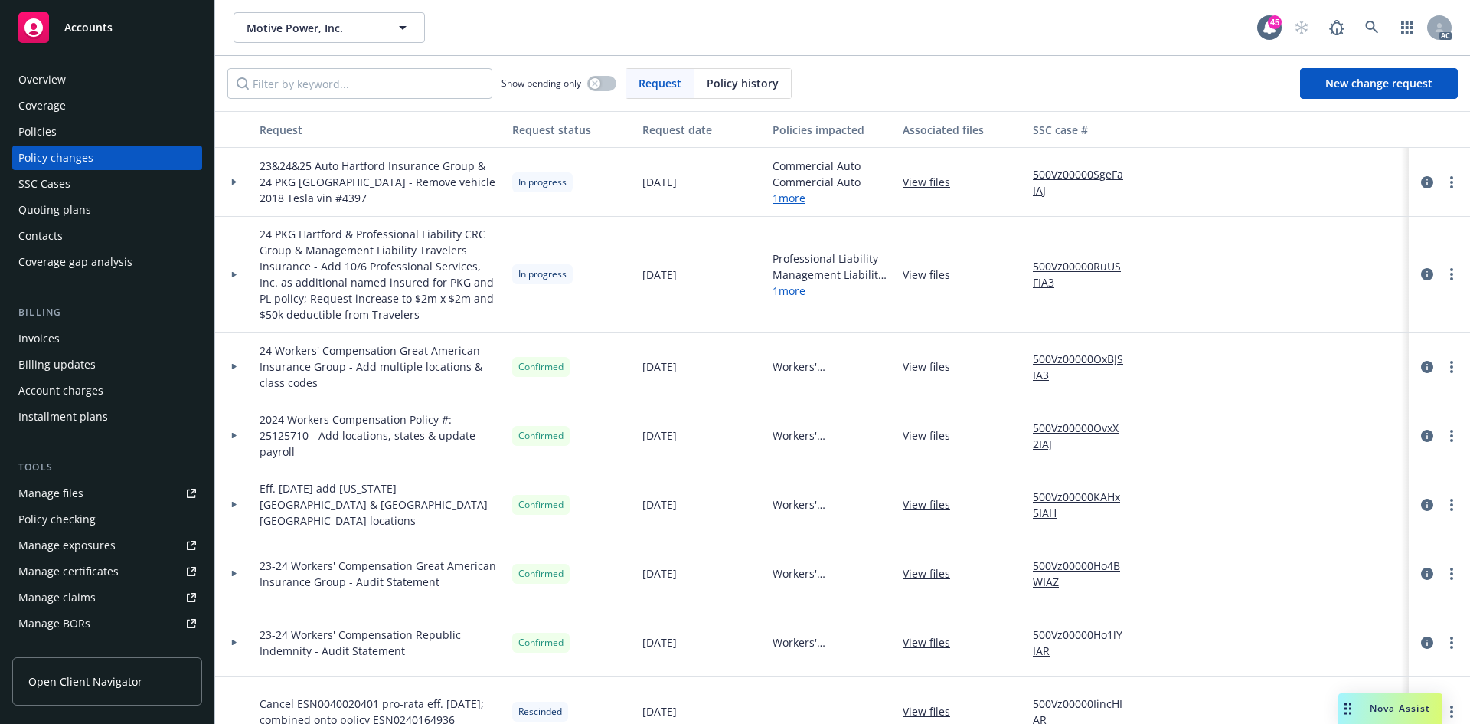
click at [231, 186] on div at bounding box center [234, 182] width 38 height 69
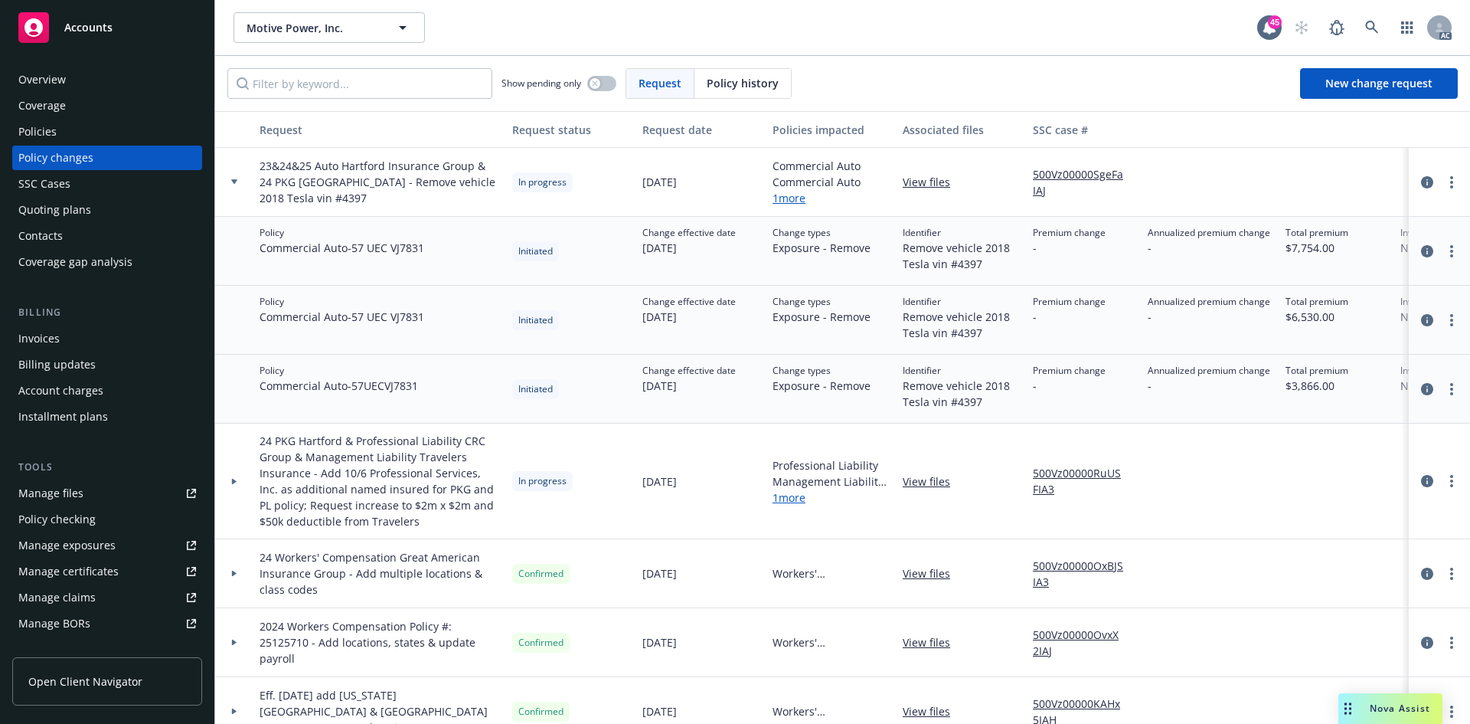
click at [231, 186] on div at bounding box center [234, 182] width 38 height 69
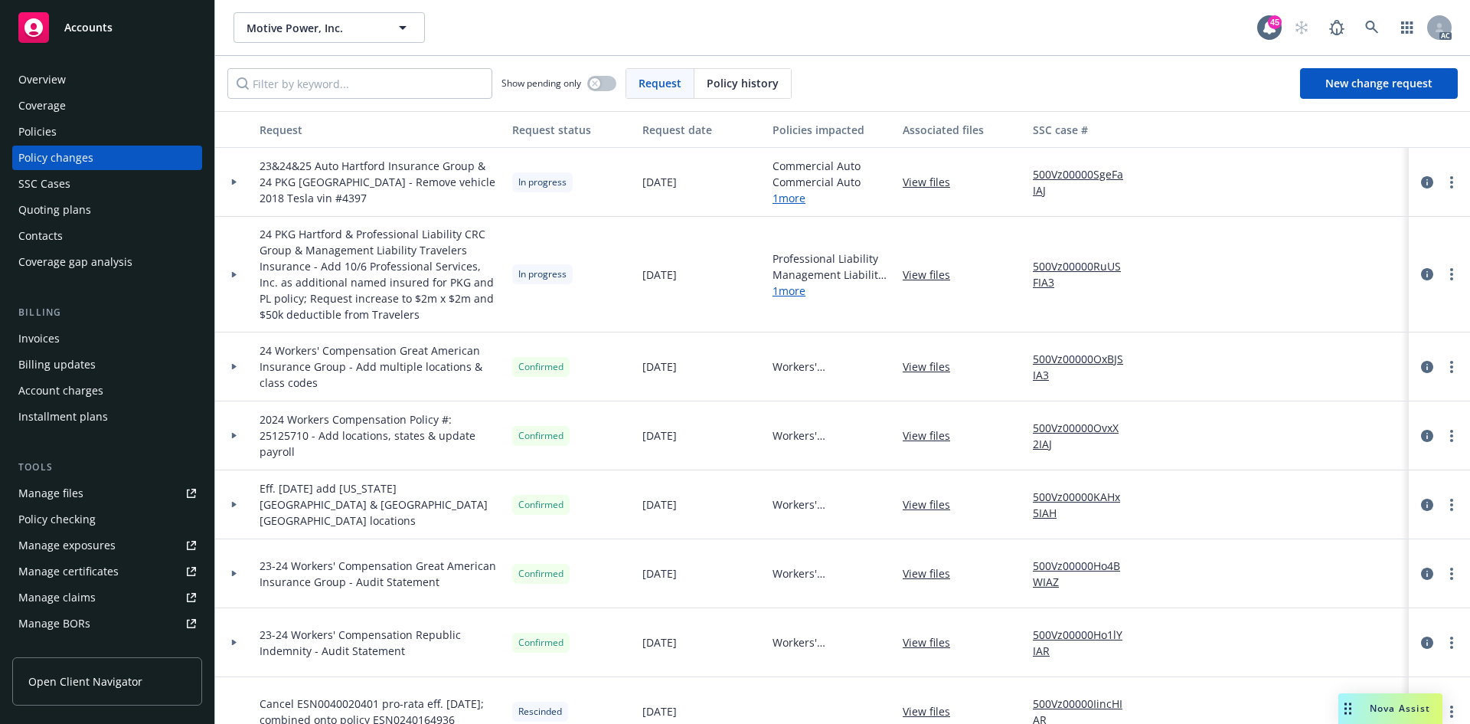
click at [1116, 172] on link "500Vz00000SgeFaIAJ" at bounding box center [1084, 182] width 103 height 32
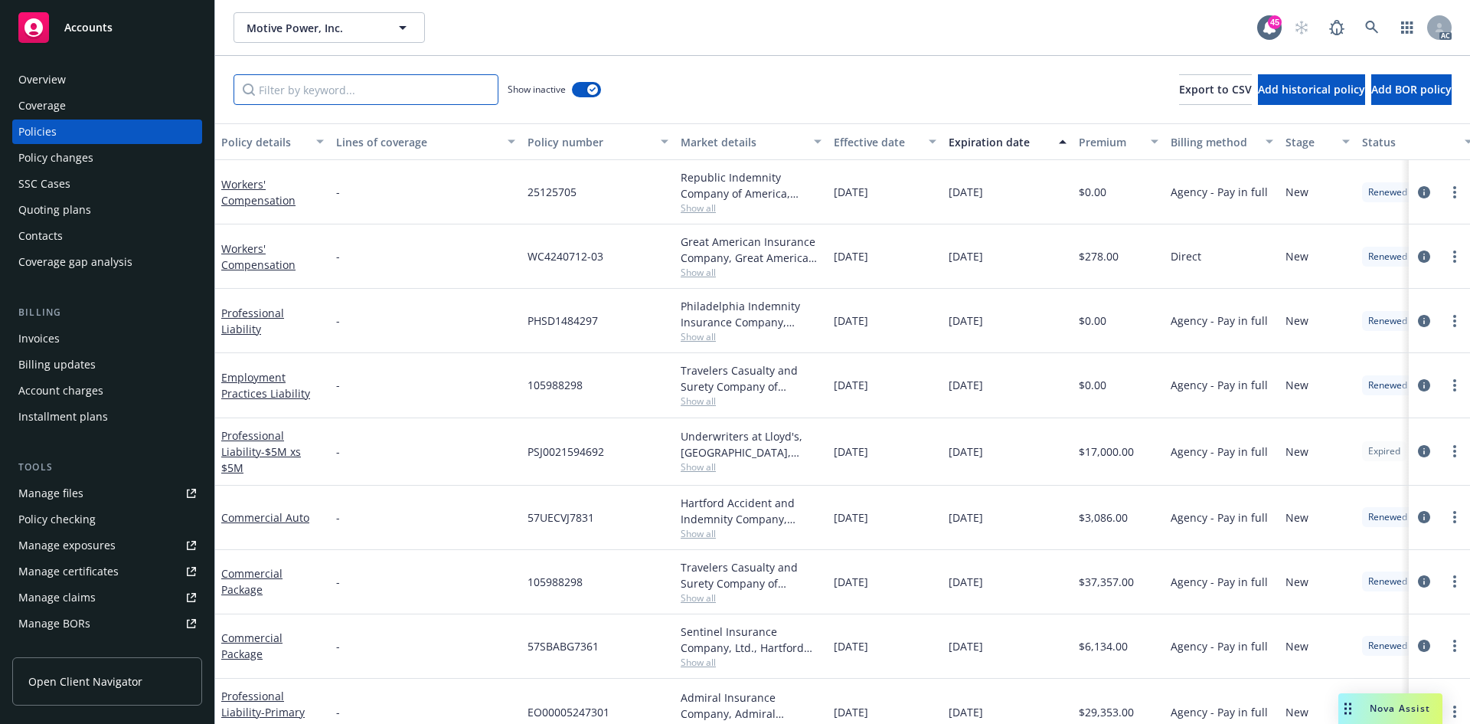
click at [342, 85] on input "Filter by keyword..." at bounding box center [366, 89] width 265 height 31
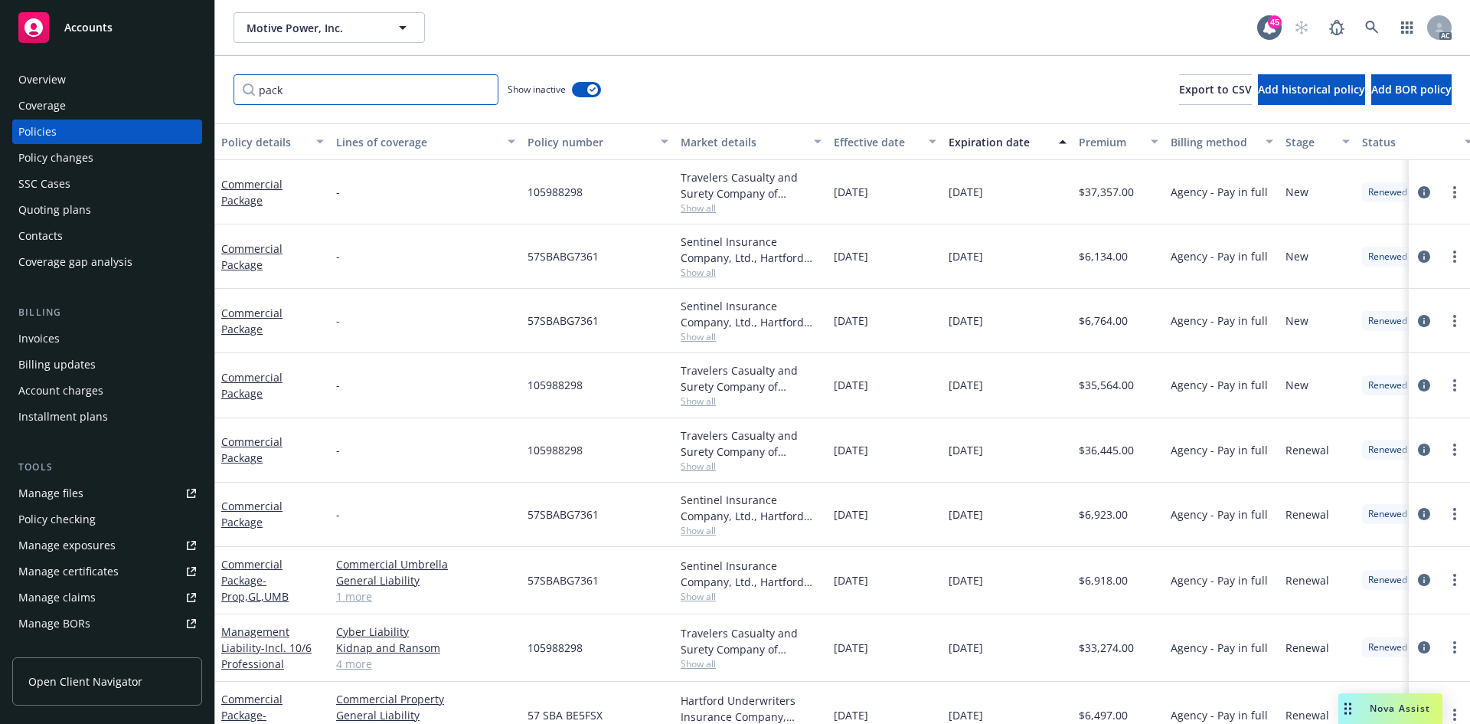
type input "pack"
click at [587, 90] on button "button" at bounding box center [586, 89] width 29 height 15
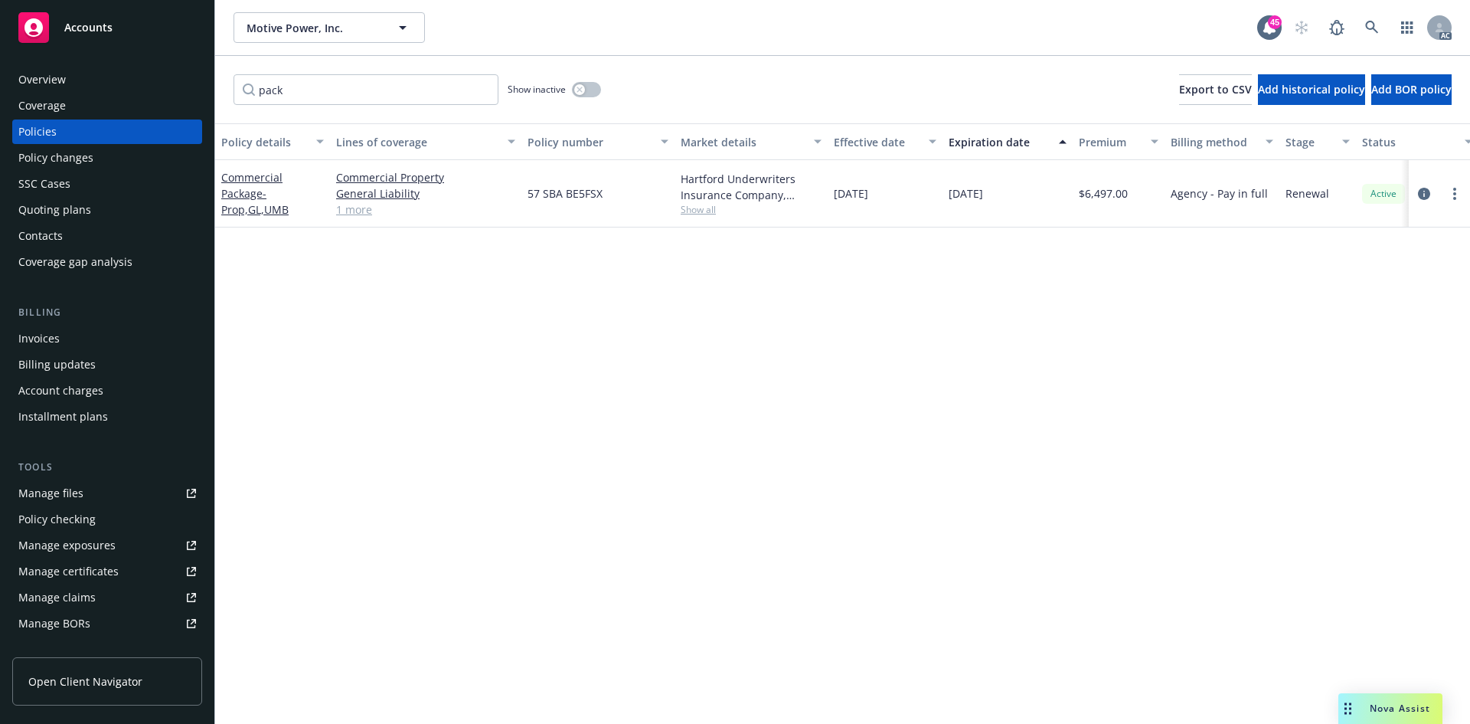
click at [703, 208] on span "Show all" at bounding box center [751, 209] width 141 height 13
drag, startPoint x: 521, startPoint y: 299, endPoint x: 571, endPoint y: 299, distance: 50.5
click at [571, 299] on div "Writing company Hartford Underwriters Insurance Company Carrier Hartford Insura…" at bounding box center [668, 309] width 306 height 172
copy span "Hartford"
click at [830, 600] on div "Policy details Lines of coverage Policy number Market details Effective date Ex…" at bounding box center [842, 423] width 1255 height 600
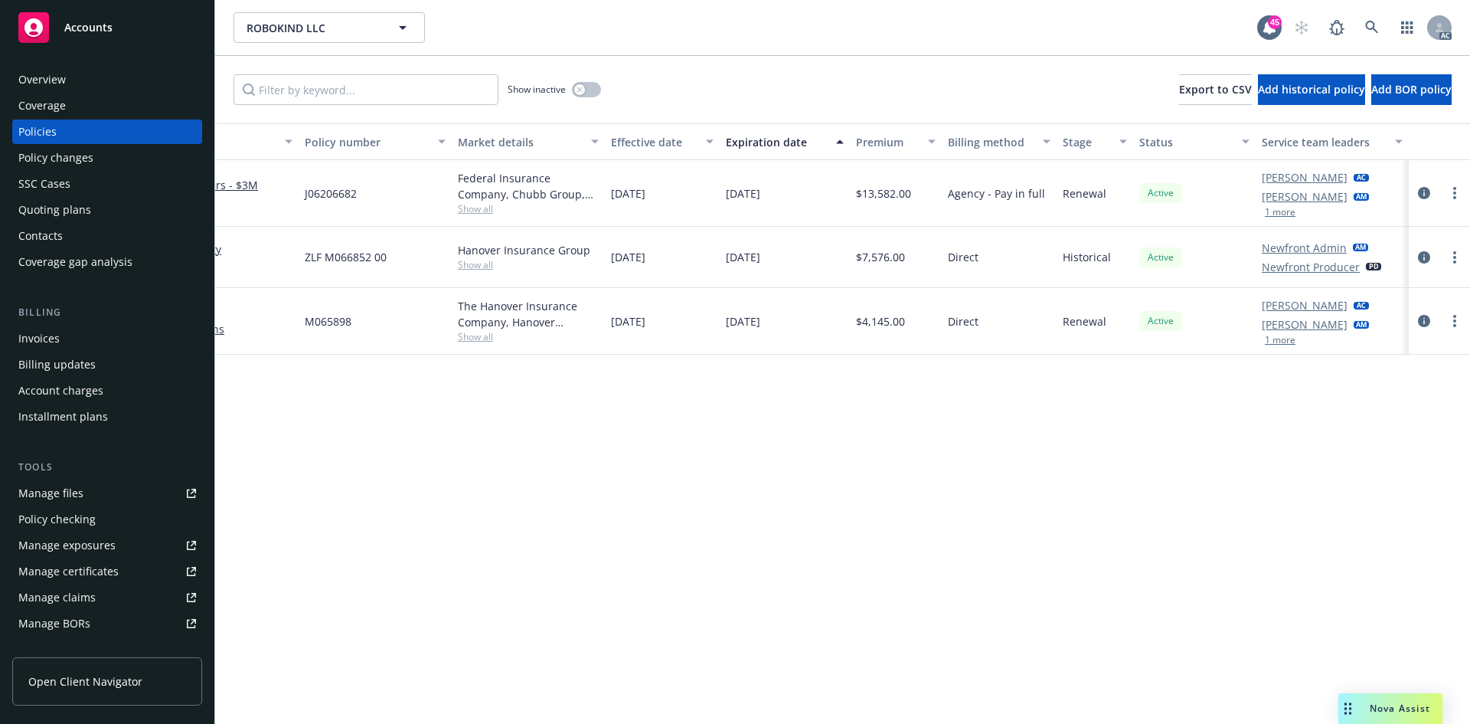
scroll to position [0, 31]
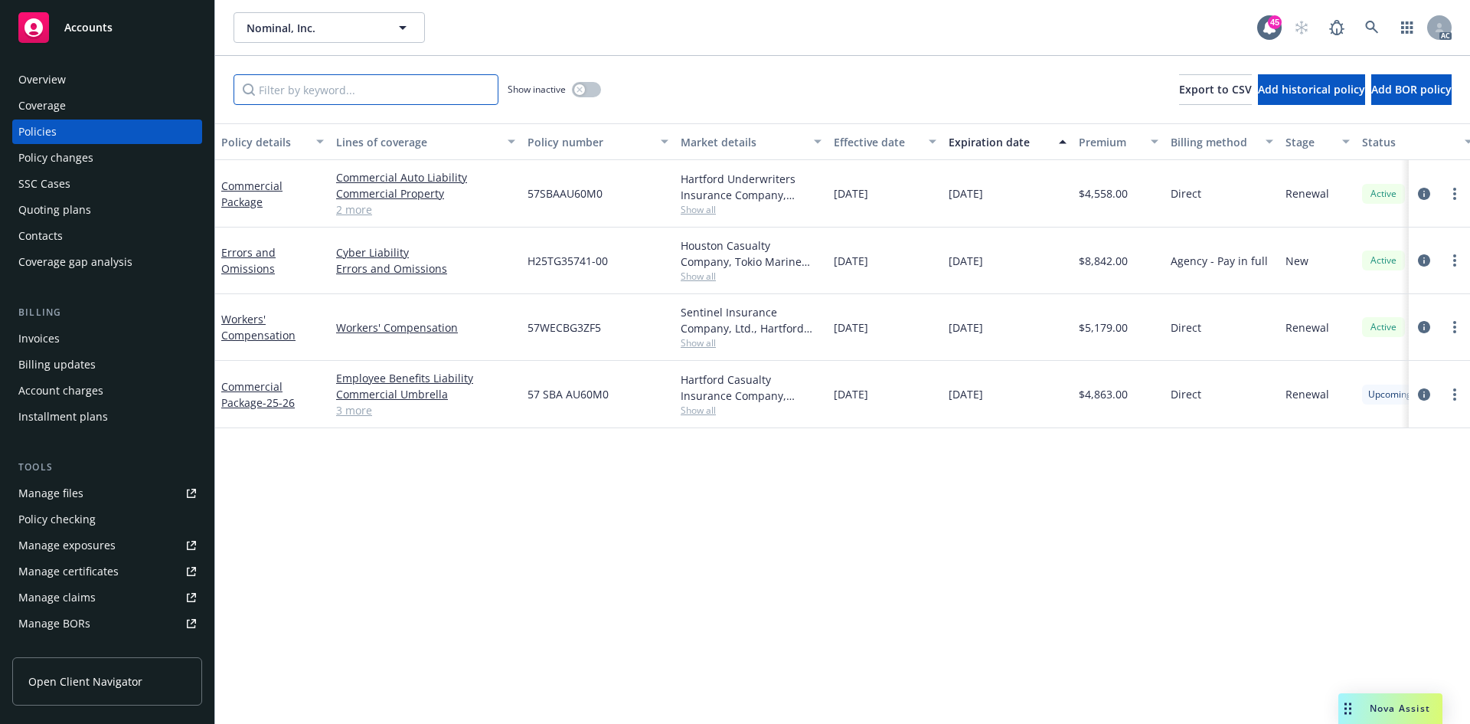
click at [390, 88] on input "Filter by keyword..." at bounding box center [366, 89] width 265 height 31
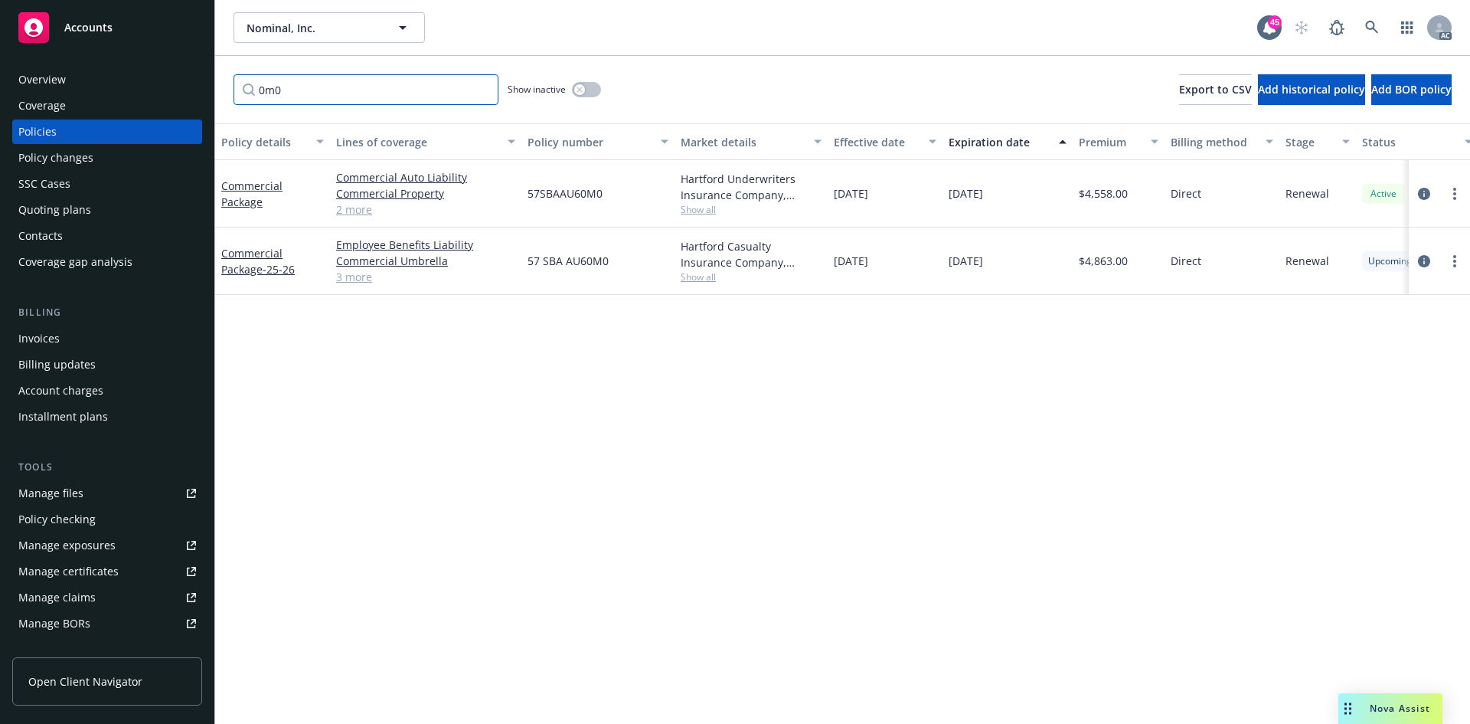
type input "0m0"
click at [698, 210] on span "Show all" at bounding box center [751, 209] width 141 height 13
drag, startPoint x: 519, startPoint y: 299, endPoint x: 717, endPoint y: 303, distance: 198.4
click at [717, 303] on div "Writing company Hartford Underwriters Insurance Company Carrier Hartford Insura…" at bounding box center [668, 309] width 306 height 172
copy span "Hartford Insurance Group"
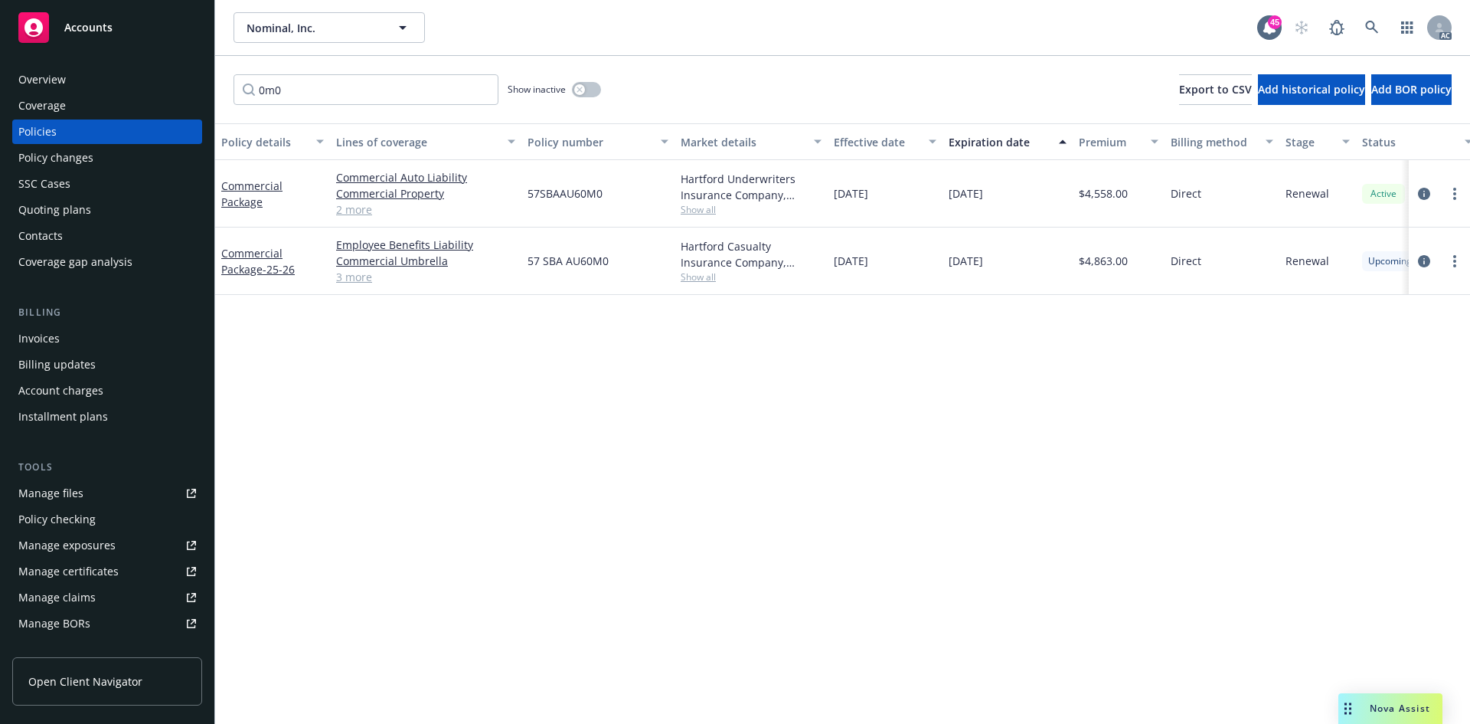
click at [428, 376] on div "Policy details Lines of coverage Policy number Market details Effective date Ex…" at bounding box center [842, 423] width 1255 height 600
click at [115, 154] on div "Policy changes" at bounding box center [107, 157] width 178 height 25
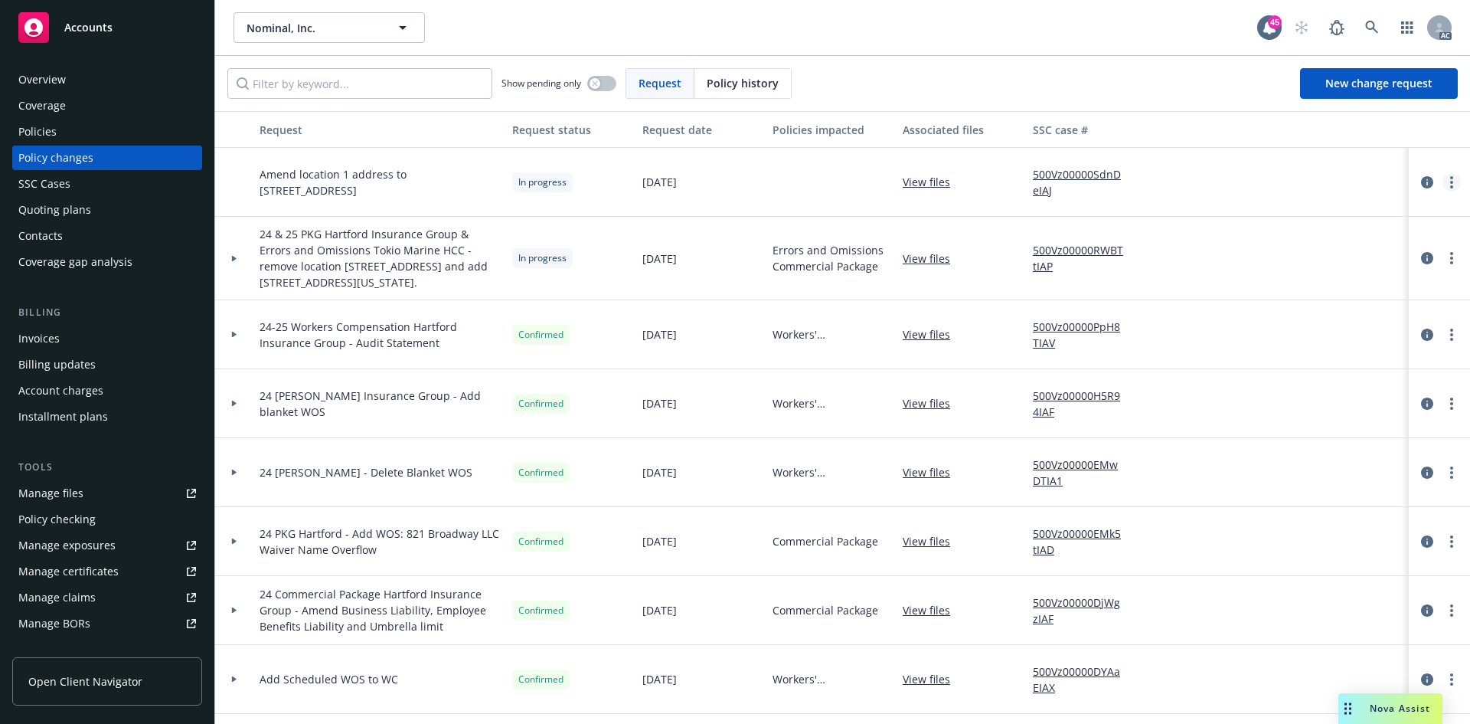
click at [1450, 178] on circle "more" at bounding box center [1451, 177] width 3 height 3
click at [1276, 302] on link "Resume workflow" at bounding box center [1317, 305] width 263 height 31
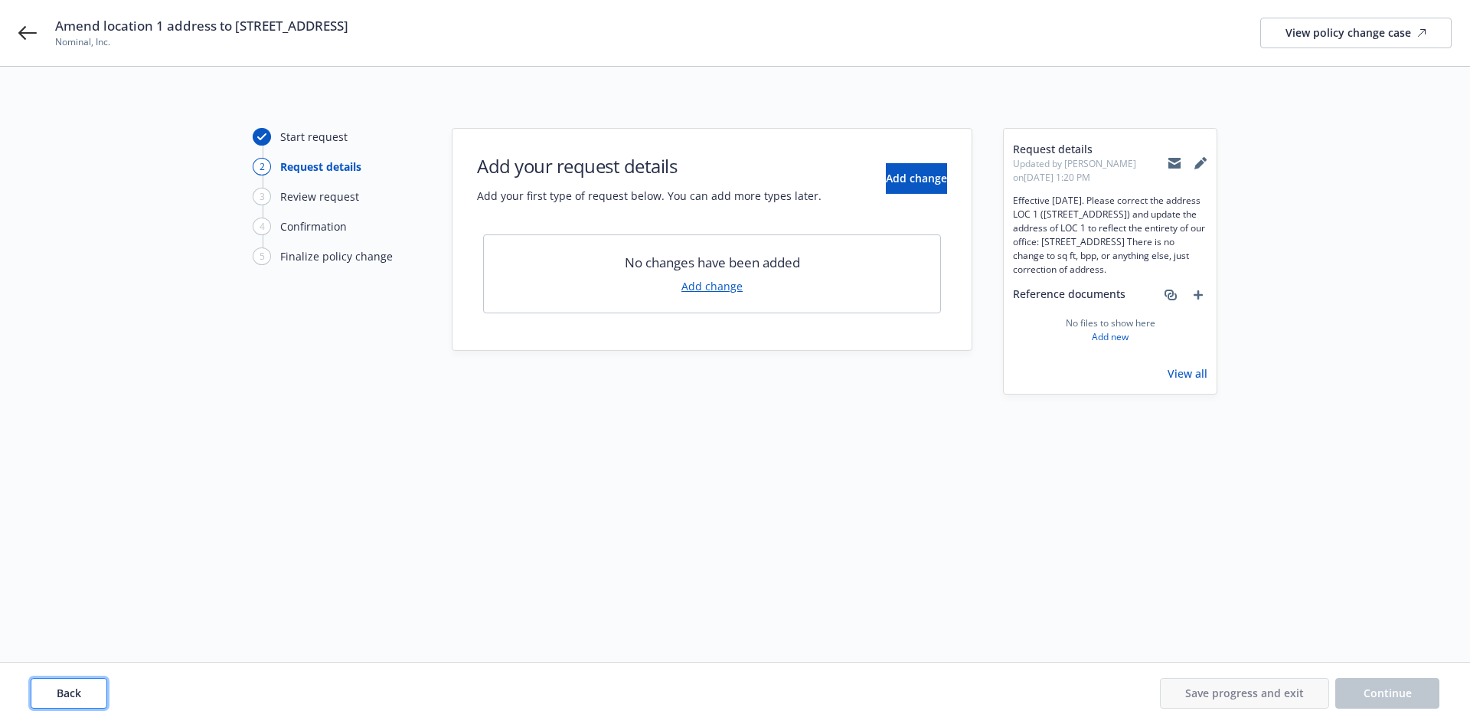
click at [74, 695] on span "Back" at bounding box center [69, 692] width 25 height 15
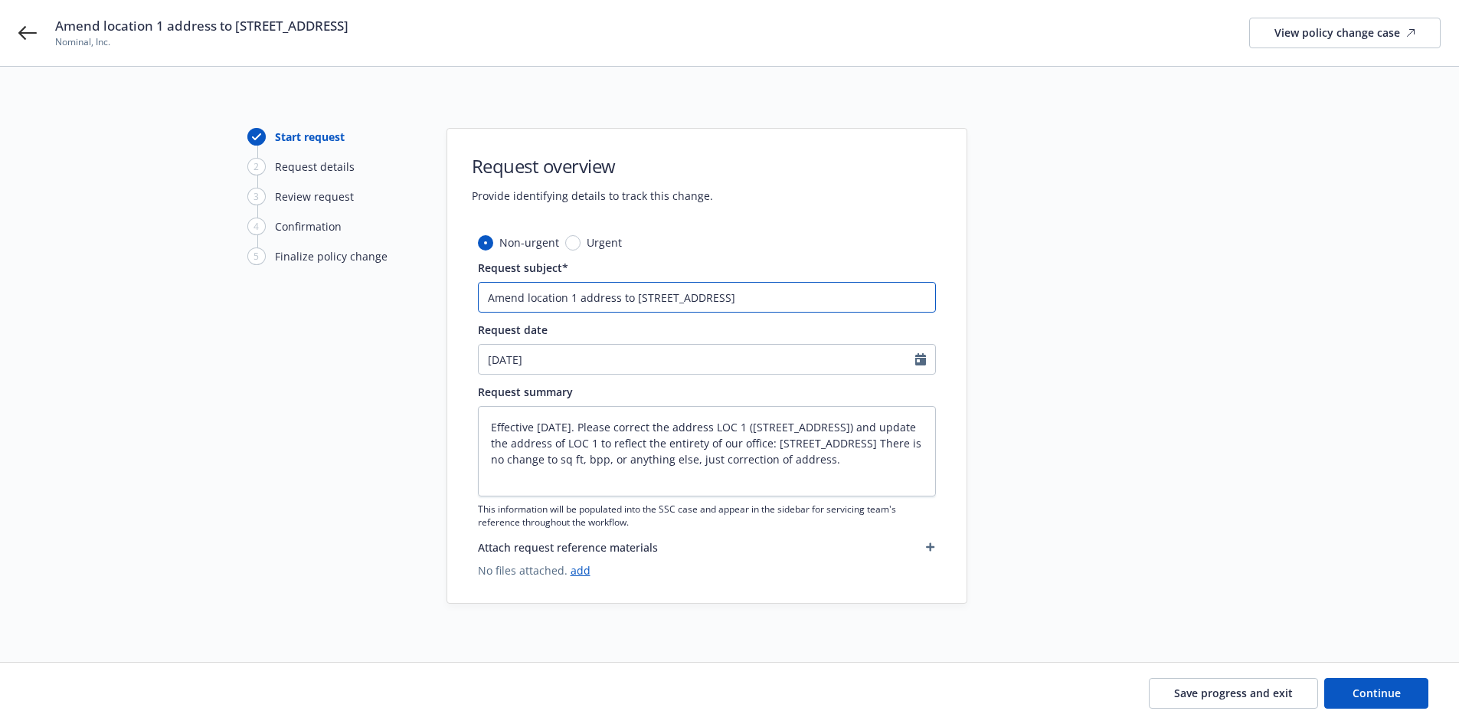
click at [487, 294] on input "Amend location 1 address to [STREET_ADDRESS]" at bounding box center [707, 297] width 458 height 31
type textarea "x"
type input "2Amend location 1 address to [STREET_ADDRESS]"
type textarea "x"
type input "24Amend location 1 address to [STREET_ADDRESS]"
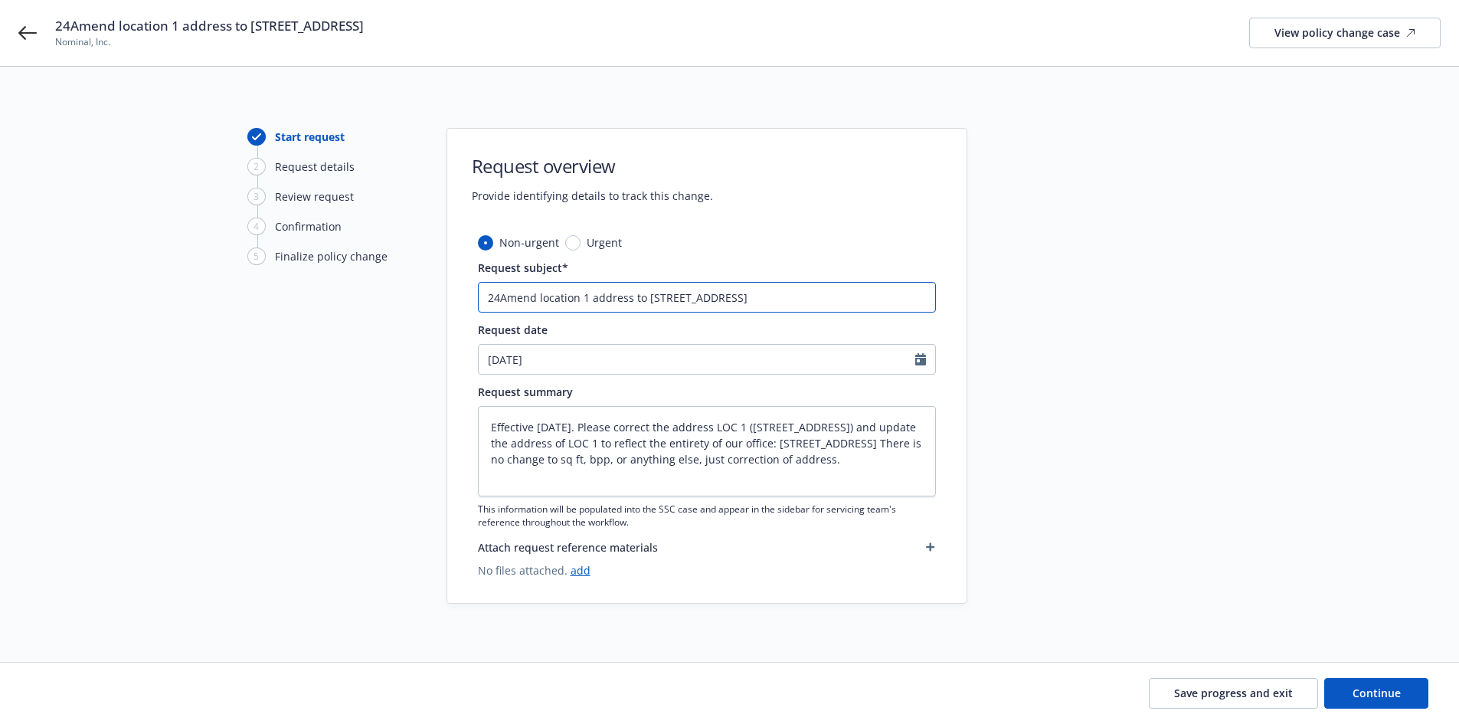
type textarea "x"
type input "24 Amend location 1 address to [STREET_ADDRESS]"
type textarea "x"
type input "24 PAmend location 1 address to [STREET_ADDRESS]"
type textarea "x"
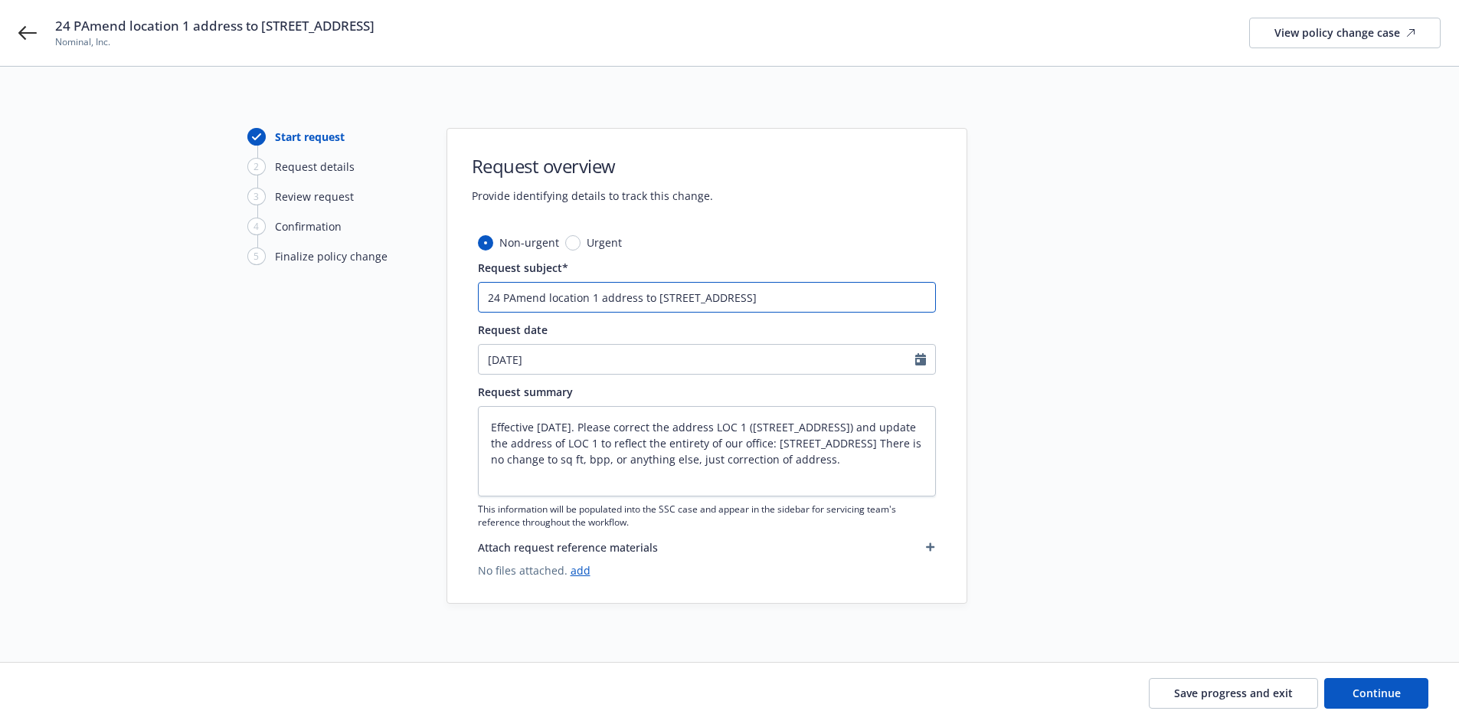
type input "24 PKAmend location 1 address to [STREET_ADDRESS]"
type textarea "x"
type input "24 PKGAmend location 1 address to [STREET_ADDRESS]"
type textarea "x"
type input "24 PKG Amend location 1 address to [STREET_ADDRESS]"
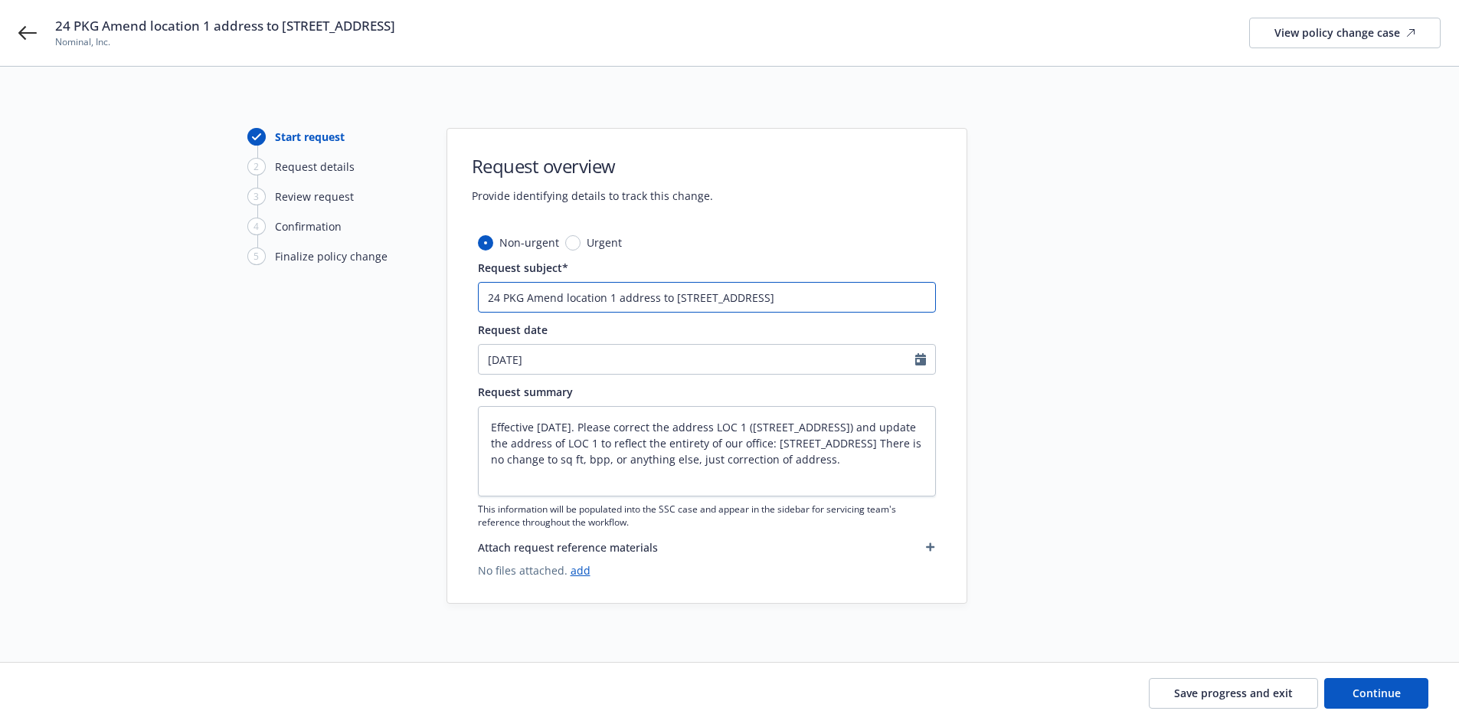
paste input "Hartford Insurance Group"
type textarea "x"
type input "24 PKG Hartford Insurance GroupAmend location 1 address to [STREET_ADDRESS]"
type textarea "x"
type input "24 PKG Hartford Insurance Group -[GEOGRAPHIC_DATA] location 1 address to [STREE…"
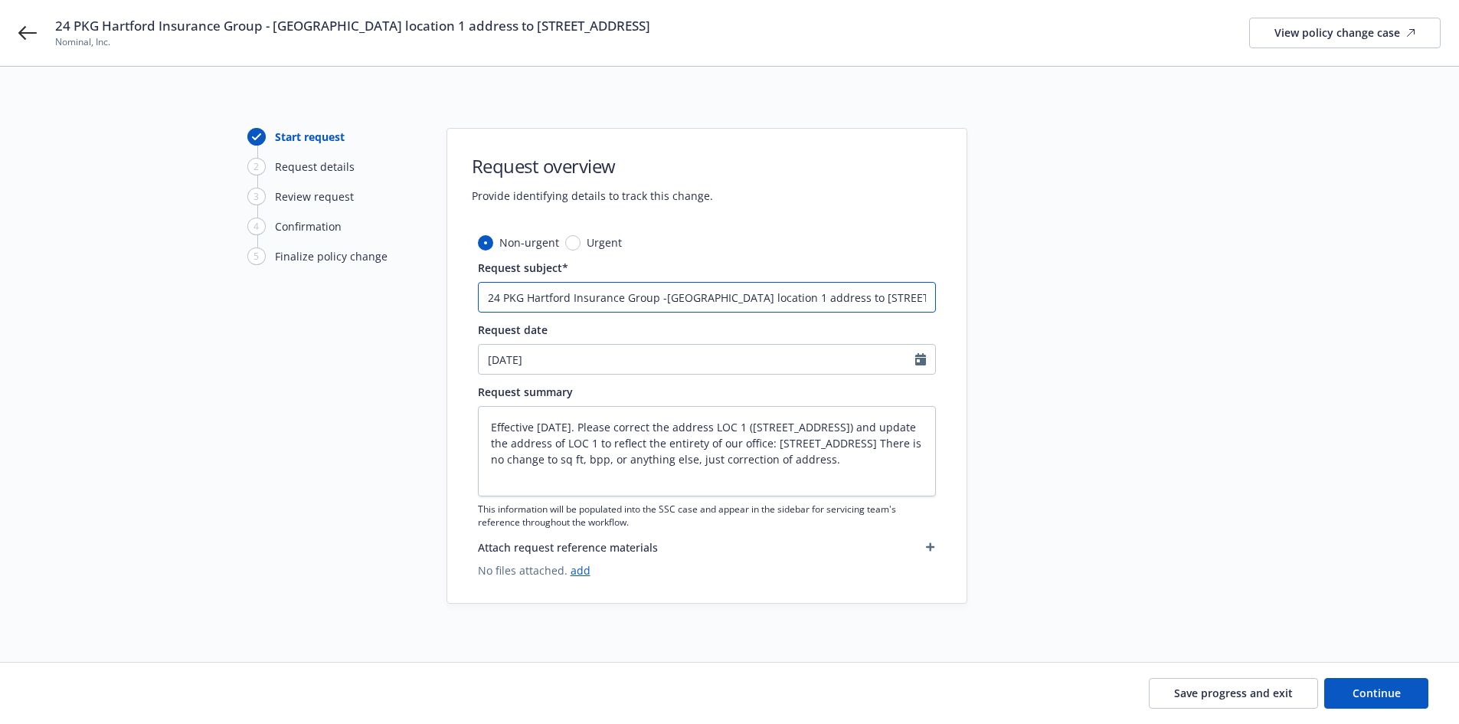
type textarea "x"
type input "24 PKG Hartford Insurance Group - [GEOGRAPHIC_DATA] location 1 address to [STRE…"
click at [1373, 699] on span "Continue" at bounding box center [1376, 692] width 48 height 15
type textarea "x"
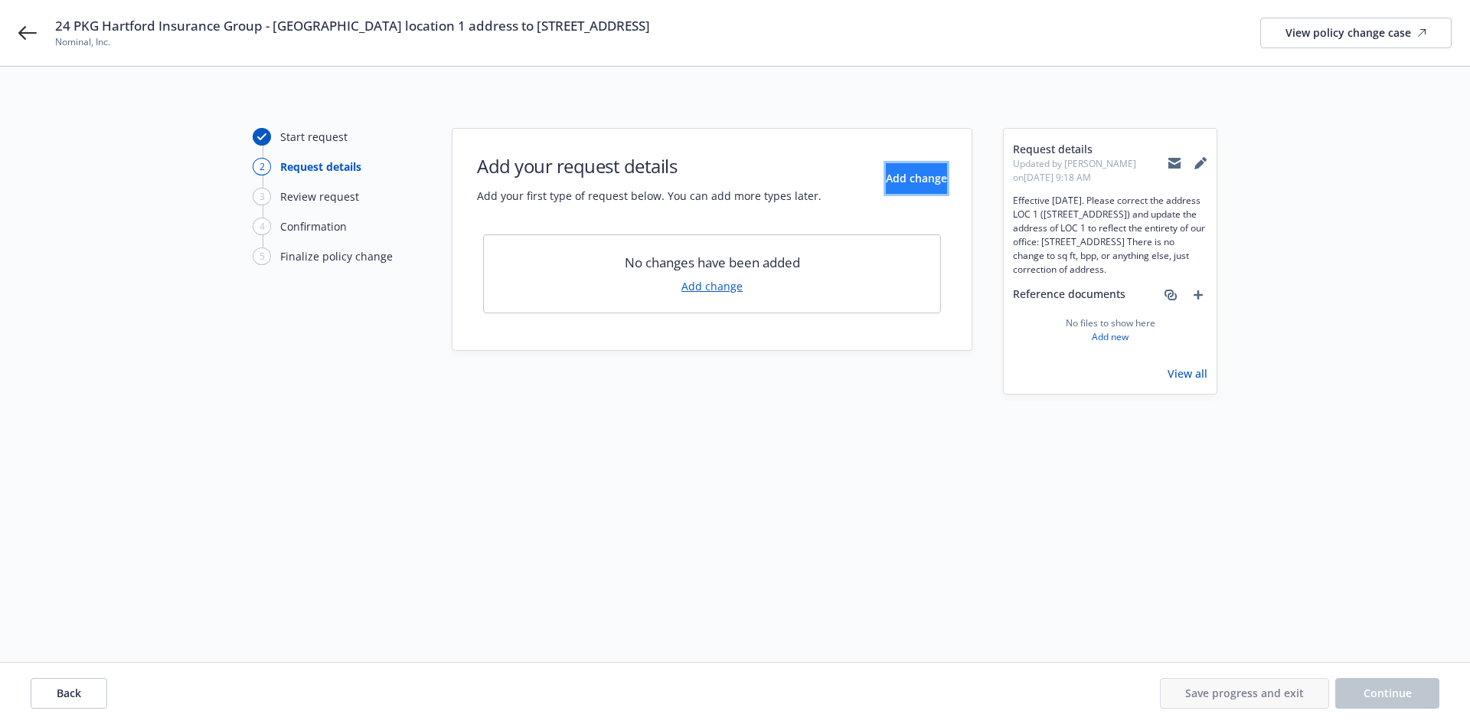
click at [928, 175] on button "Add change" at bounding box center [916, 178] width 61 height 31
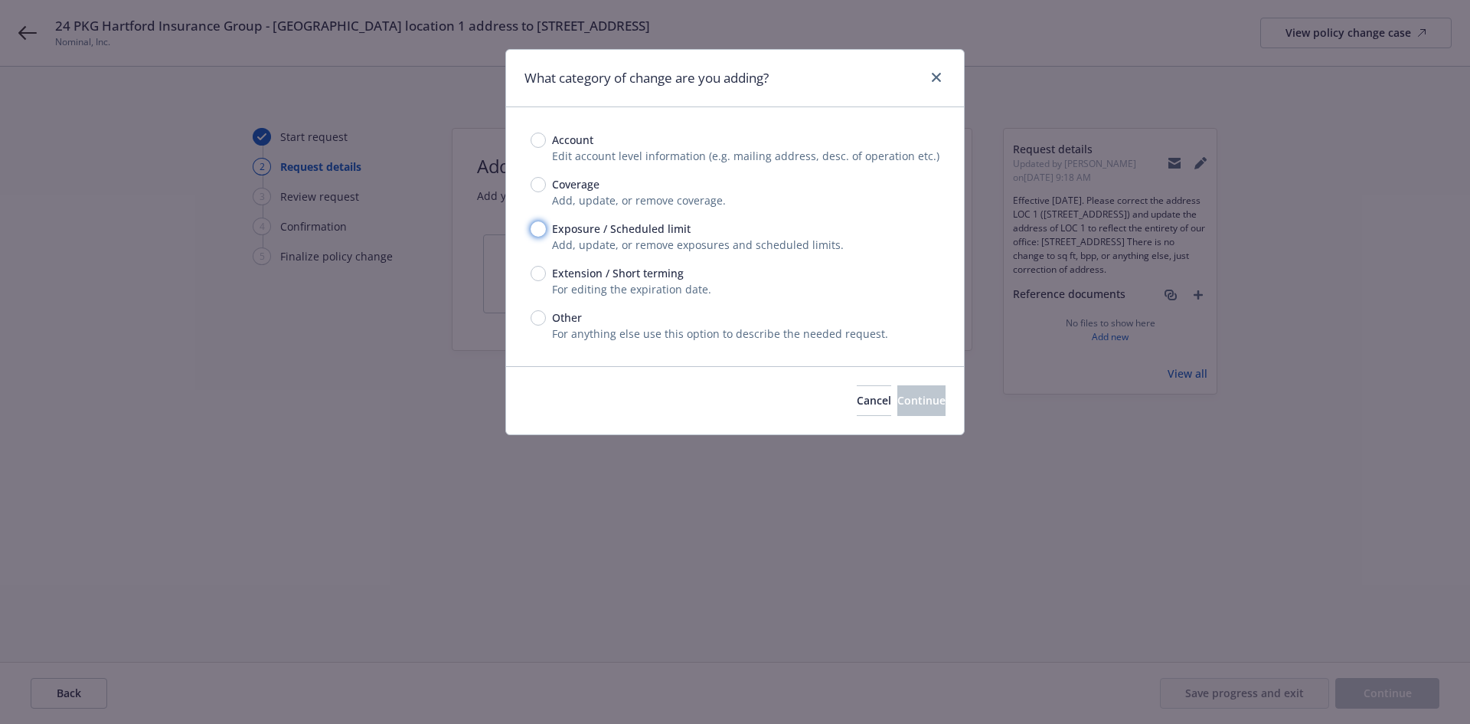
click at [543, 228] on input "Exposure / Scheduled limit" at bounding box center [538, 228] width 15 height 15
radio input "true"
click at [897, 395] on span "Continue" at bounding box center [921, 400] width 48 height 15
type textarea "x"
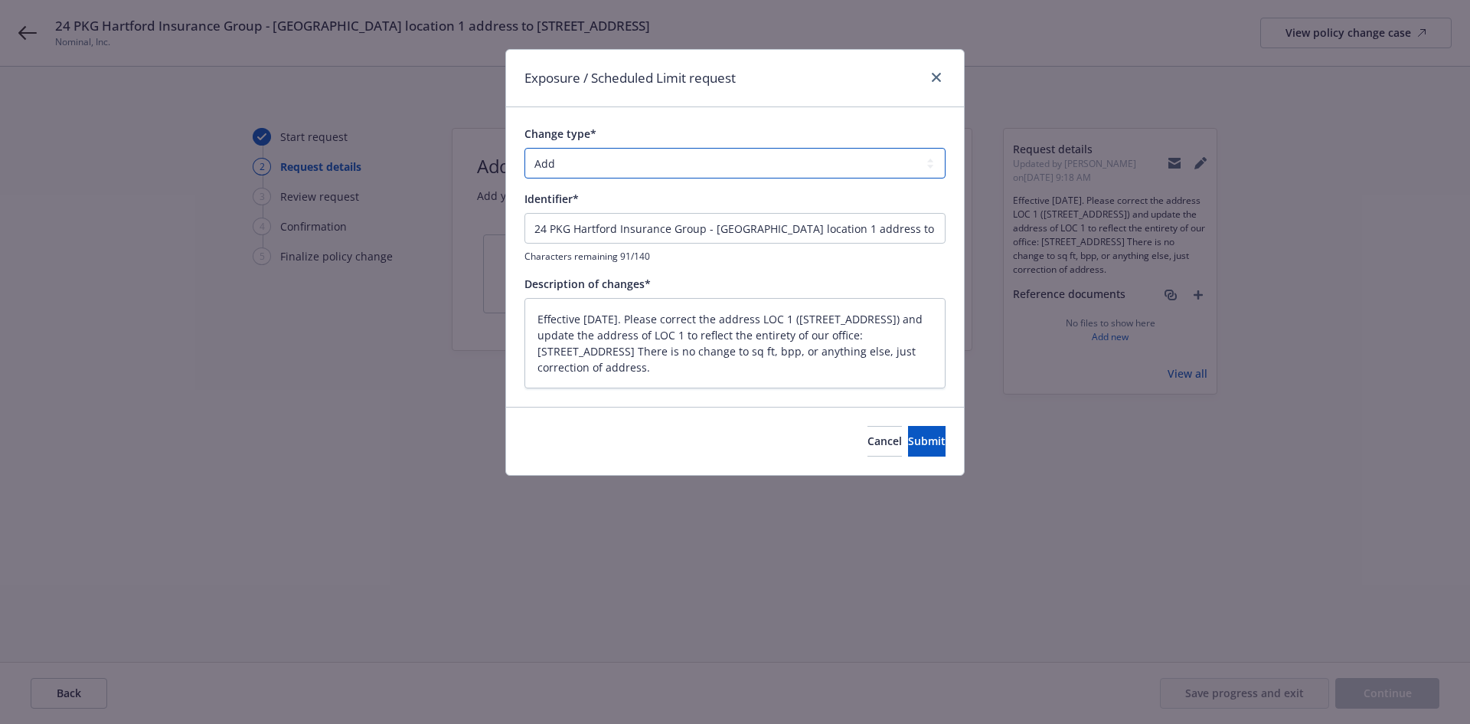
click at [623, 164] on select "Add Audit Change Remove" at bounding box center [735, 163] width 421 height 31
select select "CHANGE"
click at [525, 148] on select "Add Audit Change Remove" at bounding box center [735, 163] width 421 height 31
type textarea "x"
drag, startPoint x: 714, startPoint y: 227, endPoint x: 472, endPoint y: 221, distance: 242.0
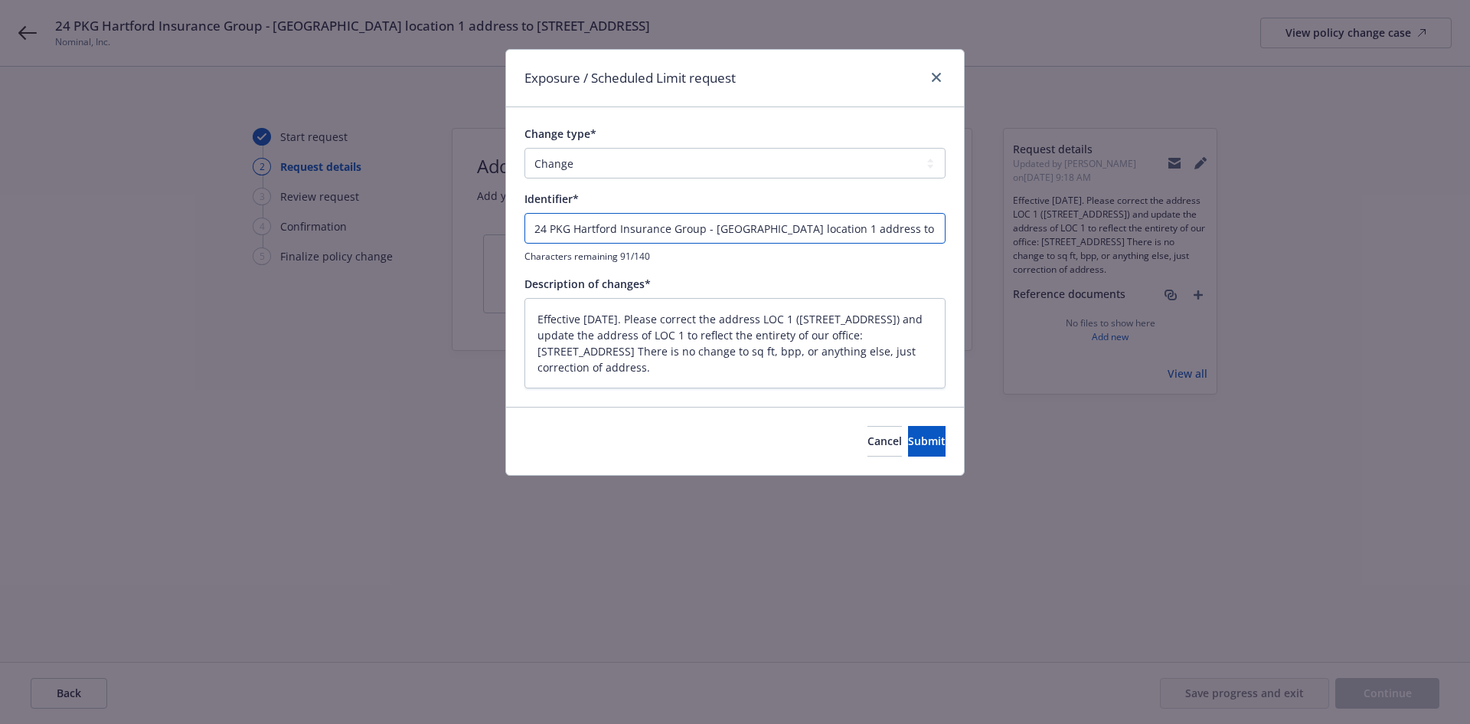
click at [472, 221] on div "Exposure / Scheduled Limit request Change type* Add Audit Change Remove Identif…" at bounding box center [735, 362] width 1470 height 724
type input "Amend location 1 address to [STREET_ADDRESS]"
type textarea "x"
type input "Amend location 1 address to [STREET_ADDRESS]"
click at [908, 443] on span "Submit" at bounding box center [927, 440] width 38 height 15
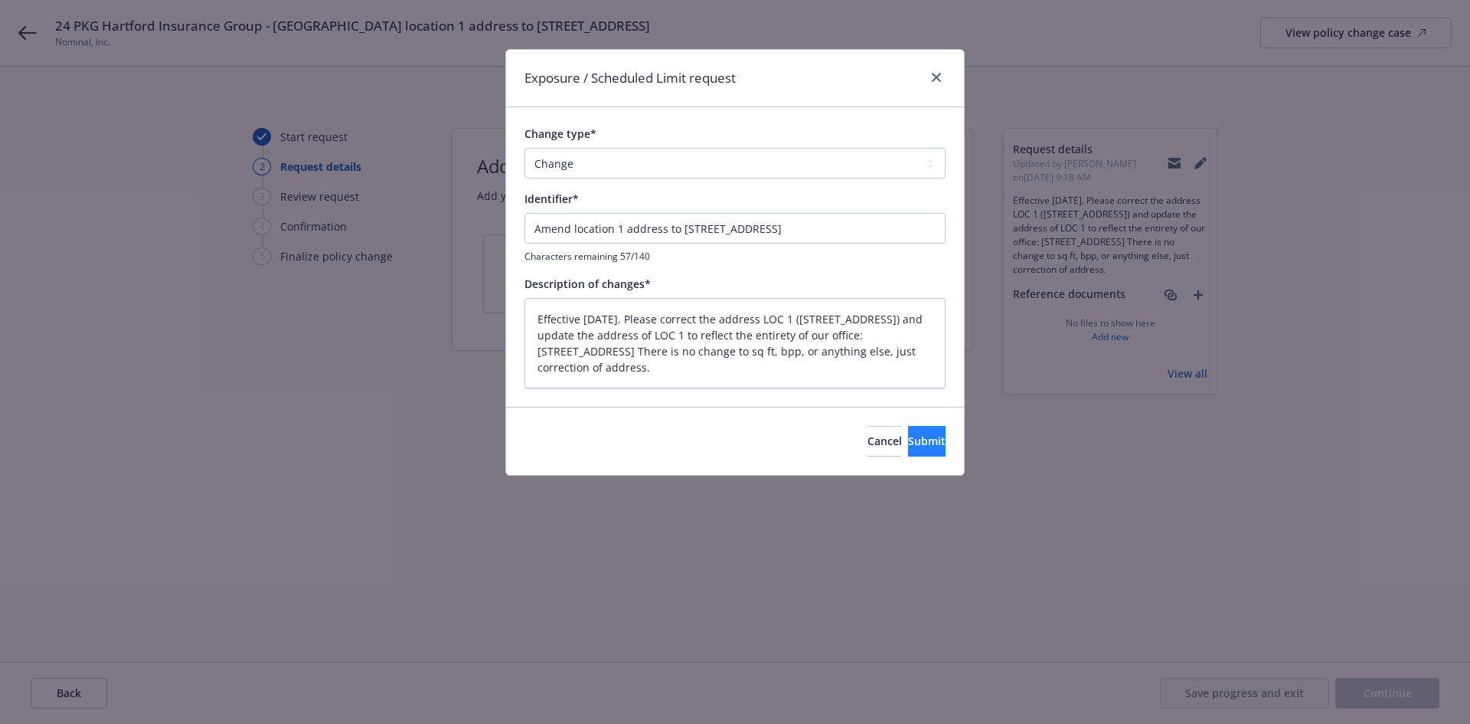
type textarea "x"
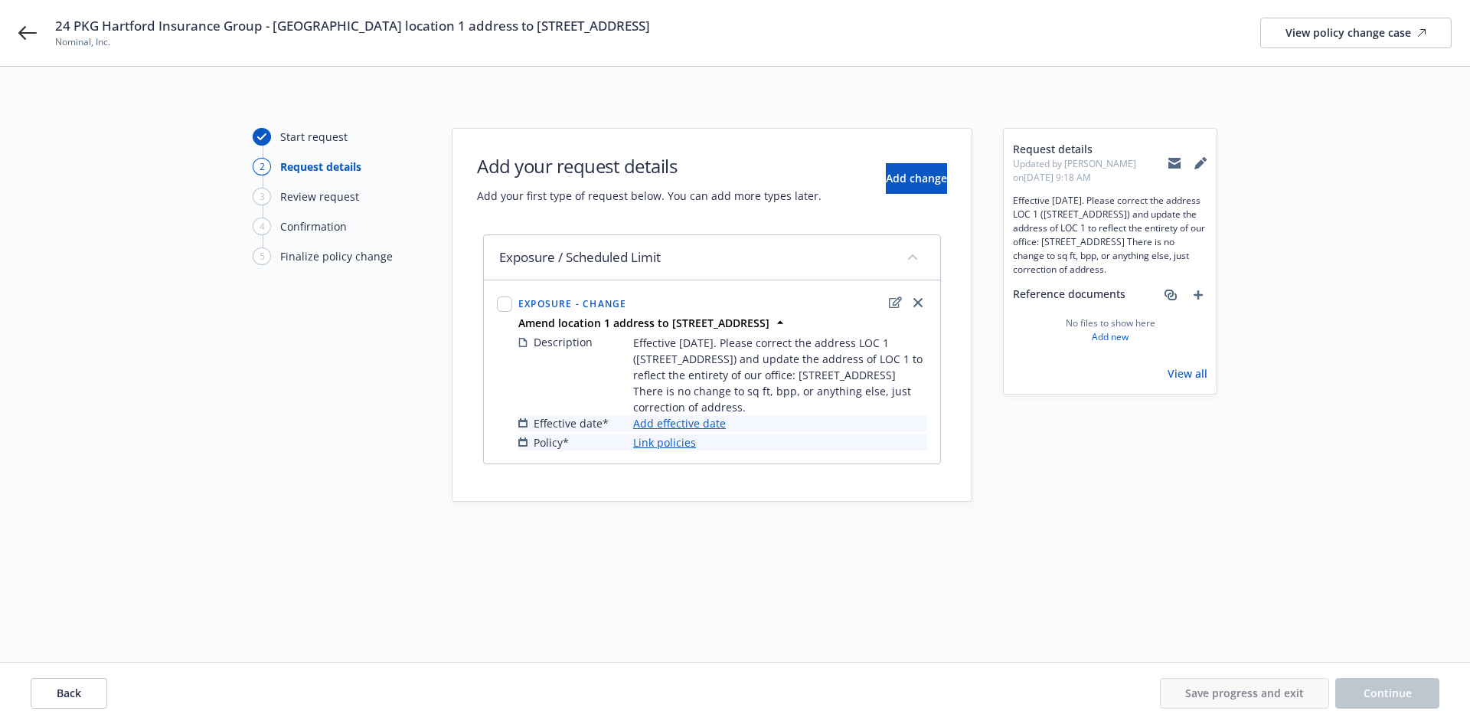
click at [708, 423] on link "Add effective date" at bounding box center [679, 423] width 93 height 16
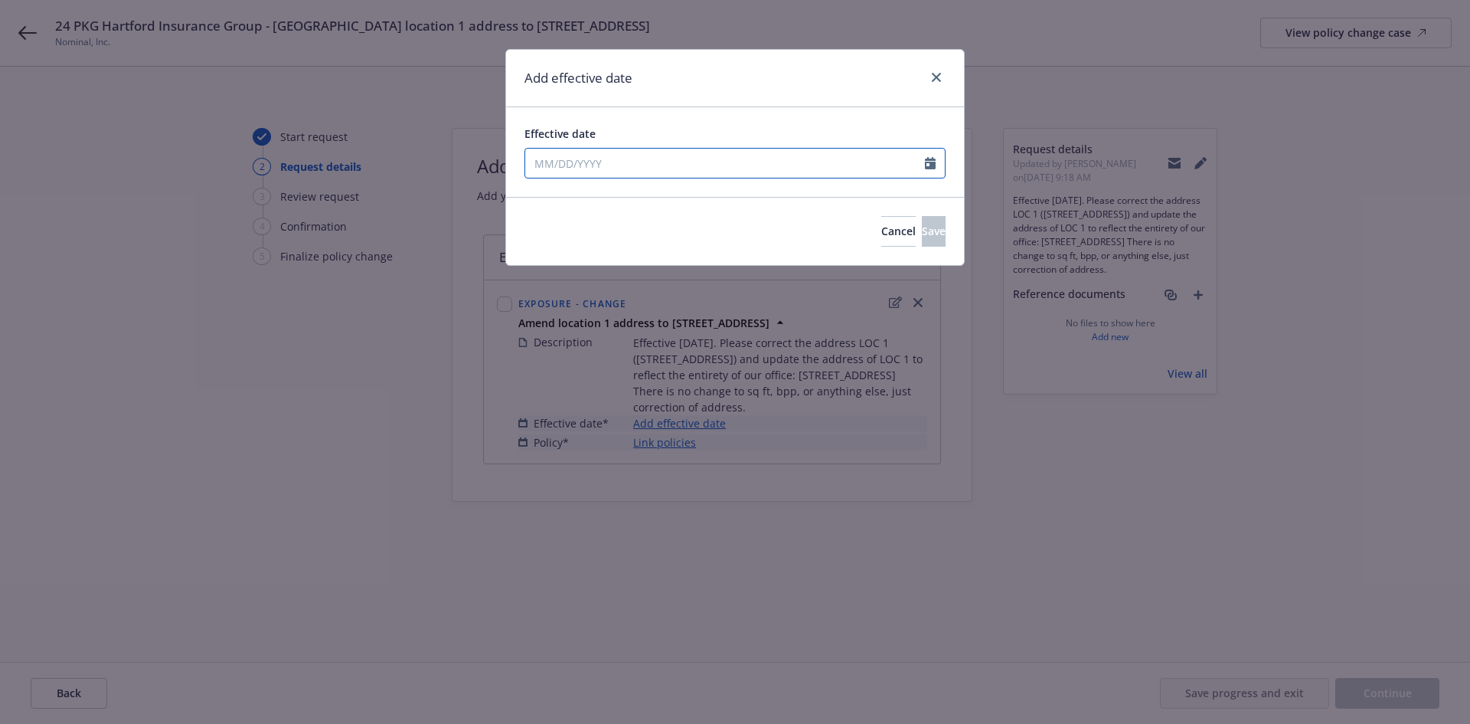
click at [712, 165] on input "Effective date" at bounding box center [725, 163] width 400 height 29
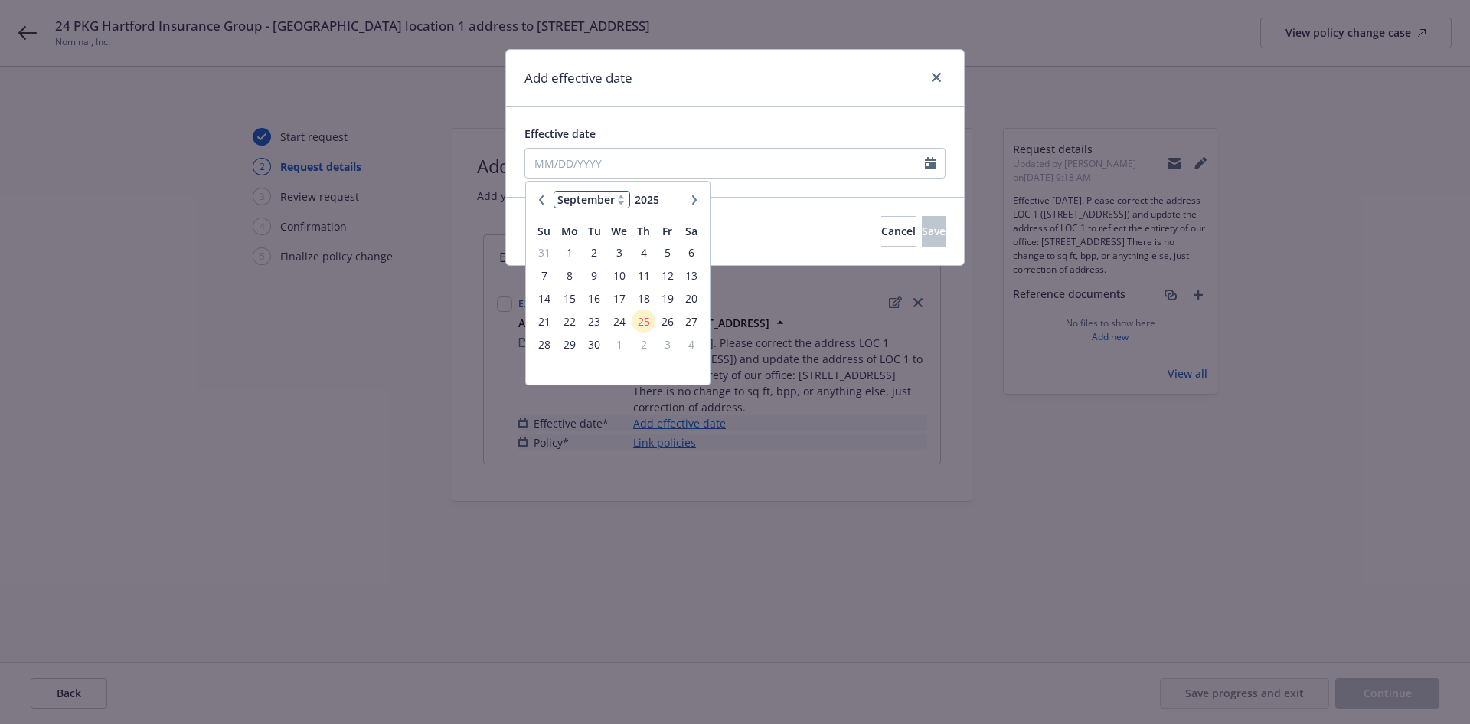
click at [614, 200] on select "January February March April May June July August September October November De…" at bounding box center [592, 200] width 77 height 18
select select "10"
click at [554, 191] on select "January February March April May June July August September October November De…" at bounding box center [592, 200] width 77 height 18
click at [625, 255] on span "1" at bounding box center [619, 252] width 22 height 19
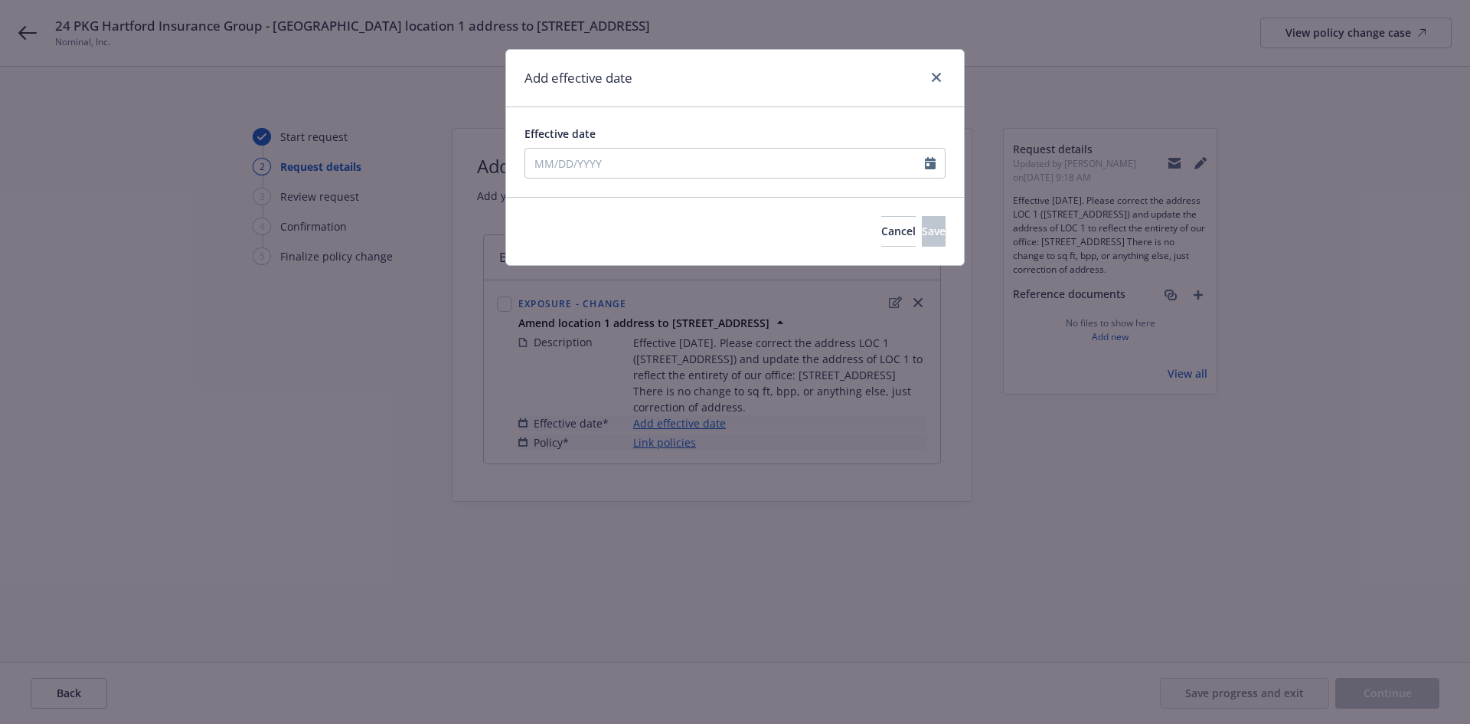
type input "[DATE]"
click at [922, 223] on button "Save" at bounding box center [934, 231] width 24 height 31
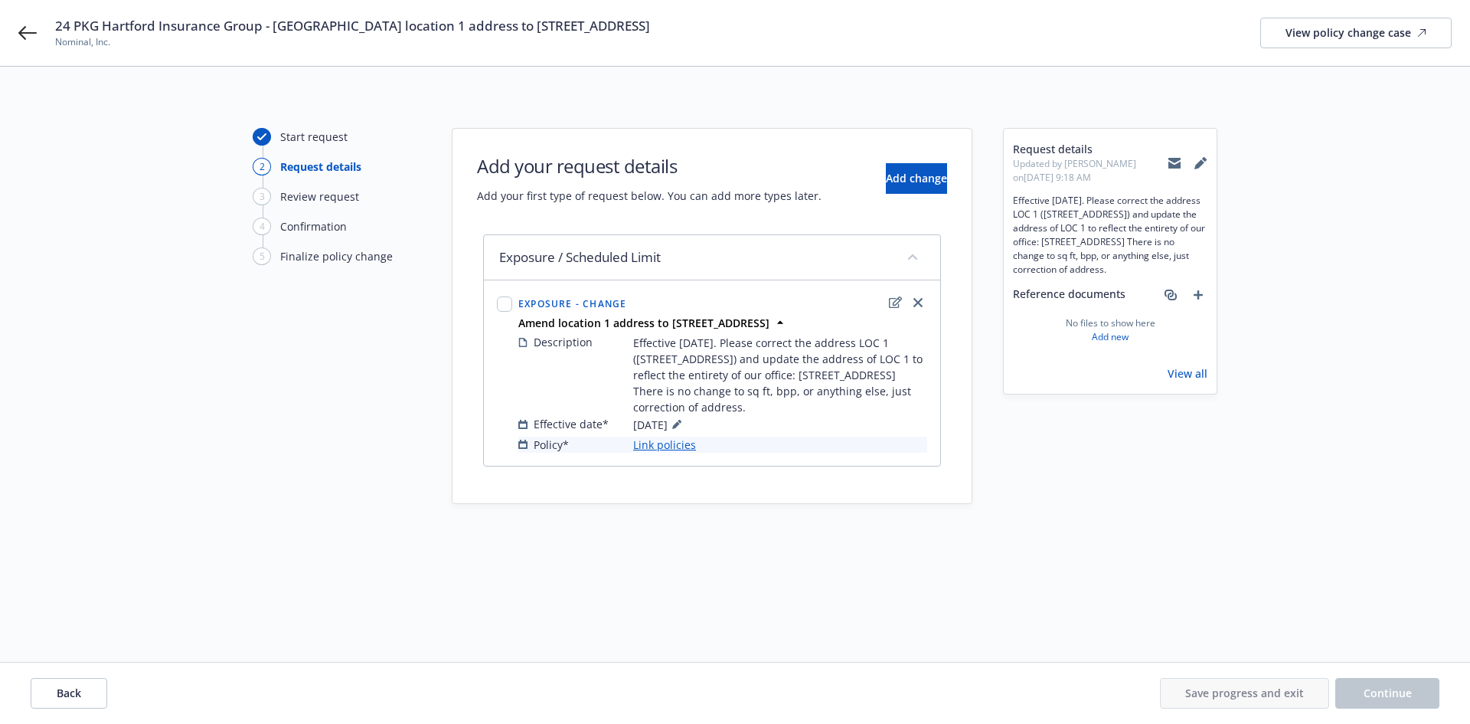
click at [676, 443] on link "Link policies" at bounding box center [664, 444] width 63 height 16
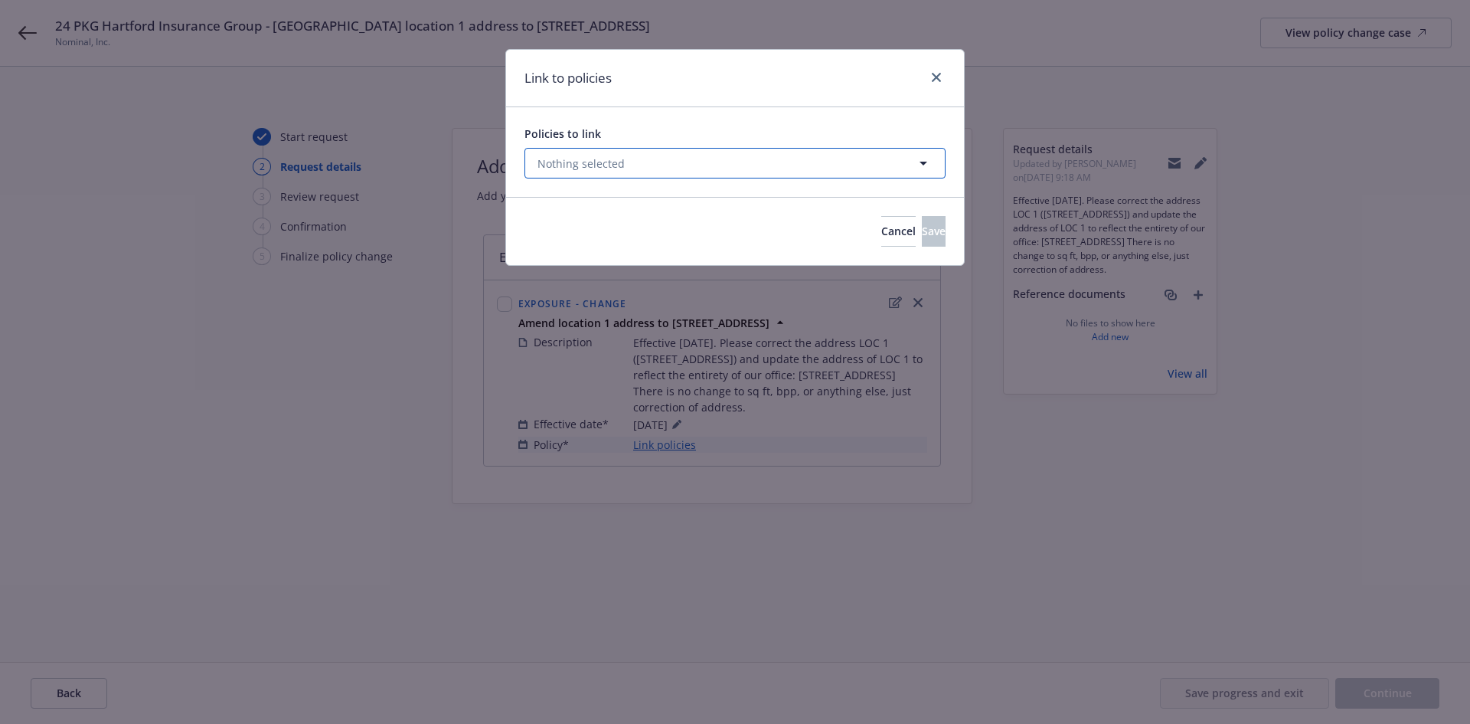
click at [711, 162] on button "Nothing selected" at bounding box center [735, 163] width 421 height 31
select select "ACTIVE"
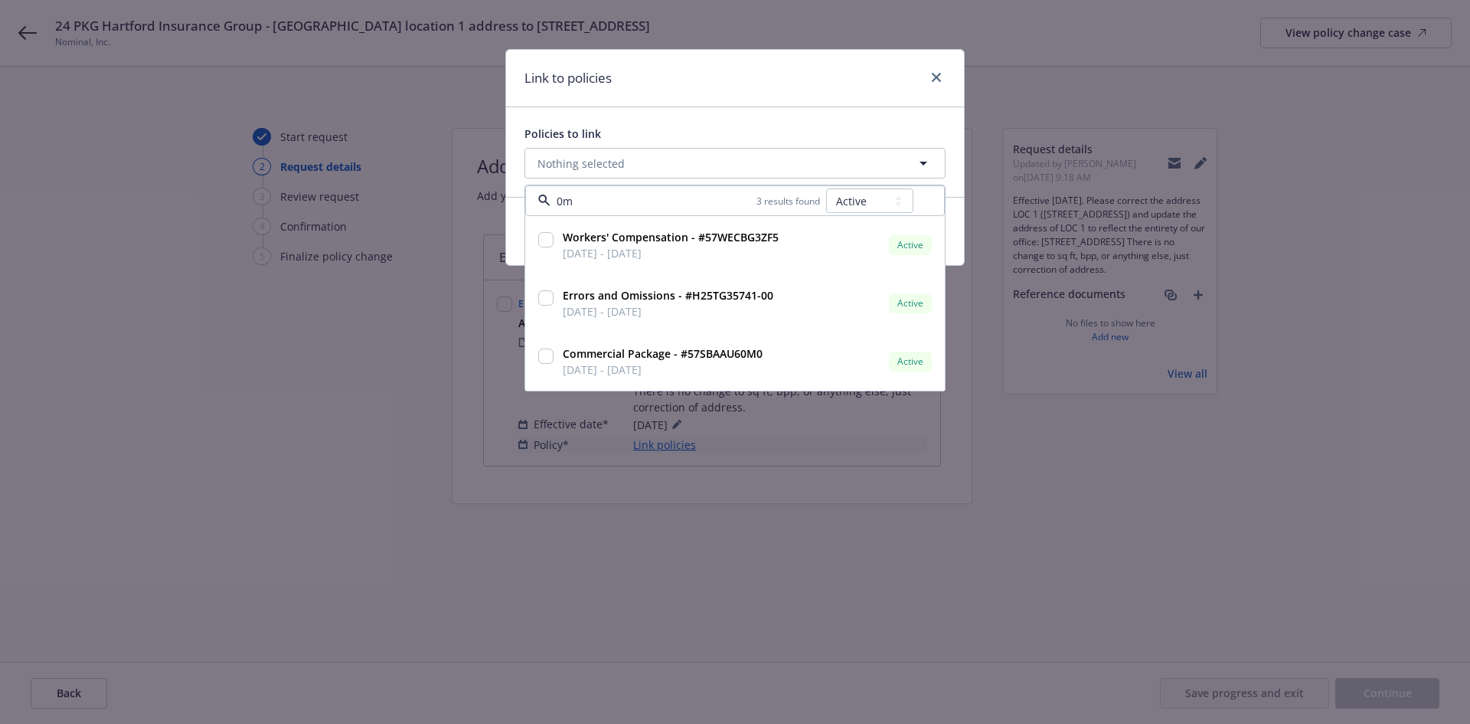
type input "0m0"
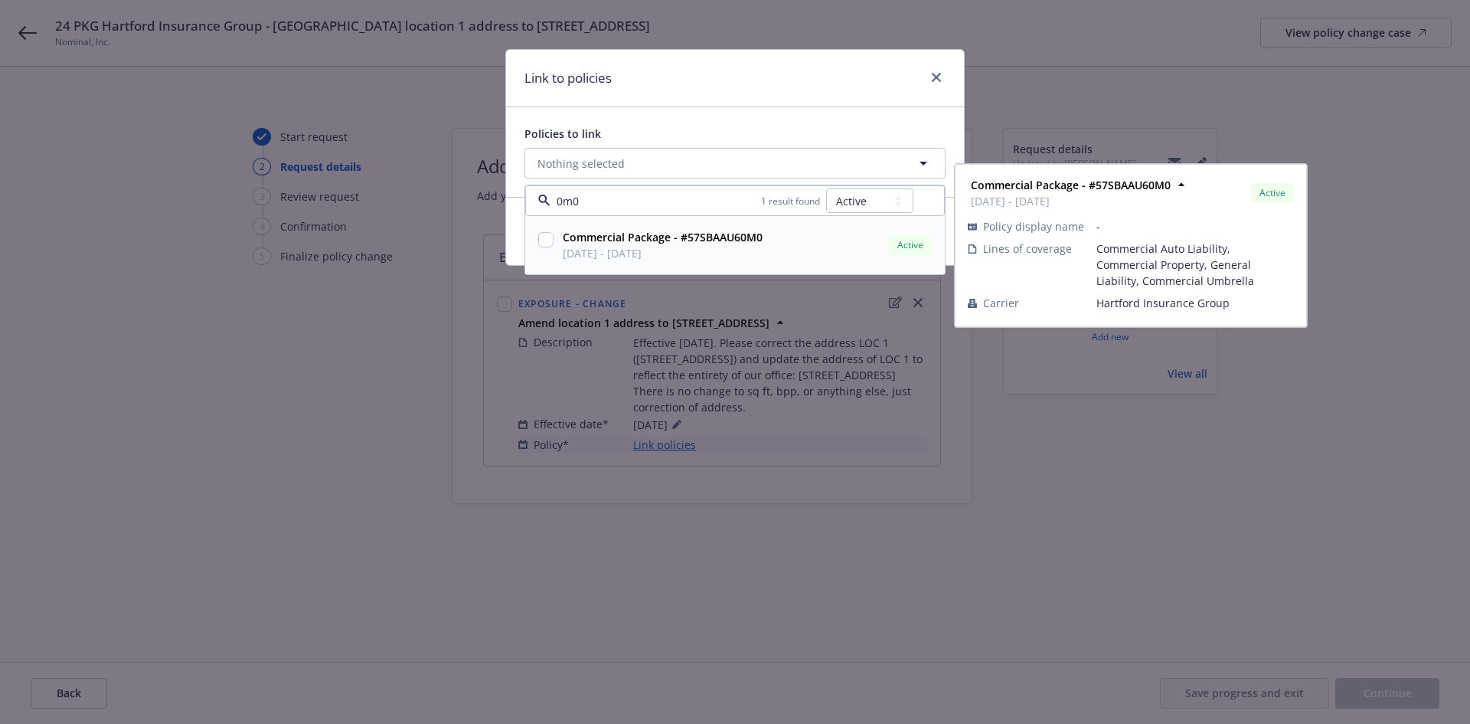
click at [704, 243] on strong "Commercial Package - #57SBAAU60M0" at bounding box center [663, 237] width 200 height 15
checkbox input "true"
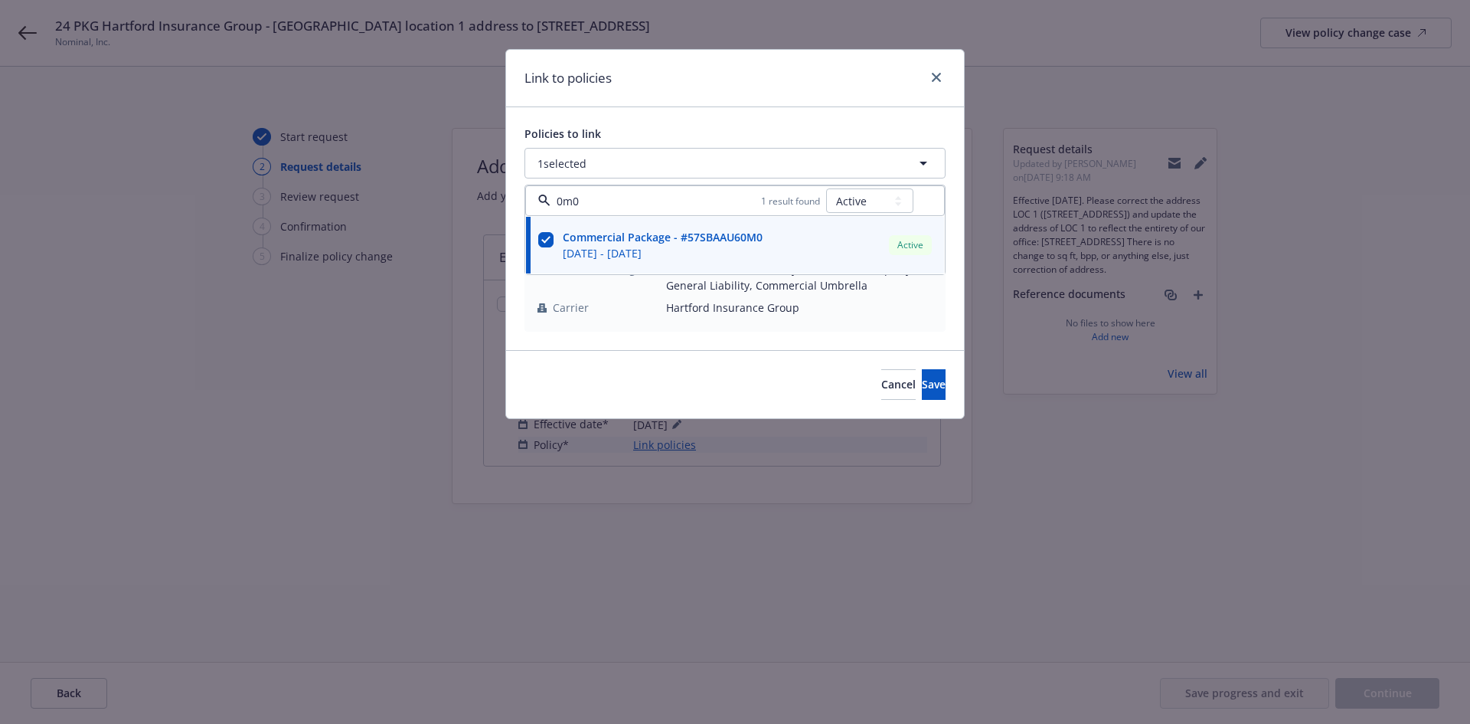
type input "0m0"
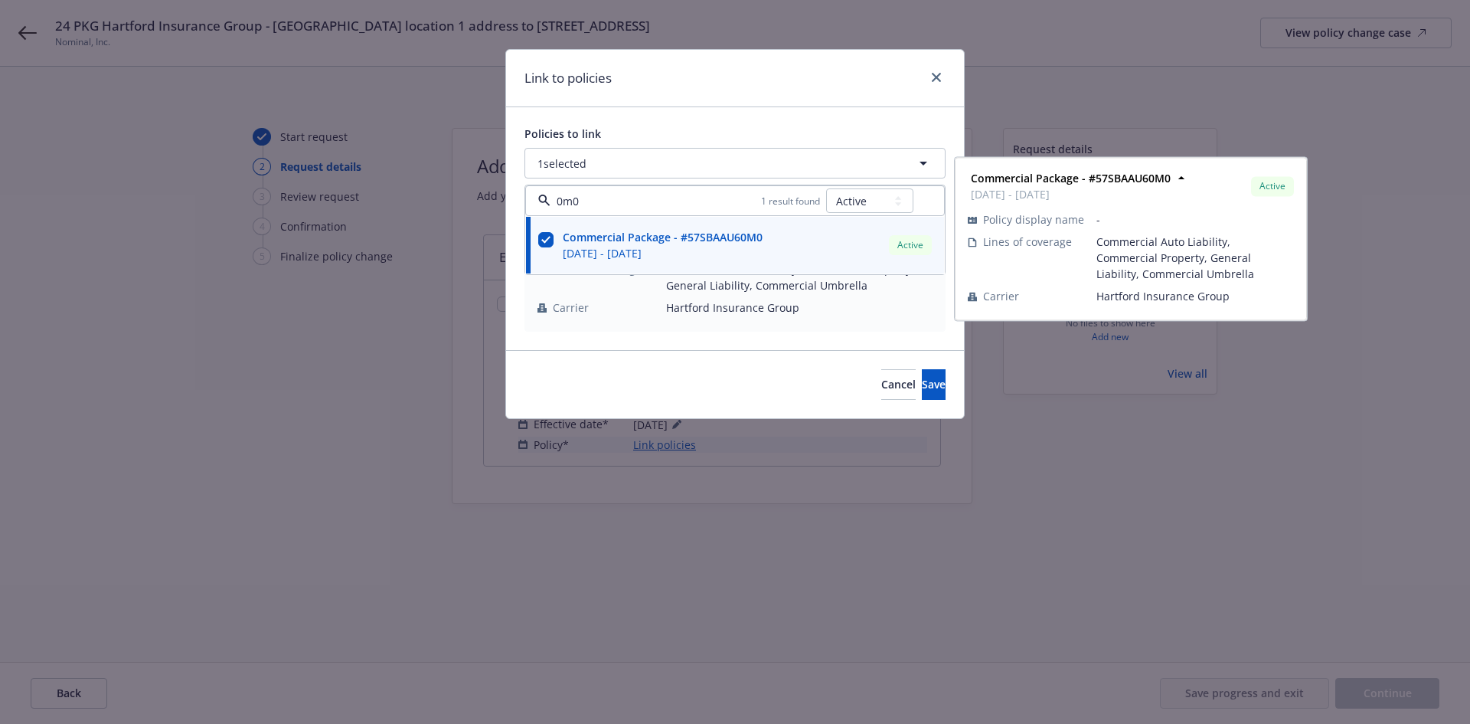
click at [620, 356] on div "Cancel Save" at bounding box center [735, 384] width 458 height 68
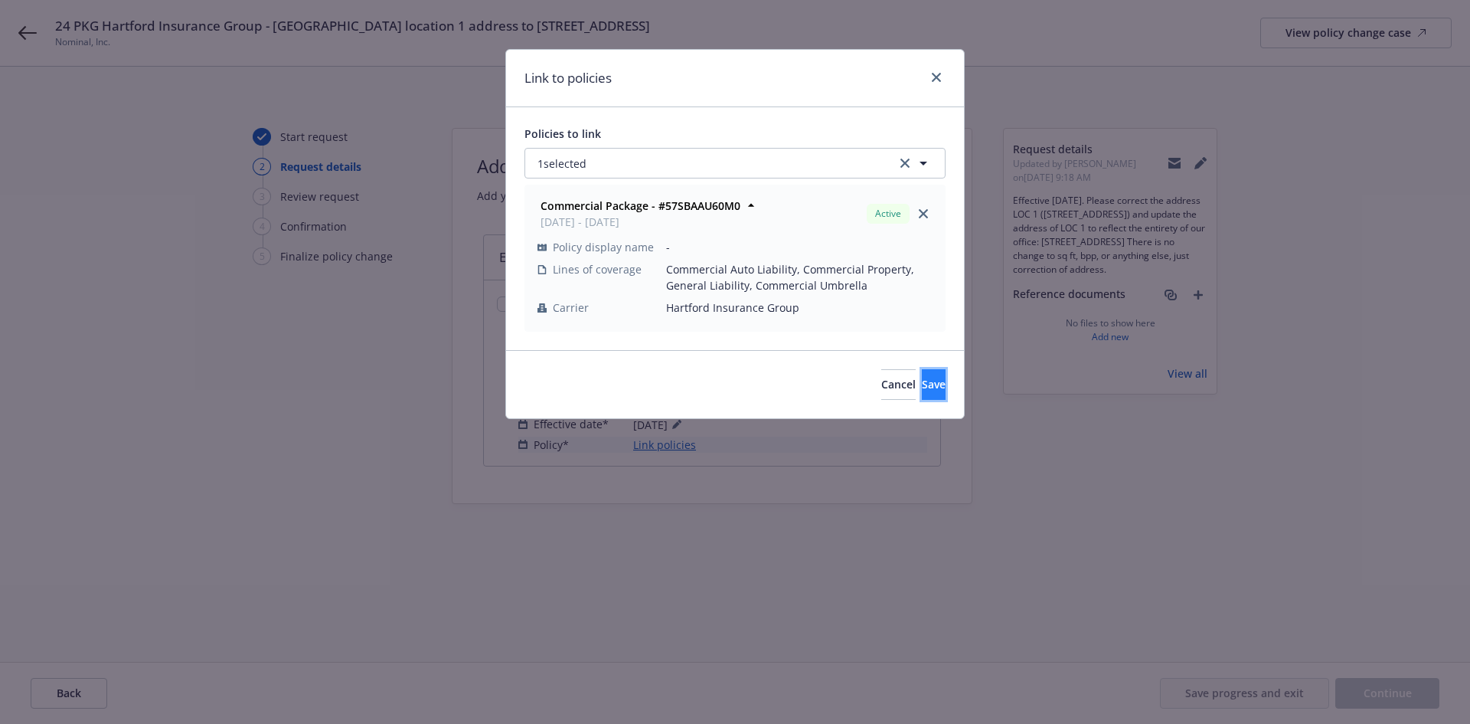
click at [933, 377] on button "Save" at bounding box center [934, 384] width 24 height 31
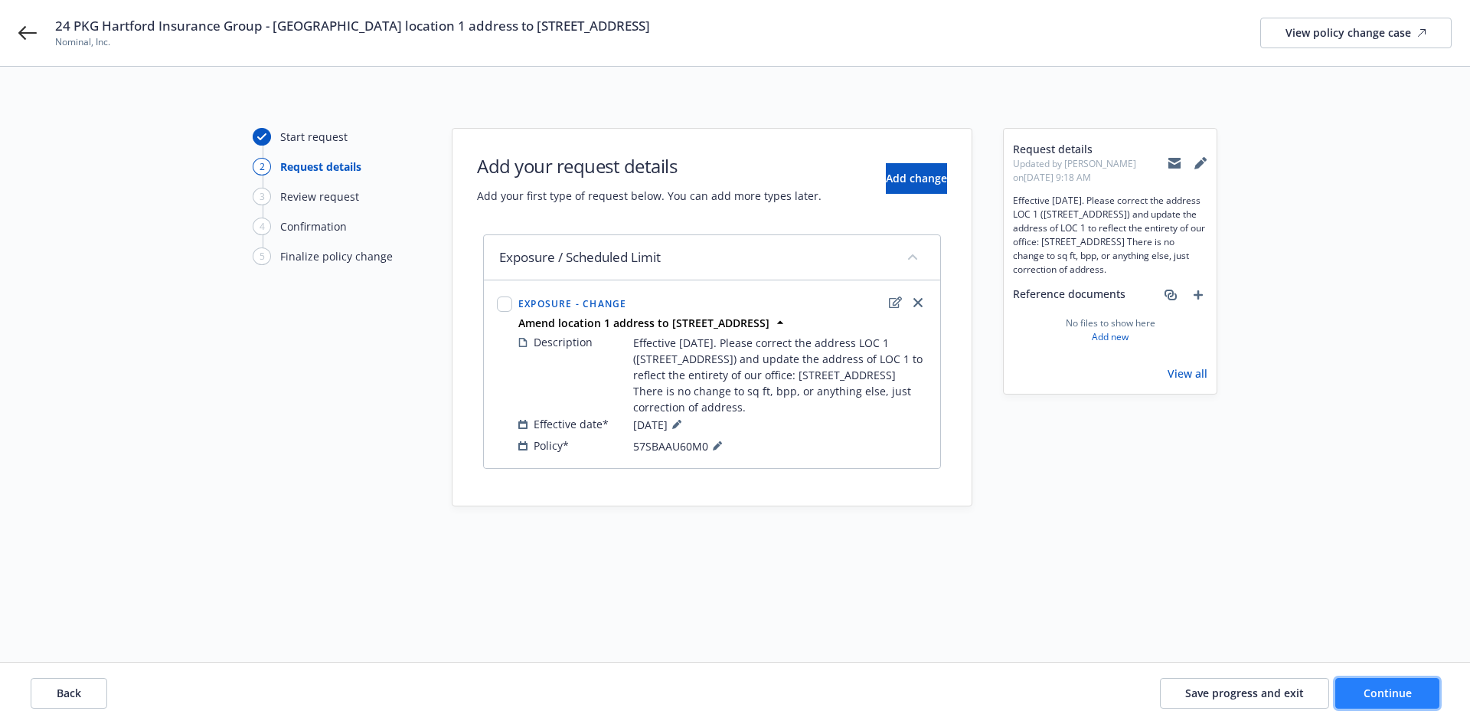
click at [1406, 693] on span "Continue" at bounding box center [1388, 692] width 48 height 15
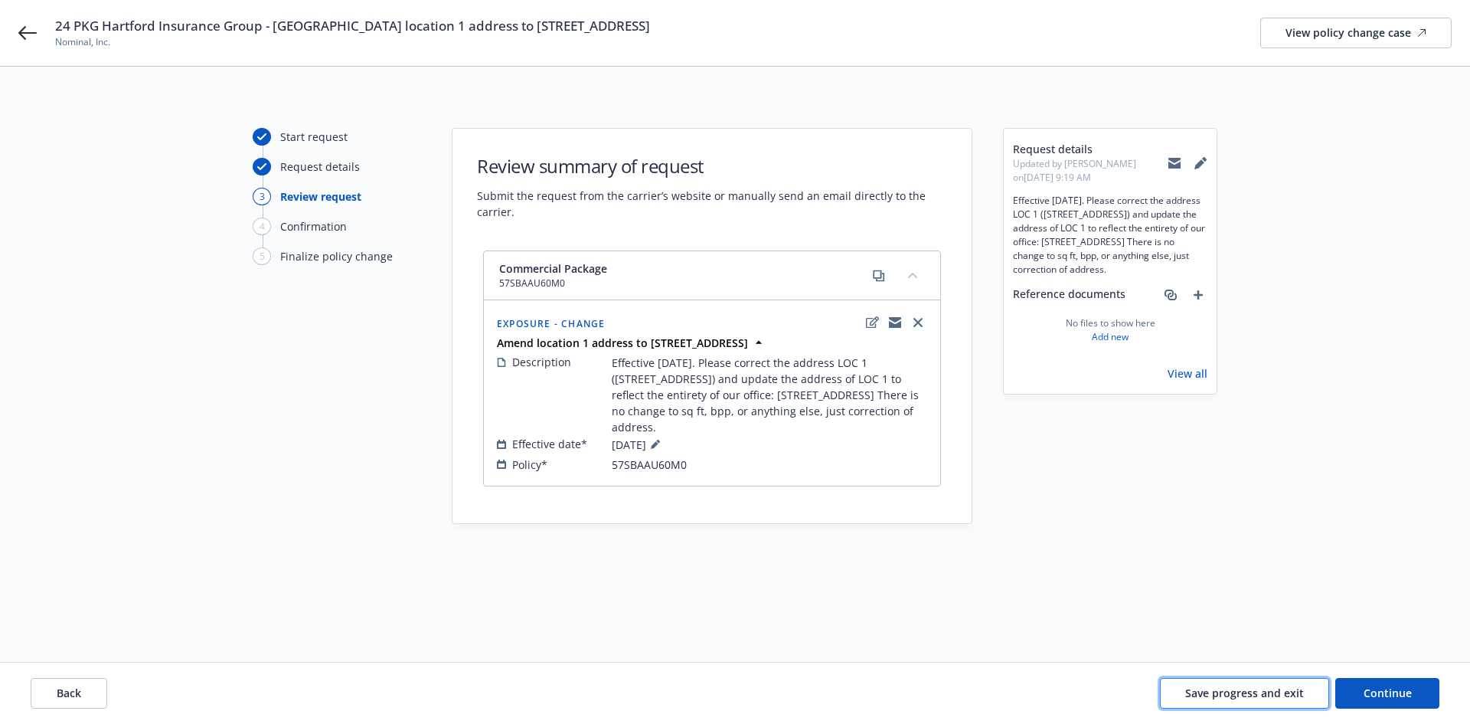
click at [1291, 695] on span "Save progress and exit" at bounding box center [1244, 692] width 119 height 15
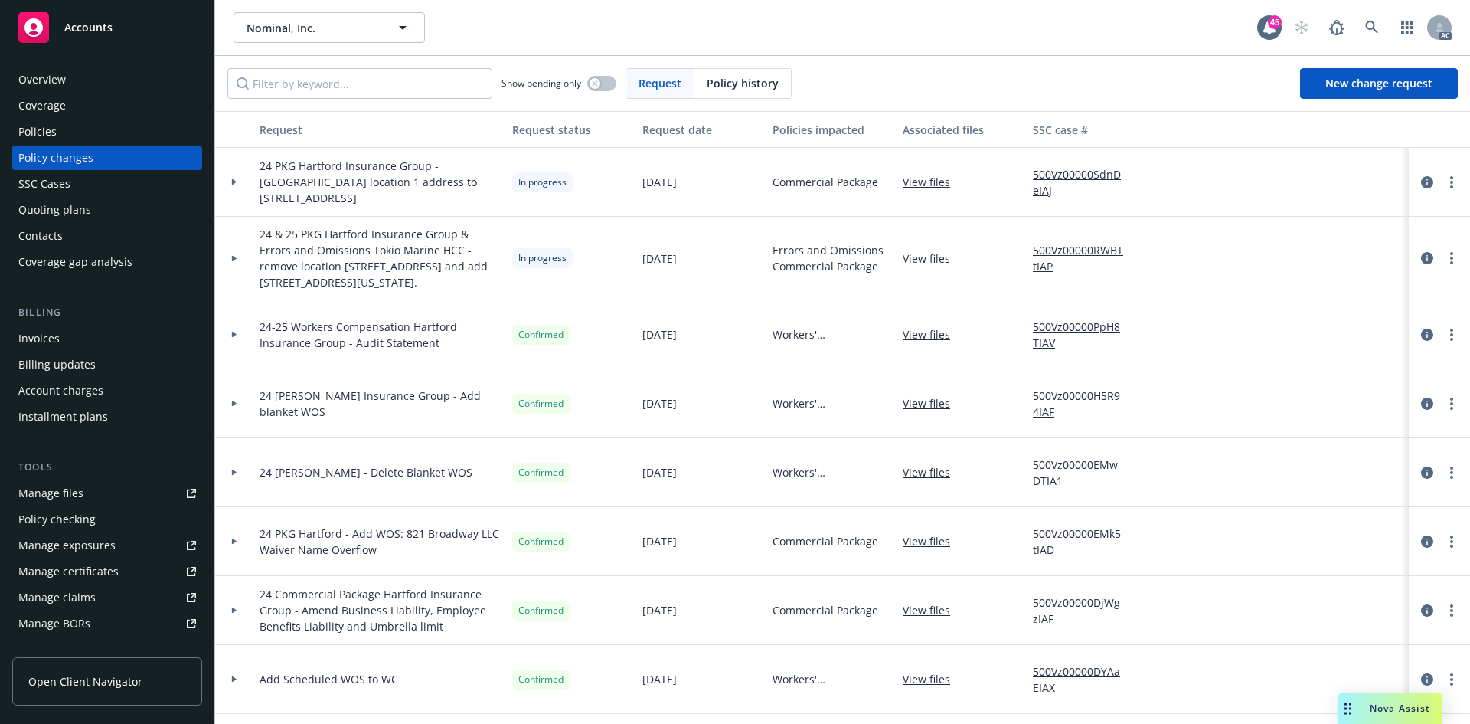
click at [234, 181] on icon at bounding box center [234, 182] width 5 height 6
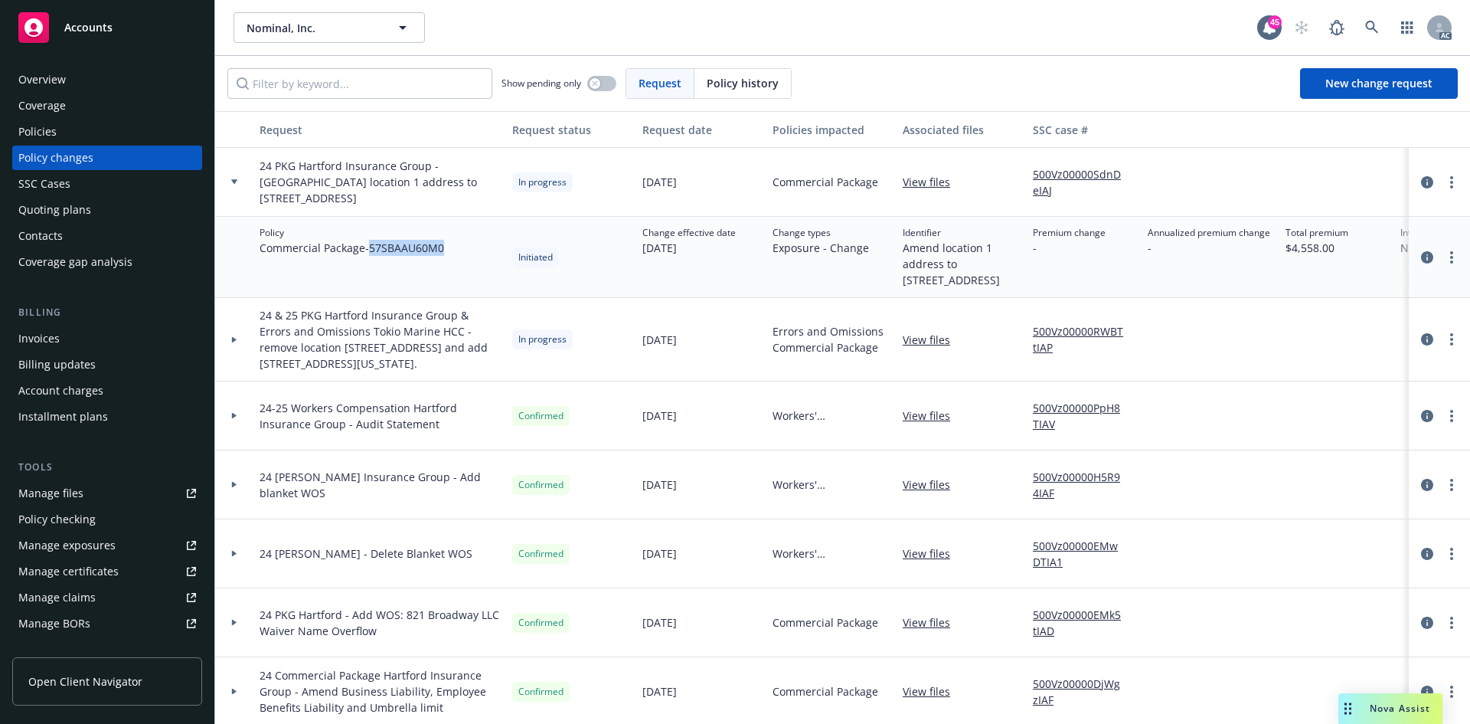
drag, startPoint x: 373, startPoint y: 250, endPoint x: 469, endPoint y: 256, distance: 95.9
click at [469, 256] on div "Policy Commercial Package - 57SBAAU60M0" at bounding box center [379, 257] width 253 height 81
copy span "57SBAAU60M0"
click at [88, 133] on div "Policies" at bounding box center [107, 131] width 178 height 25
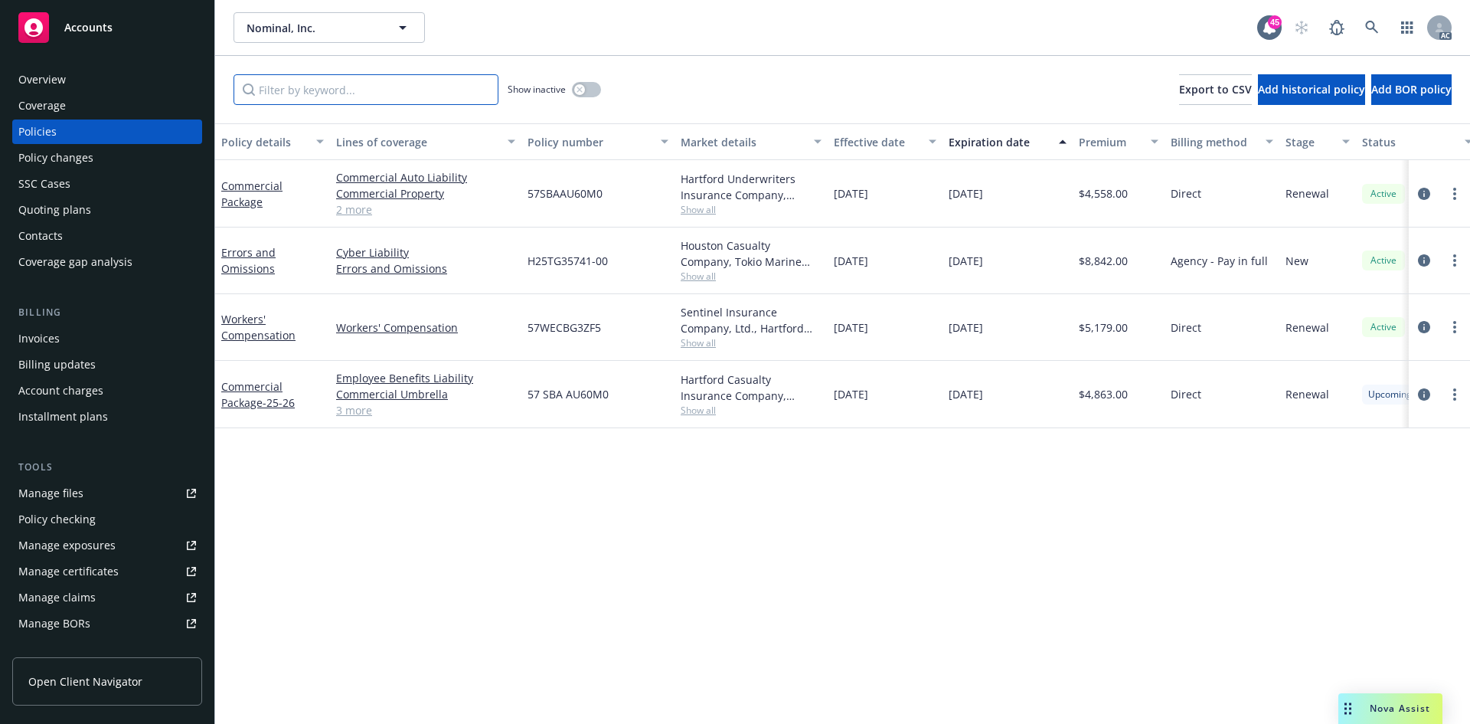
click at [351, 83] on input "Filter by keyword..." at bounding box center [366, 89] width 265 height 31
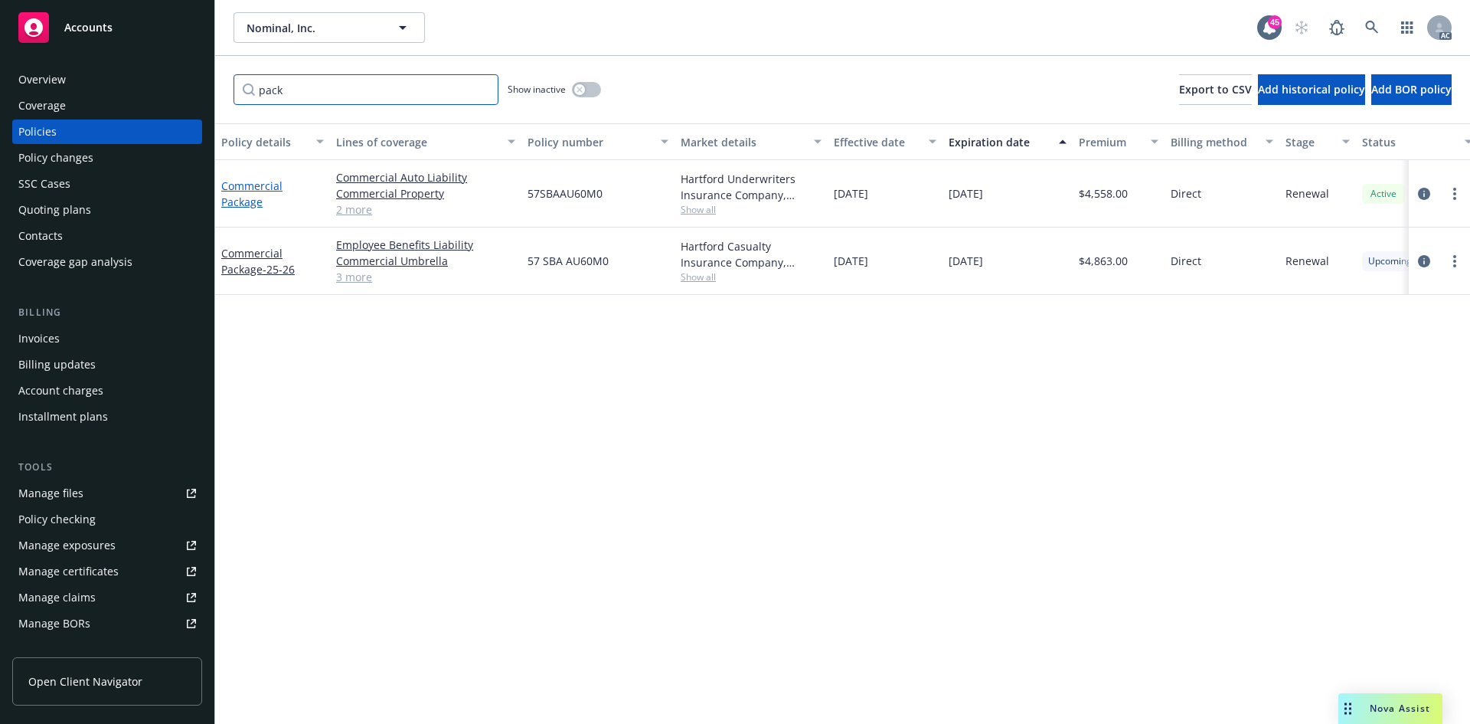
type input "pack"
click at [260, 182] on link "Commercial Package" at bounding box center [251, 193] width 61 height 31
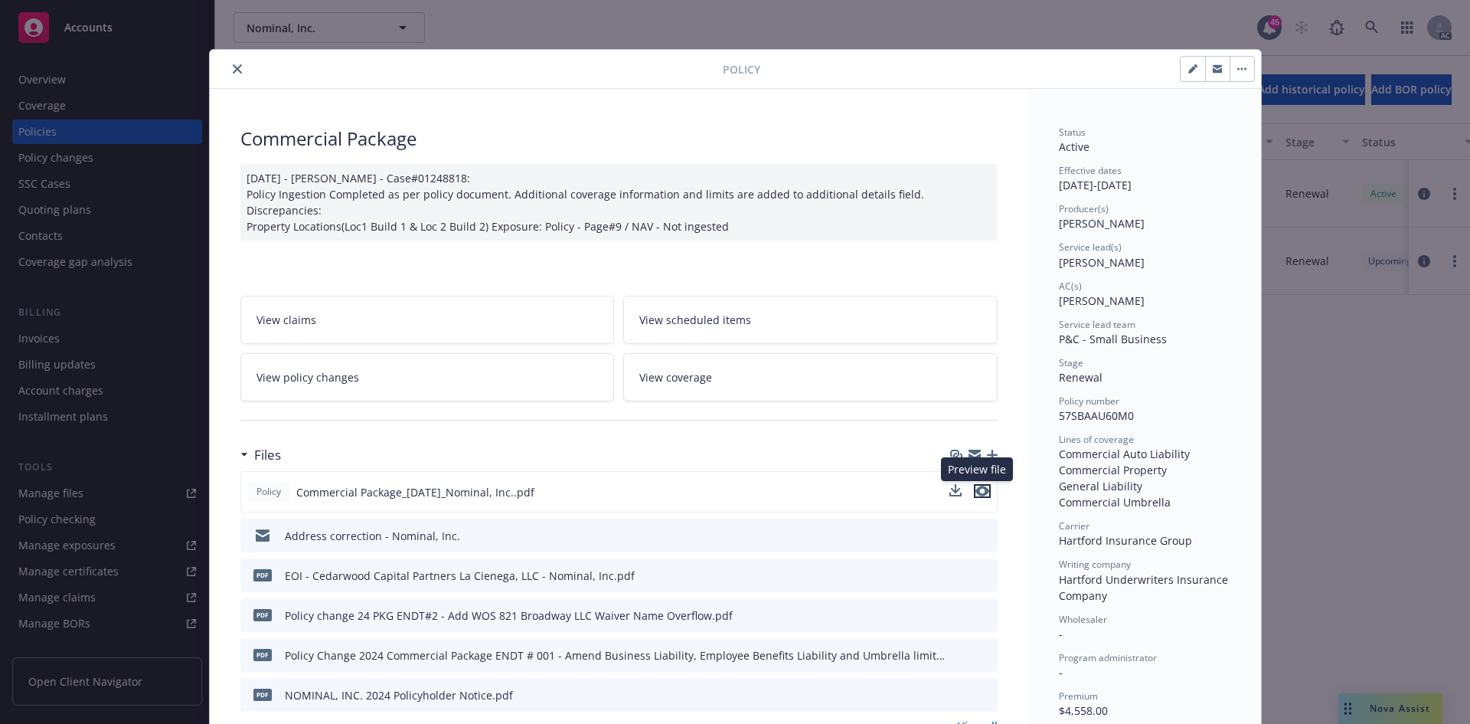
click at [980, 489] on icon "preview file" at bounding box center [983, 490] width 14 height 11
